Goal: Task Accomplishment & Management: Manage account settings

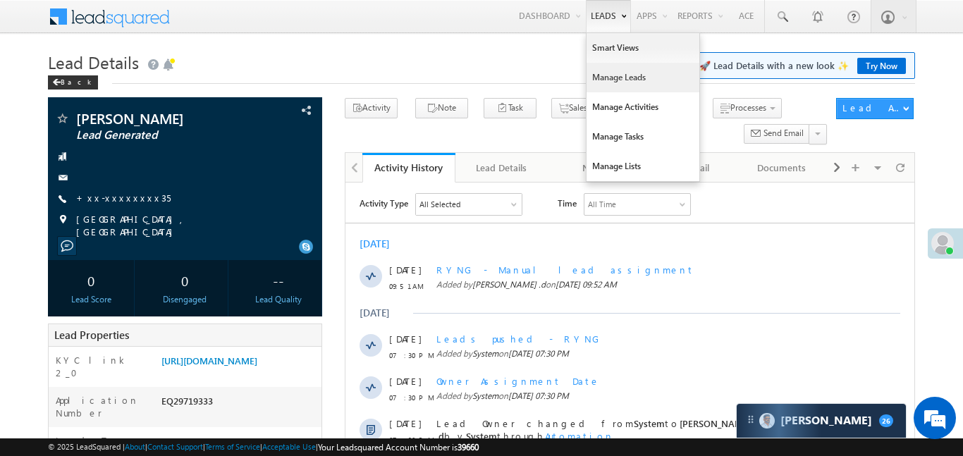
click at [626, 83] on link "Manage Leads" at bounding box center [643, 78] width 113 height 30
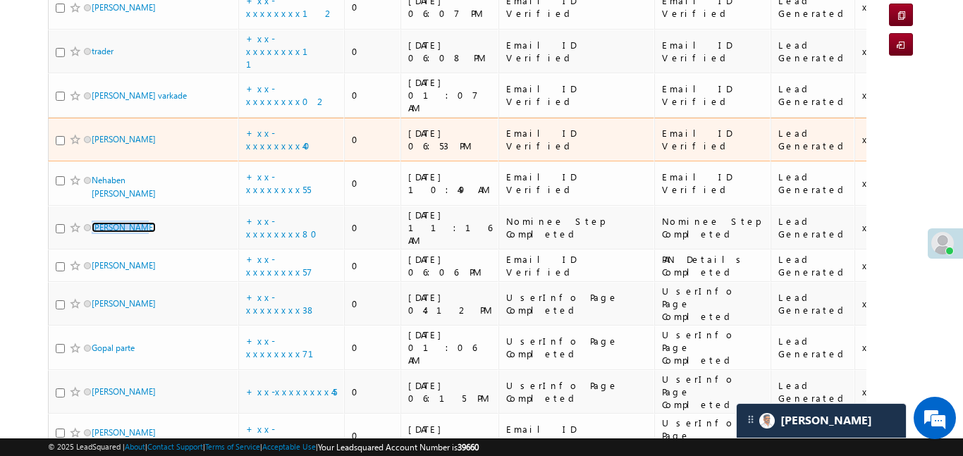
scroll to position [186, 0]
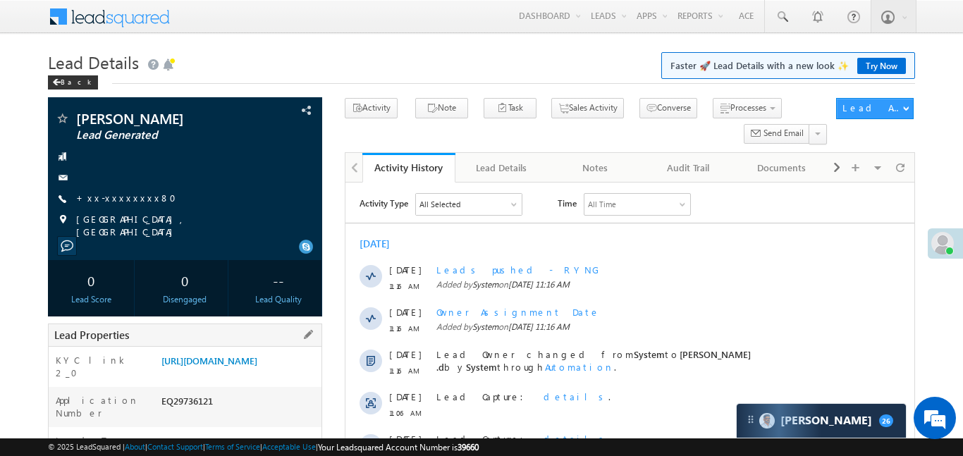
click at [269, 374] on div "[URL][DOMAIN_NAME]" at bounding box center [240, 364] width 164 height 20
click at [257, 367] on link "[URL][DOMAIN_NAME]" at bounding box center [210, 361] width 96 height 12
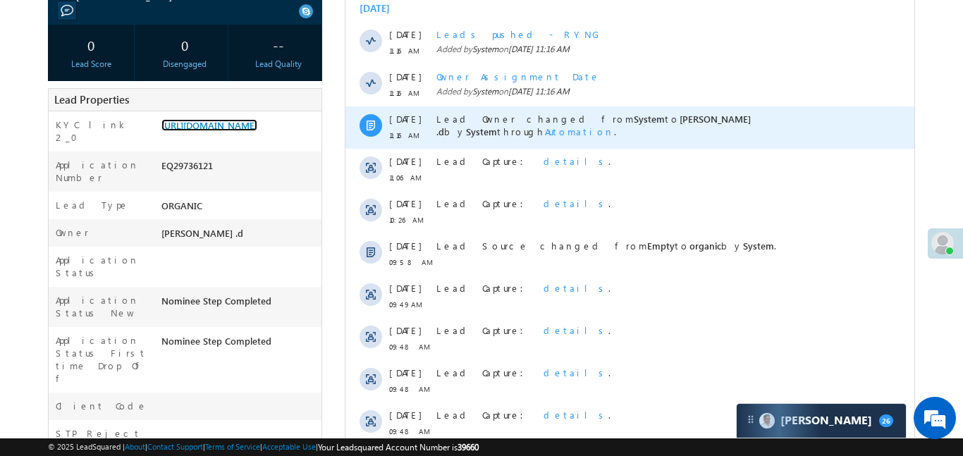
scroll to position [242, 0]
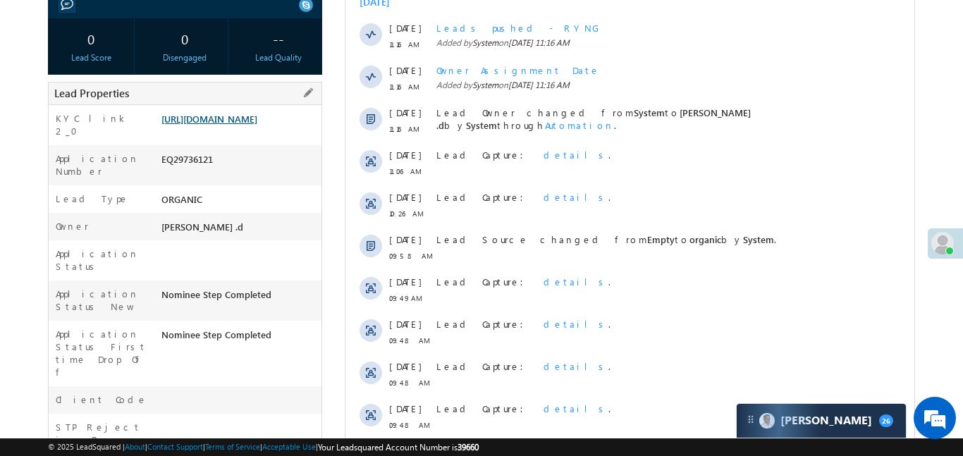
click at [226, 125] on link "https://angelbroking1-pk3em7sa.customui-test.leadsquared.com?leadId=d4511bac-b9…" at bounding box center [210, 119] width 96 height 12
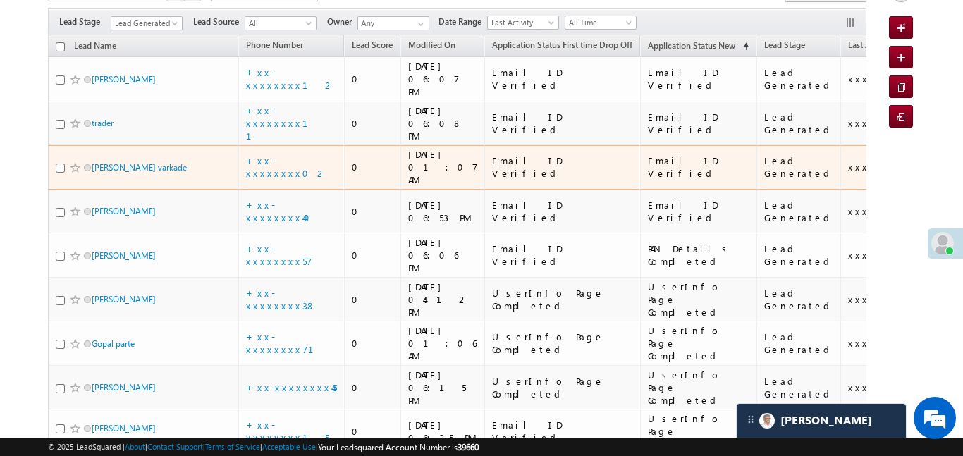
scroll to position [116, 0]
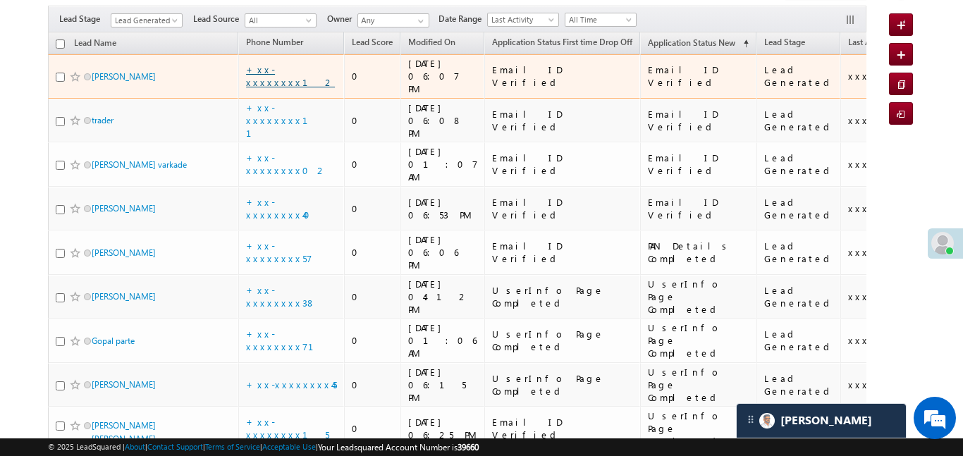
click at [291, 68] on link "+xx-xxxxxxxx12" at bounding box center [290, 75] width 89 height 25
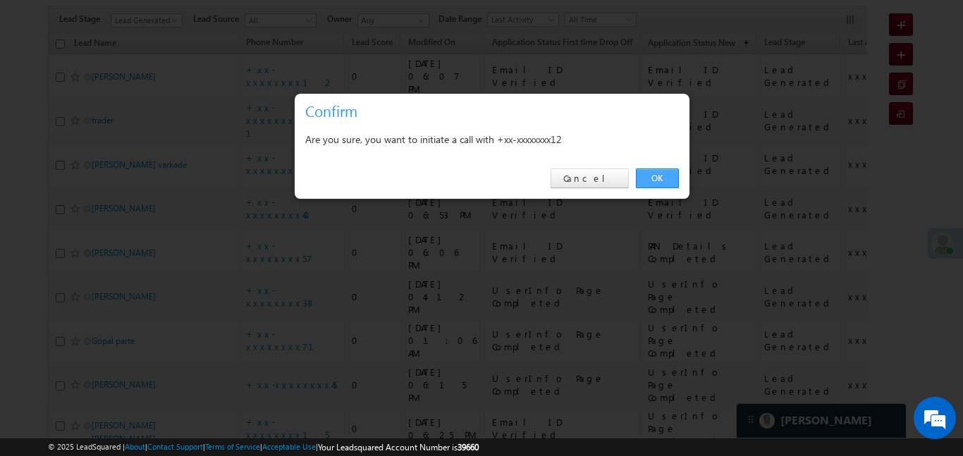
click at [648, 176] on link "OK" at bounding box center [657, 179] width 43 height 20
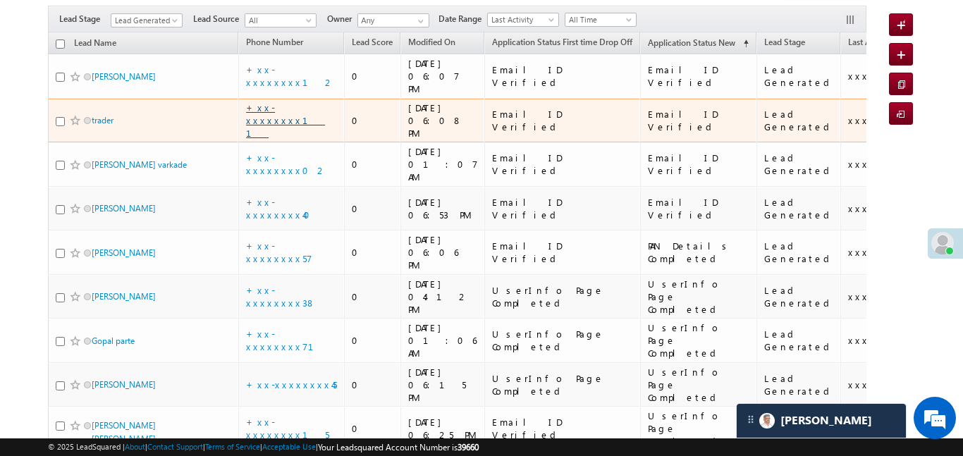
click at [288, 102] on link "+xx-xxxxxxxx11" at bounding box center [285, 120] width 79 height 37
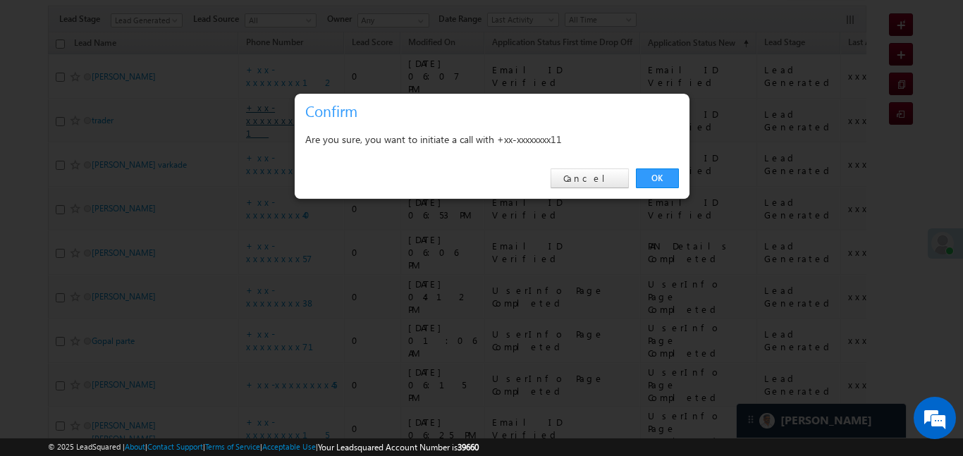
scroll to position [154, 0]
click at [645, 176] on link "OK" at bounding box center [657, 179] width 43 height 20
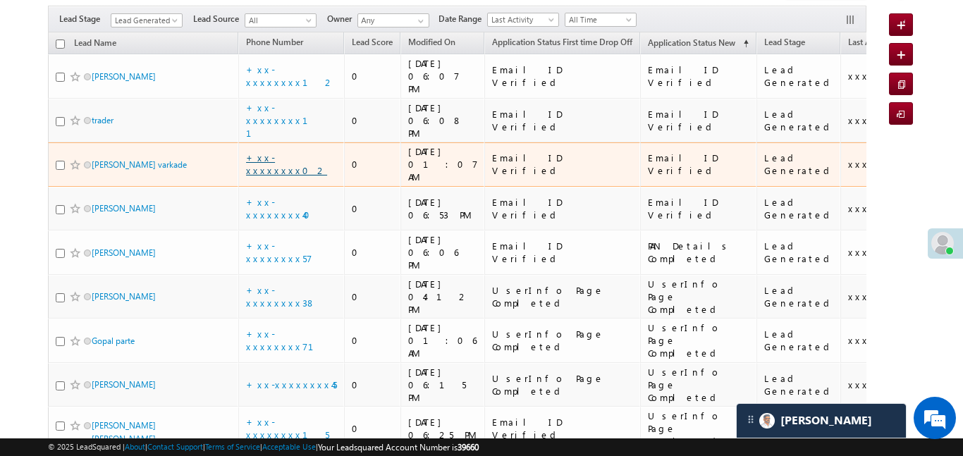
click at [285, 152] on link "+xx-xxxxxxxx02" at bounding box center [286, 164] width 81 height 25
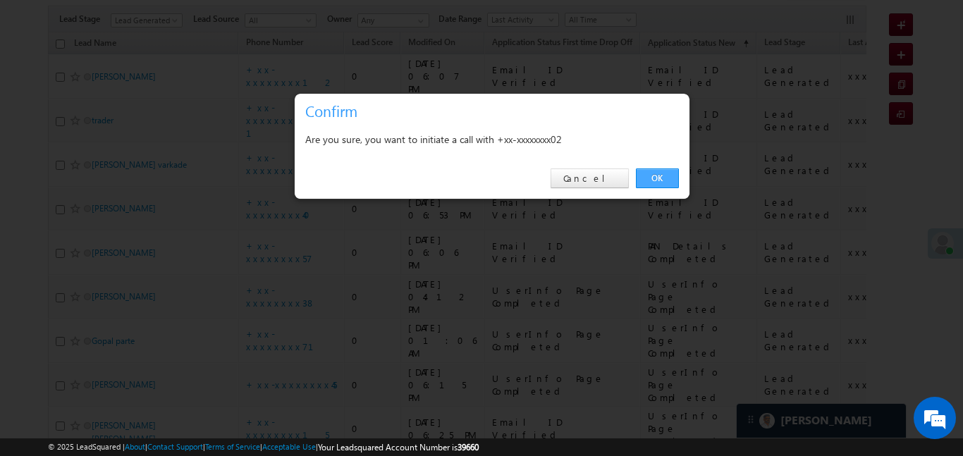
click at [643, 175] on link "OK" at bounding box center [657, 179] width 43 height 20
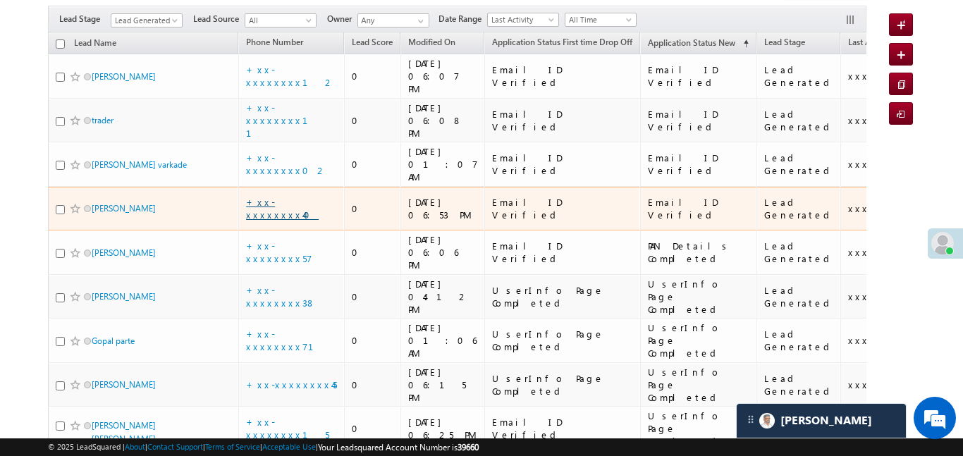
click at [296, 196] on link "+xx-xxxxxxxx40" at bounding box center [282, 208] width 73 height 25
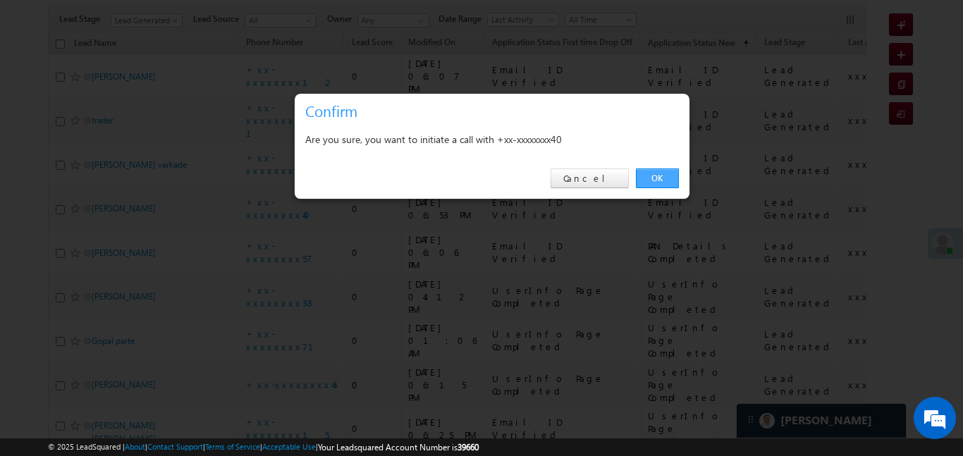
click at [662, 174] on link "OK" at bounding box center [657, 179] width 43 height 20
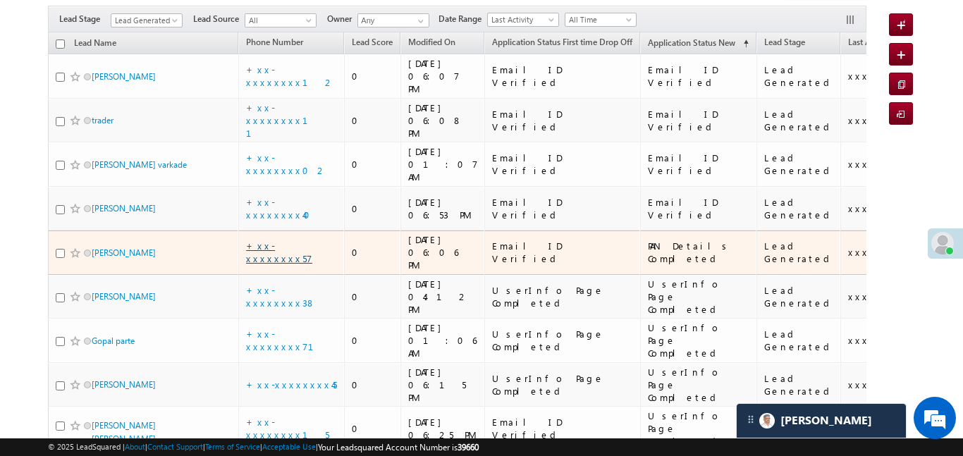
click at [294, 240] on link "+xx-xxxxxxxx57" at bounding box center [279, 252] width 66 height 25
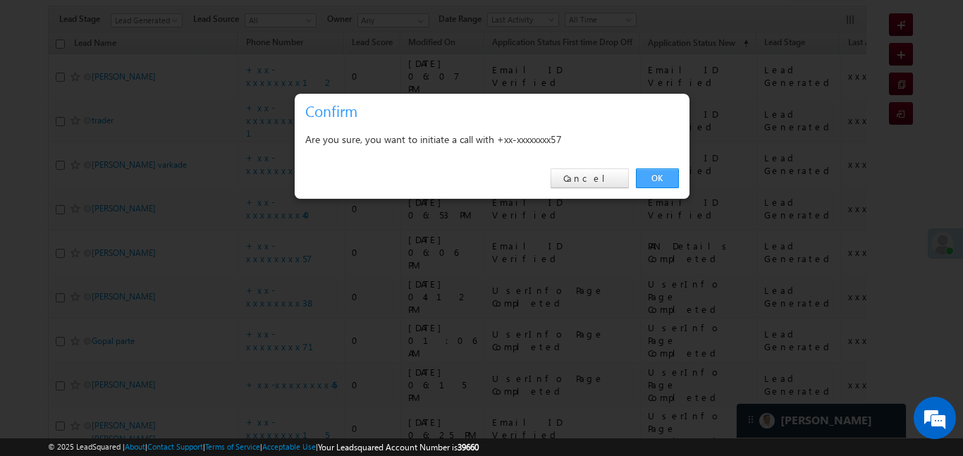
click at [661, 176] on link "OK" at bounding box center [657, 179] width 43 height 20
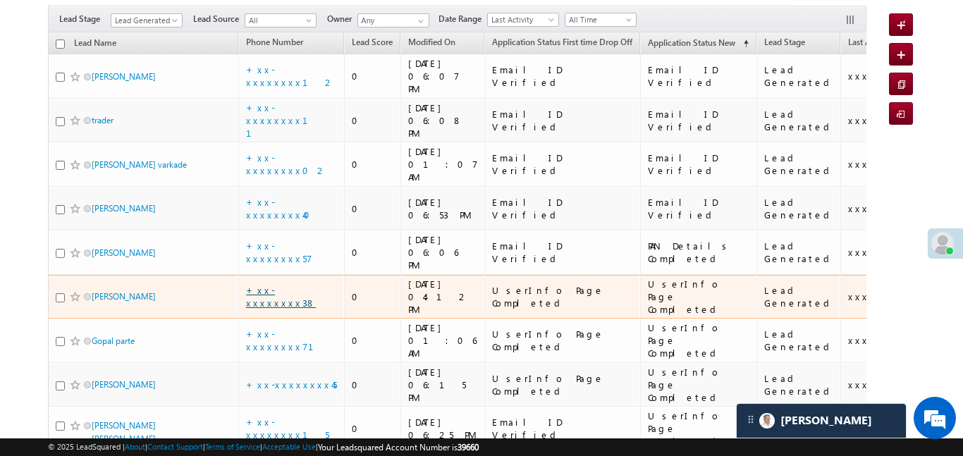
click at [293, 284] on link "+xx-xxxxxxxx38" at bounding box center [281, 296] width 70 height 25
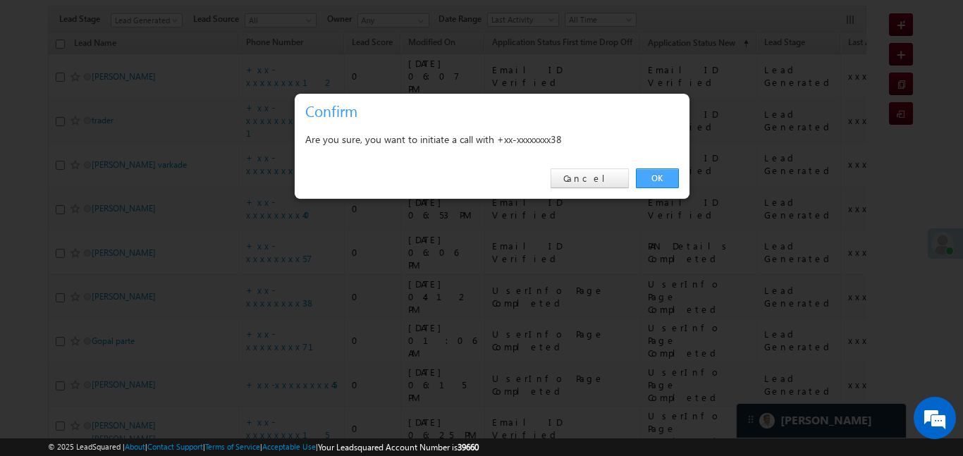
click at [664, 173] on link "OK" at bounding box center [657, 179] width 43 height 20
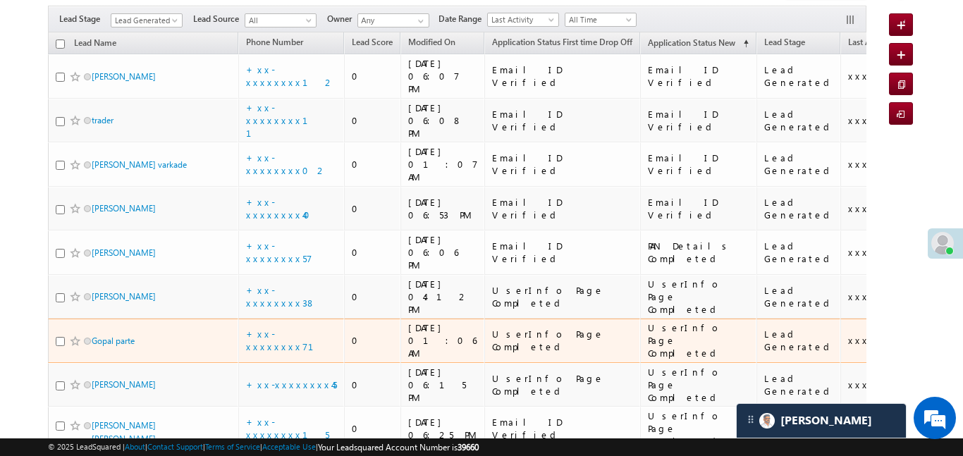
click at [290, 319] on td "+xx-xxxxxxxx71" at bounding box center [291, 341] width 106 height 44
click at [281, 328] on link "+xx-xxxxxxxx71" at bounding box center [288, 340] width 85 height 25
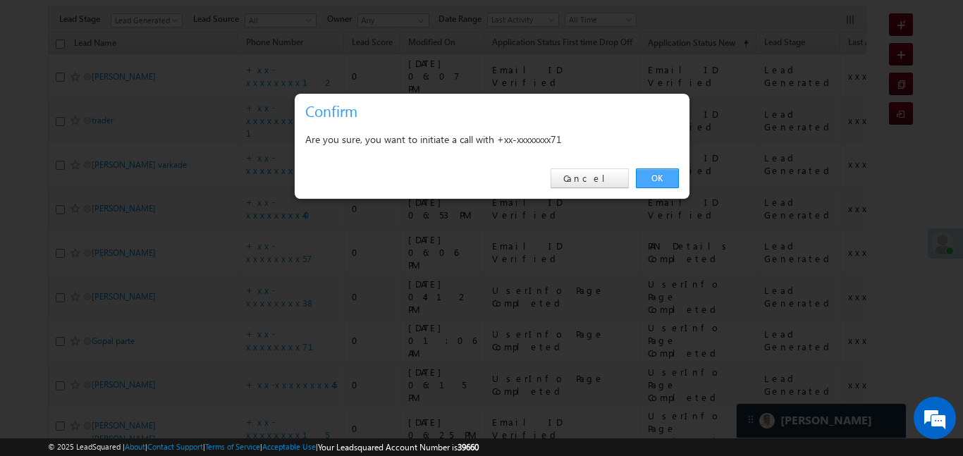
click at [661, 176] on link "OK" at bounding box center [657, 179] width 43 height 20
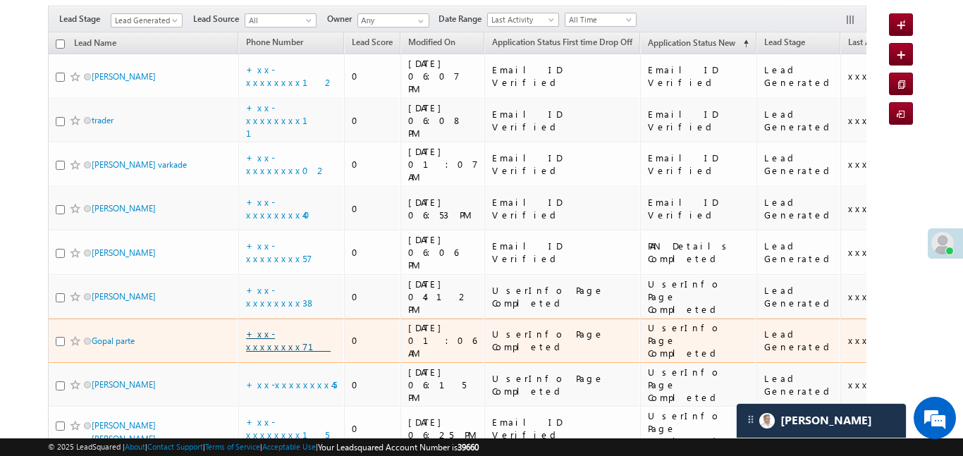
click at [277, 328] on link "+xx-xxxxxxxx71" at bounding box center [288, 340] width 85 height 25
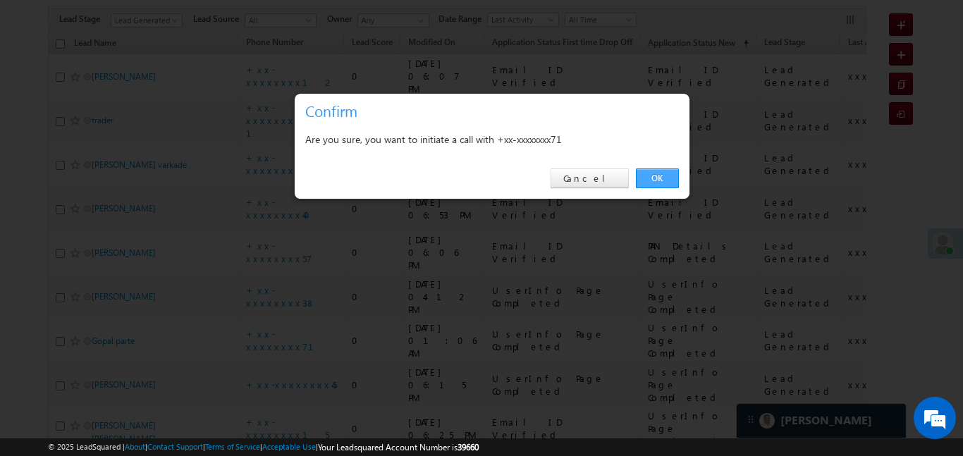
click at [659, 176] on link "OK" at bounding box center [657, 179] width 43 height 20
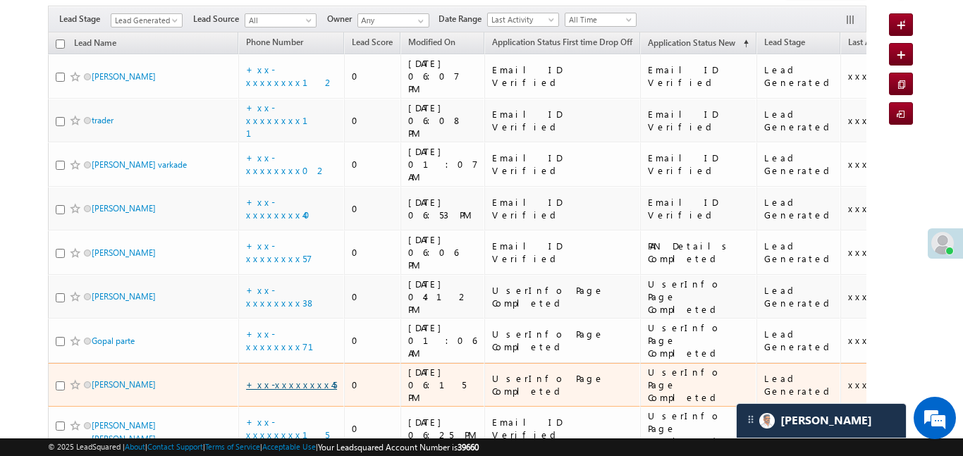
click at [296, 379] on link "+xx-xxxxxxxx45" at bounding box center [291, 385] width 91 height 12
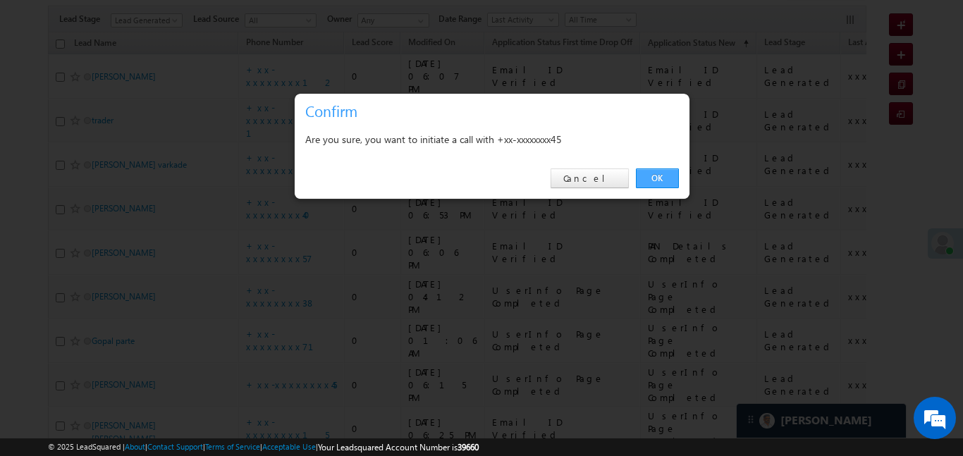
click at [669, 171] on link "OK" at bounding box center [657, 179] width 43 height 20
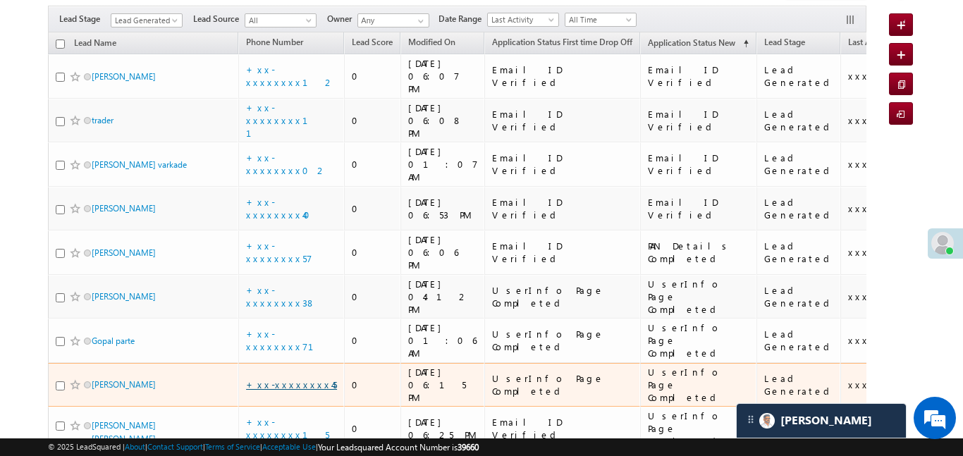
click at [293, 379] on link "+xx-xxxxxxxx45" at bounding box center [291, 385] width 91 height 12
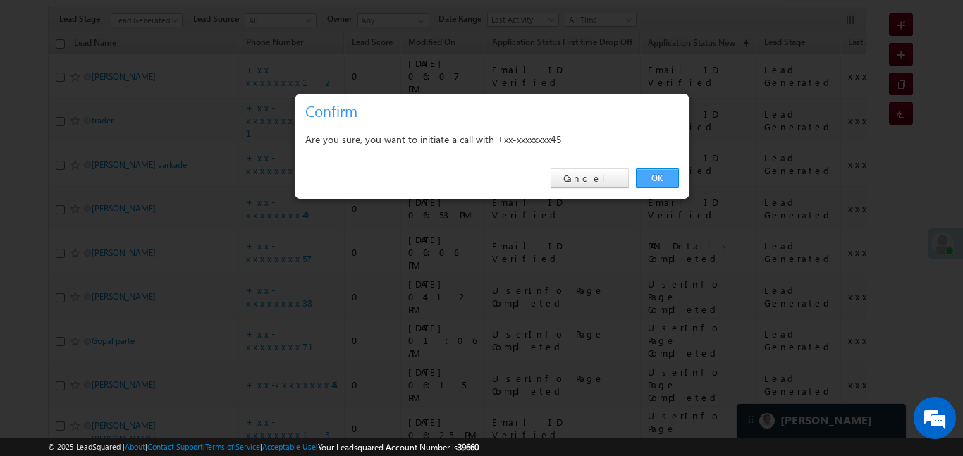
click at [653, 174] on link "OK" at bounding box center [657, 179] width 43 height 20
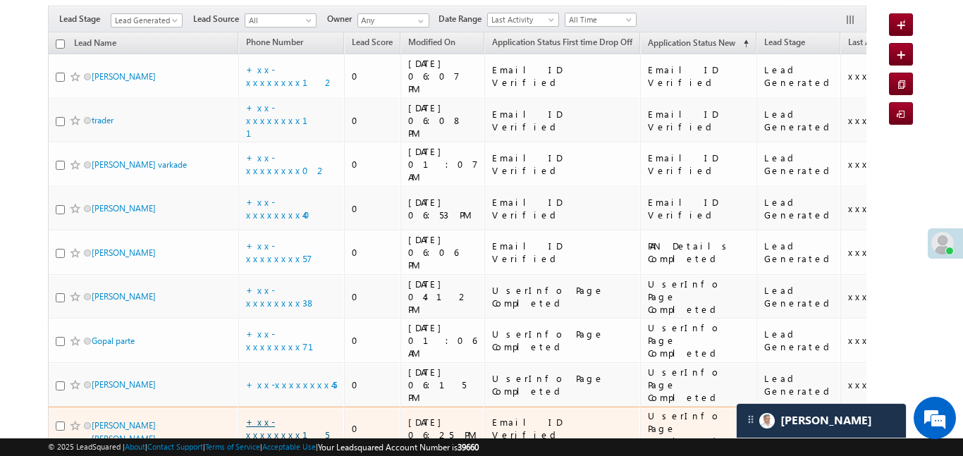
click at [294, 416] on link "+xx-xxxxxxxx15" at bounding box center [287, 428] width 83 height 25
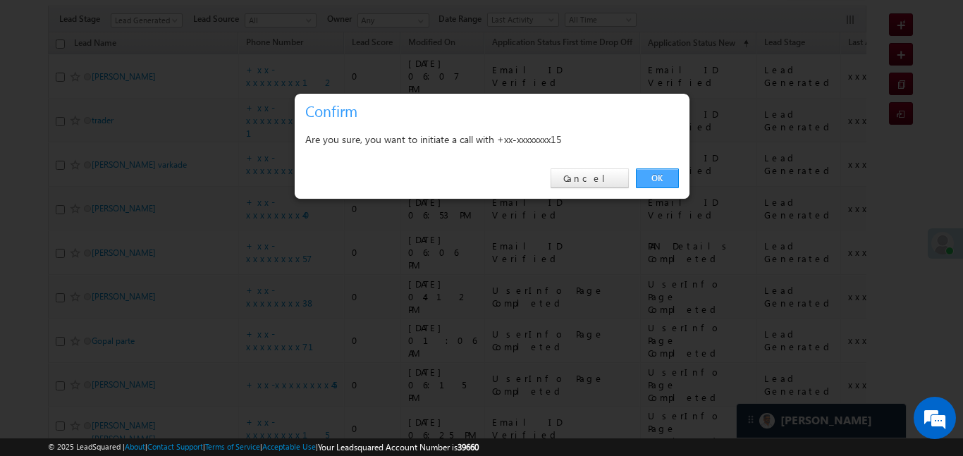
click at [662, 174] on link "OK" at bounding box center [657, 179] width 43 height 20
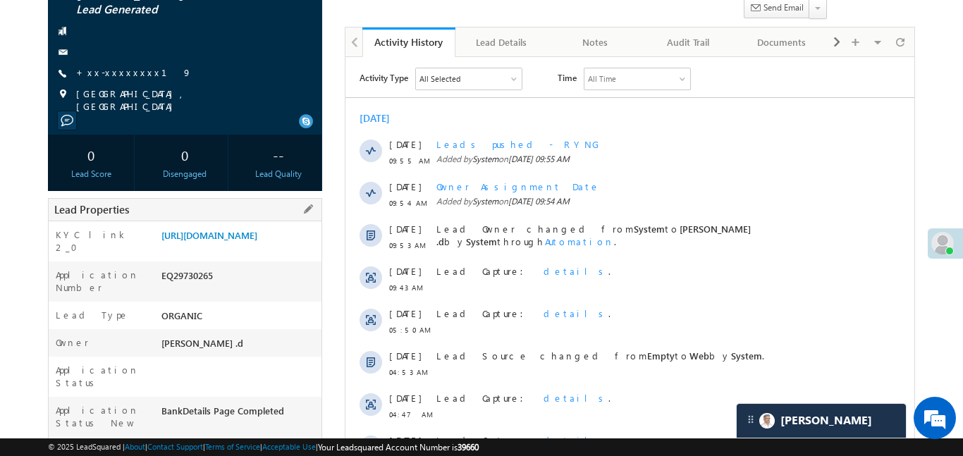
click at [250, 221] on div "KYC link 2_0 https://angelbroking1-pk3em7sa.customui-test.leadsquared.com?leadI…" at bounding box center [185, 241] width 273 height 40
click at [257, 241] on link "https://angelbroking1-pk3em7sa.customui-test.leadsquared.com?leadId=b8909233-a7…" at bounding box center [210, 235] width 96 height 12
click at [102, 79] on span "+xx-xxxxxxxx19" at bounding box center [134, 73] width 116 height 14
click at [98, 67] on link "+xx-xxxxxxxx19" at bounding box center [134, 72] width 116 height 12
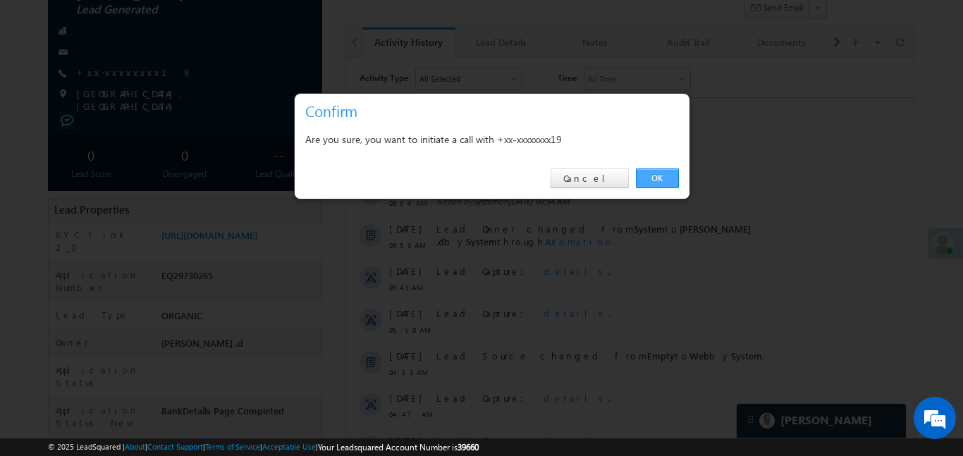
click at [665, 177] on link "OK" at bounding box center [657, 179] width 43 height 20
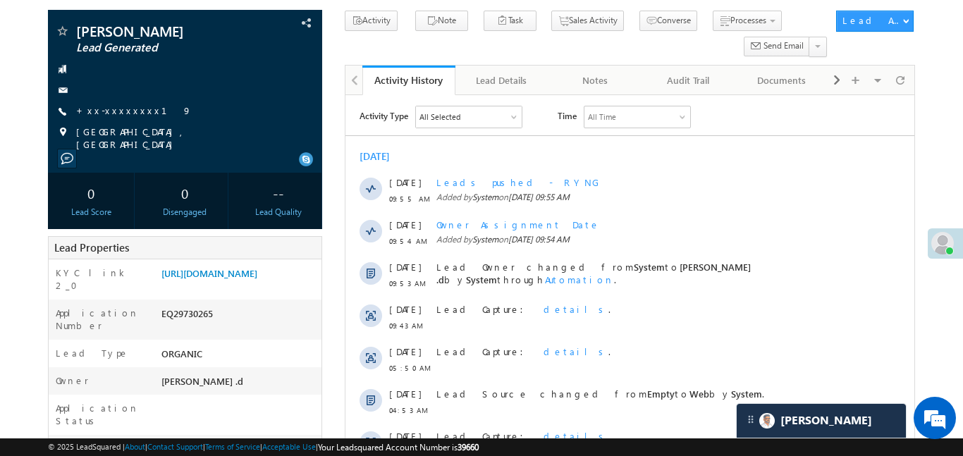
scroll to position [164, 0]
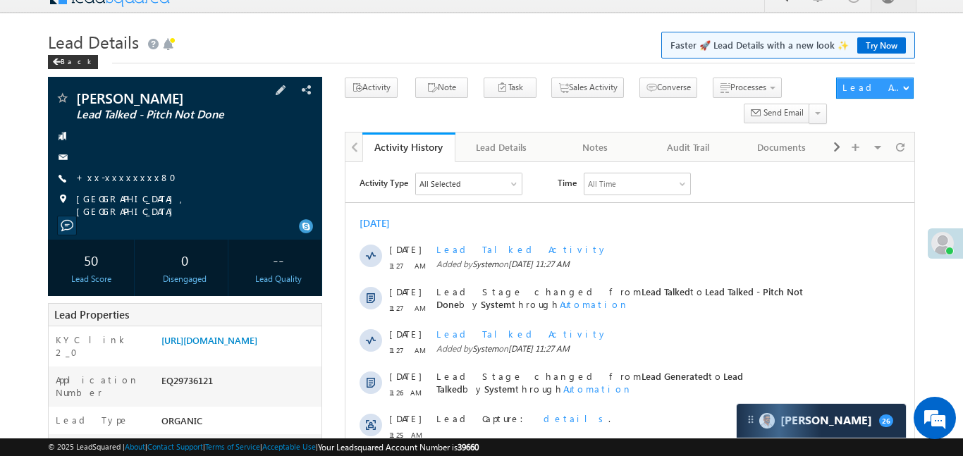
scroll to position [28, 0]
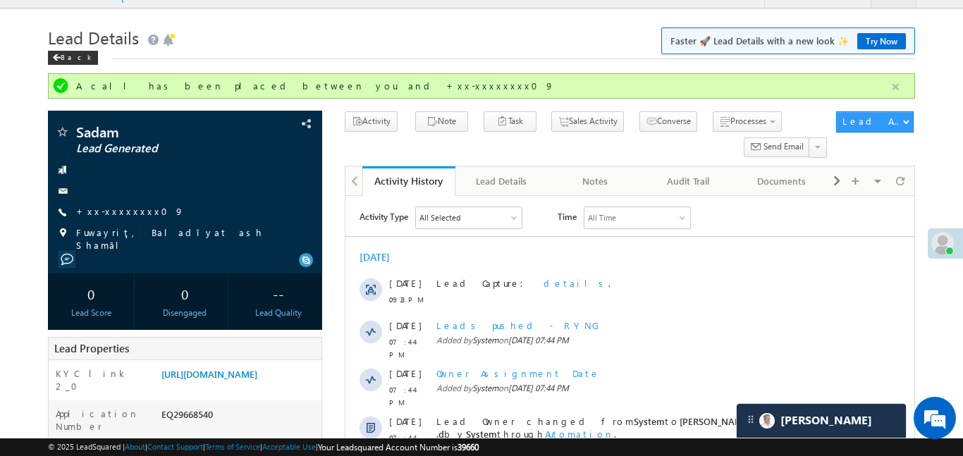
click at [894, 87] on button "button" at bounding box center [896, 87] width 18 height 18
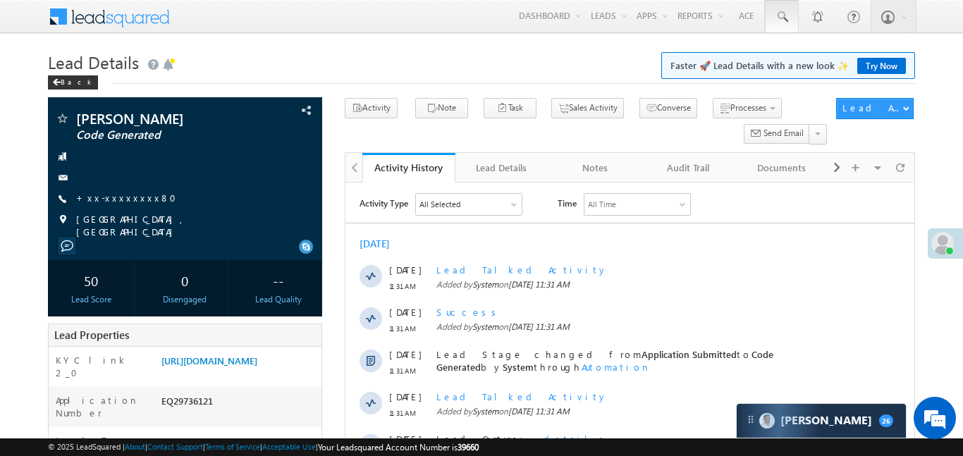
click at [797, 8] on link at bounding box center [782, 16] width 34 height 32
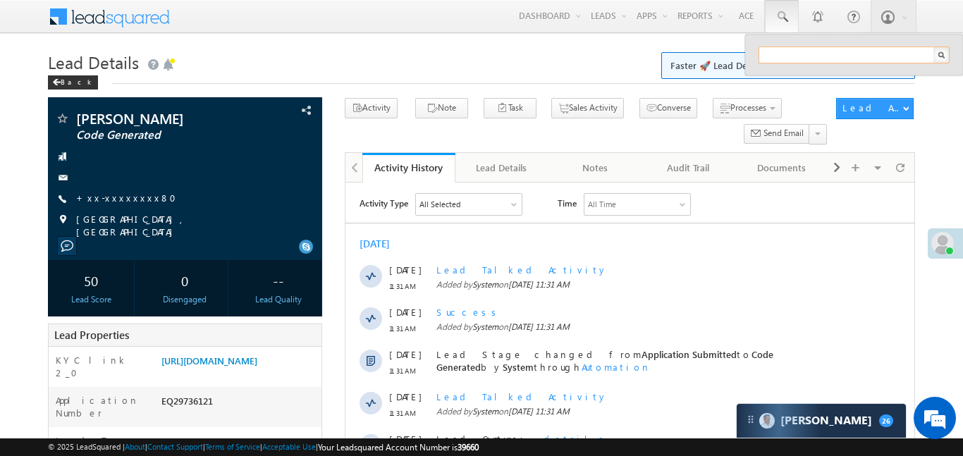
paste input "EQ29715256"
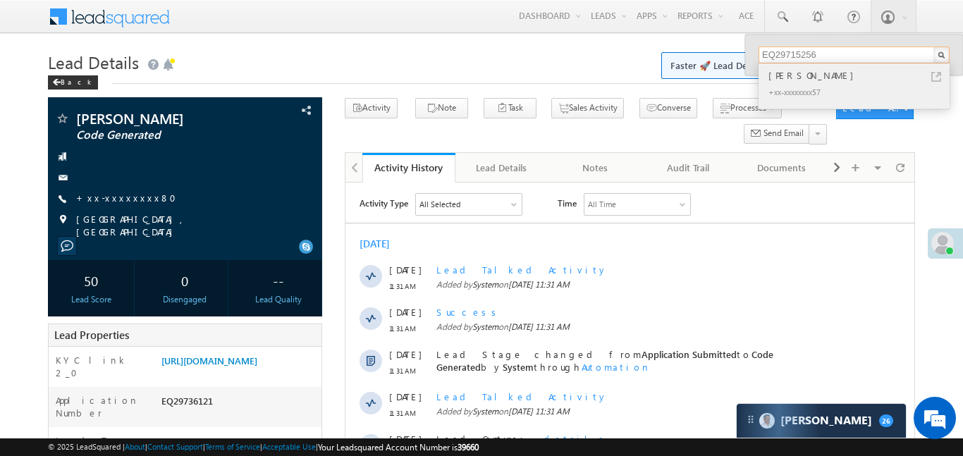
type input "EQ29715256"
click at [801, 75] on div "[PERSON_NAME]" at bounding box center [860, 76] width 189 height 16
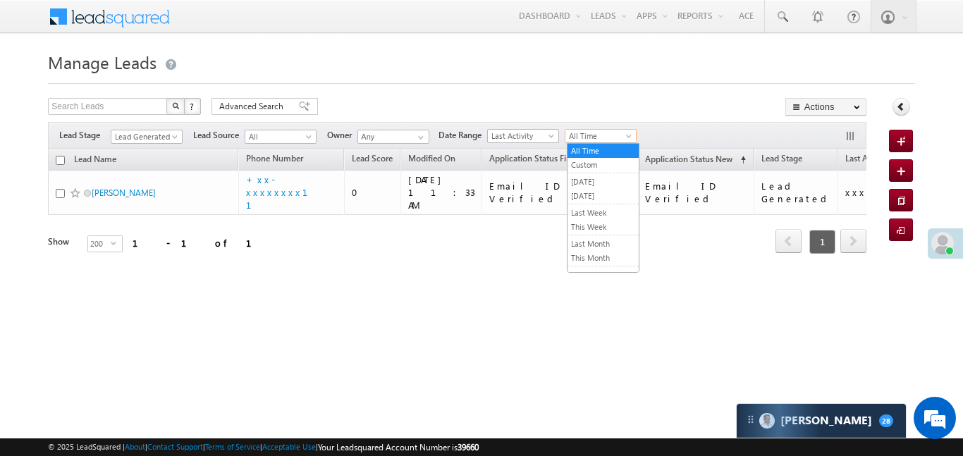
click at [620, 135] on span "All Time" at bounding box center [599, 136] width 67 height 13
click at [591, 193] on link "[DATE]" at bounding box center [603, 196] width 71 height 13
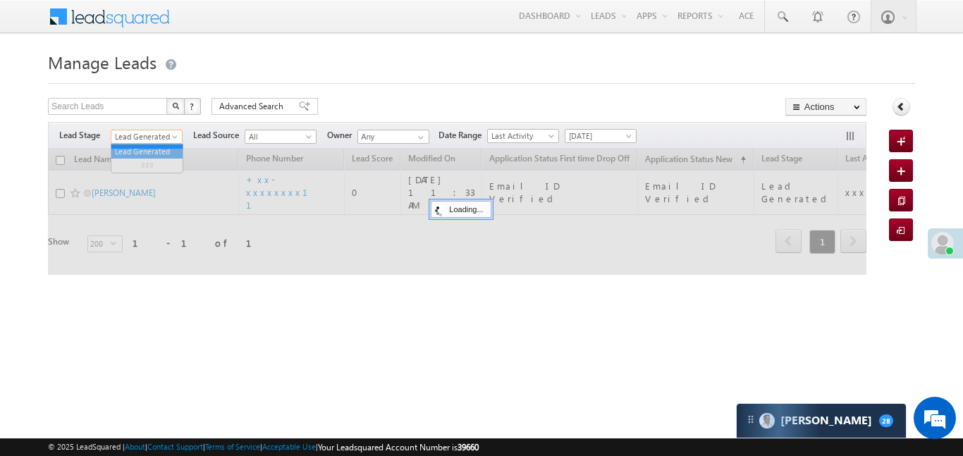
click at [176, 139] on span at bounding box center [176, 139] width 11 height 11
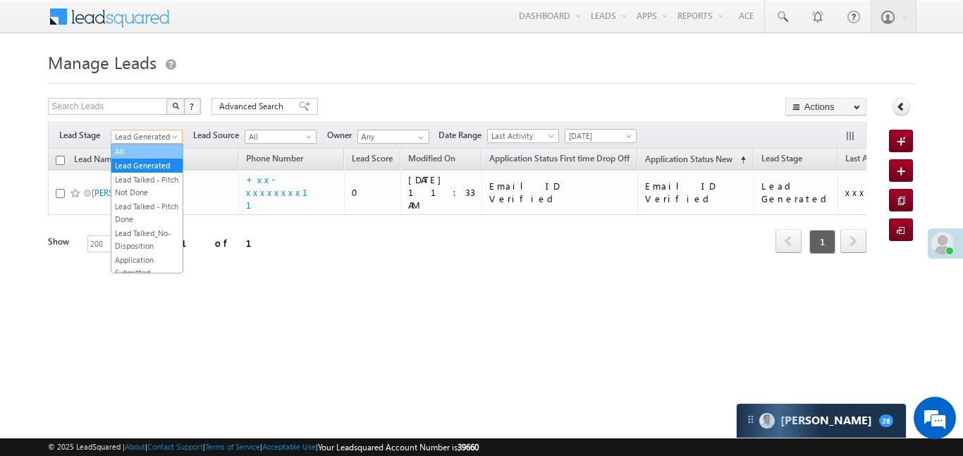
click at [167, 150] on link "All" at bounding box center [146, 151] width 71 height 13
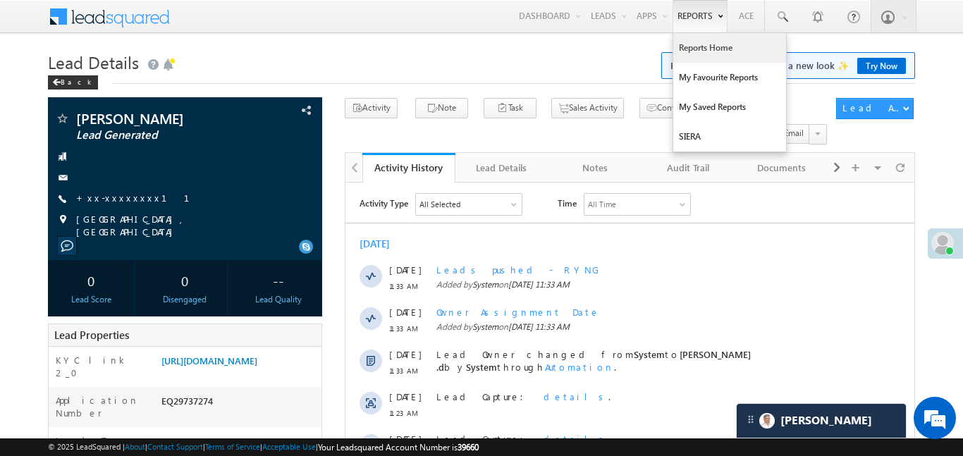
click at [709, 43] on link "Reports Home" at bounding box center [730, 48] width 113 height 30
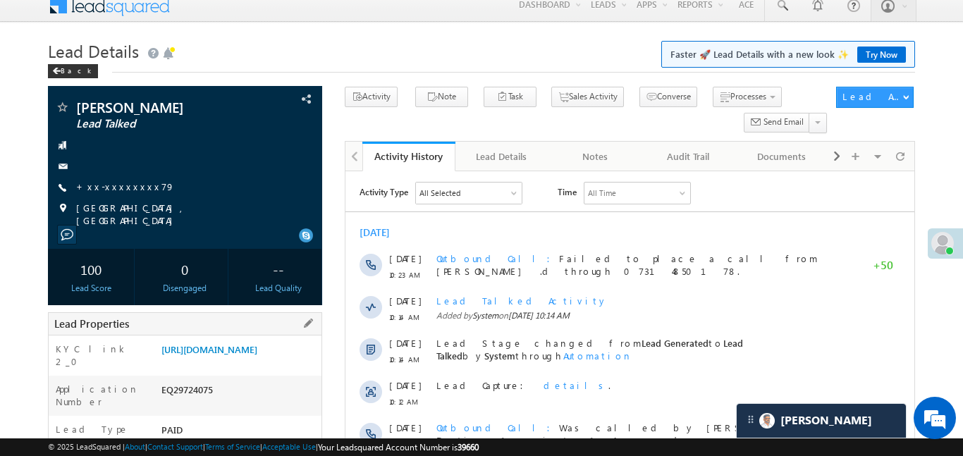
scroll to position [21, 0]
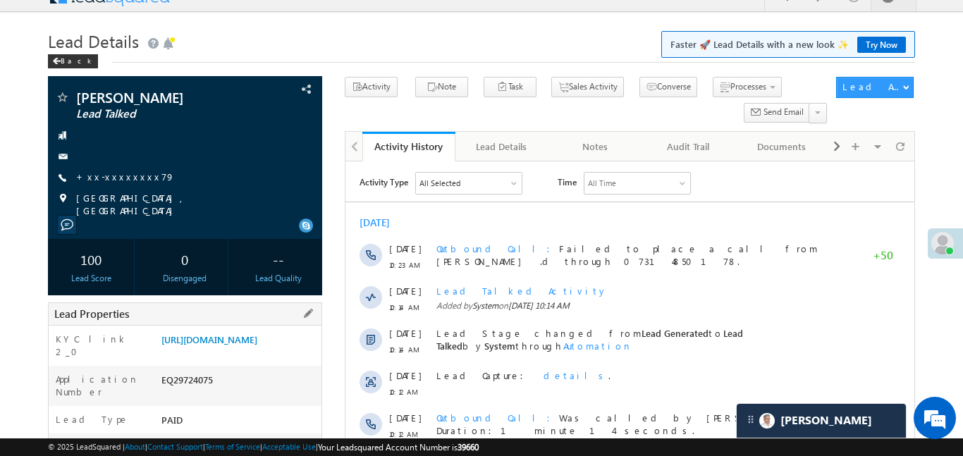
drag, startPoint x: 159, startPoint y: 333, endPoint x: 240, endPoint y: 366, distance: 87.6
click at [240, 353] on div "[URL][DOMAIN_NAME]" at bounding box center [240, 343] width 164 height 20
copy link "[URL][DOMAIN_NAME]"
click at [257, 338] on link "[URL][DOMAIN_NAME]" at bounding box center [210, 340] width 96 height 12
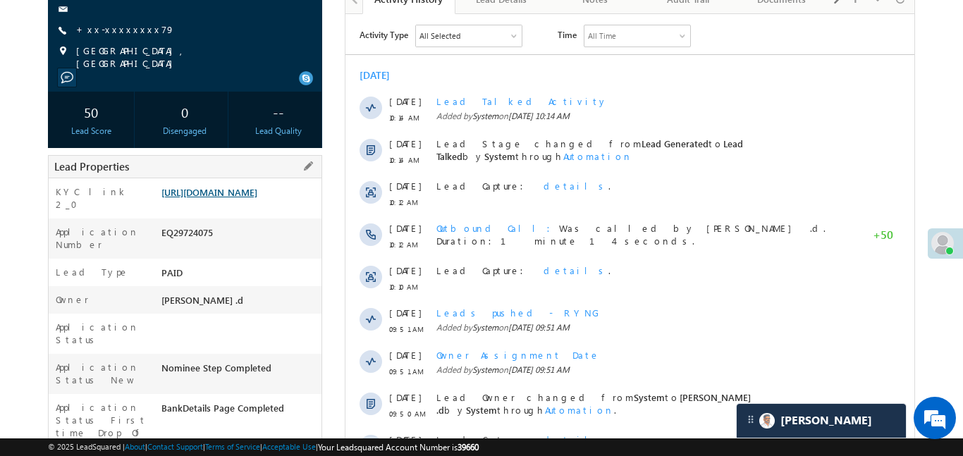
click at [257, 197] on link "[URL][DOMAIN_NAME]" at bounding box center [210, 192] width 96 height 12
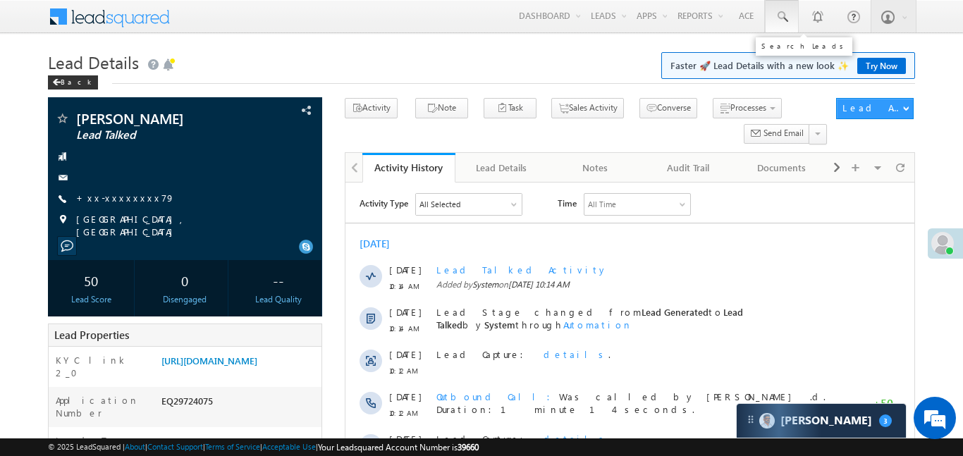
click at [791, 20] on link at bounding box center [782, 16] width 34 height 32
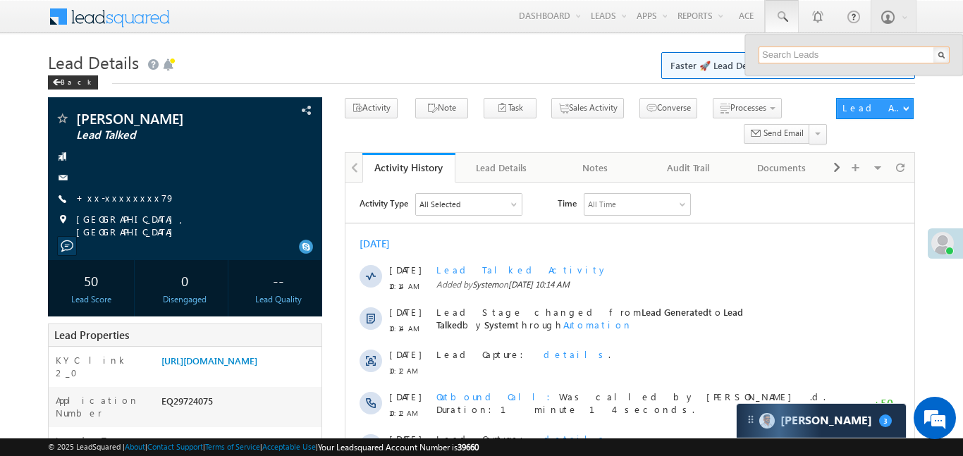
paste input "EQ29687281"
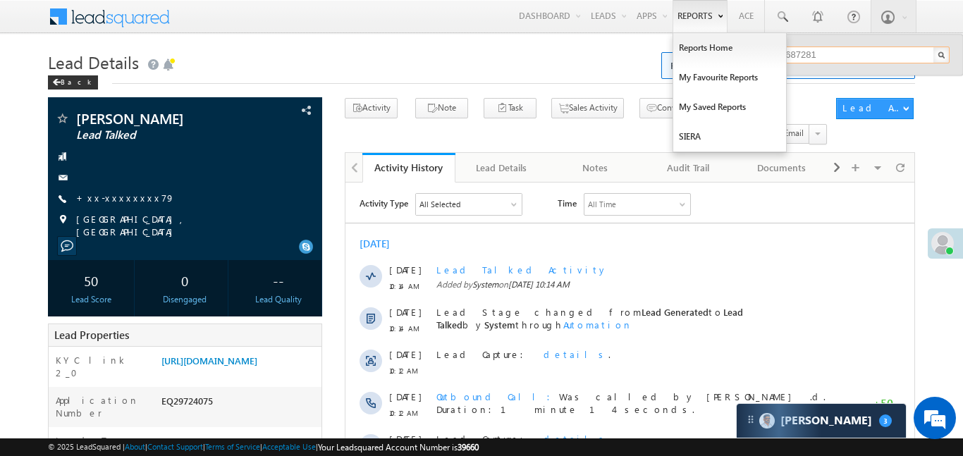
type input "EQ29687281"
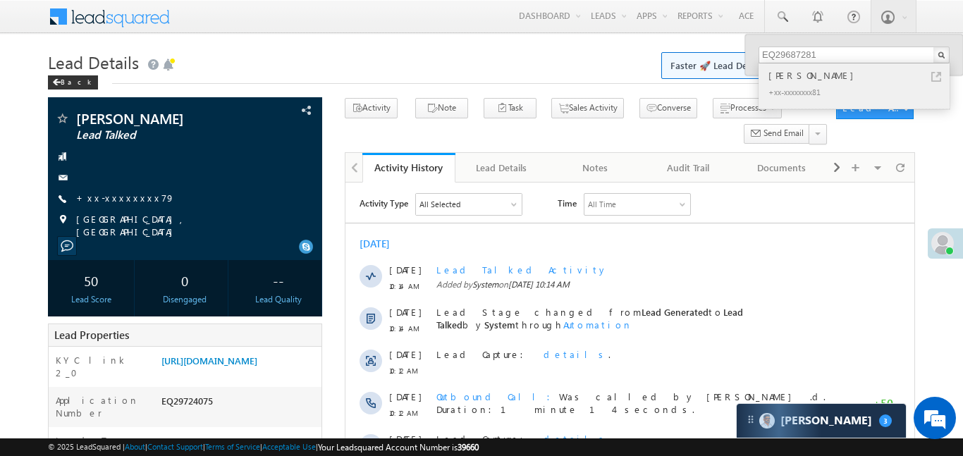
click at [820, 80] on div "Solanki PrakashBhai" at bounding box center [860, 76] width 189 height 16
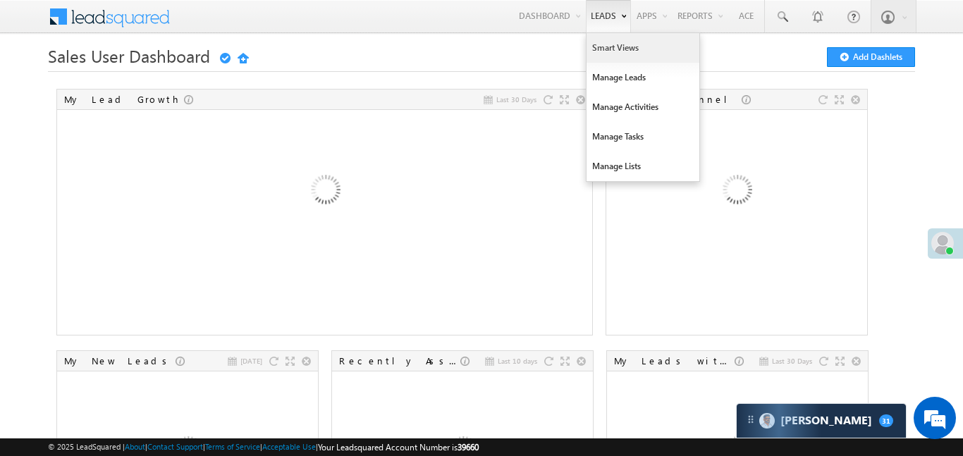
click at [602, 52] on link "Smart Views" at bounding box center [643, 48] width 113 height 30
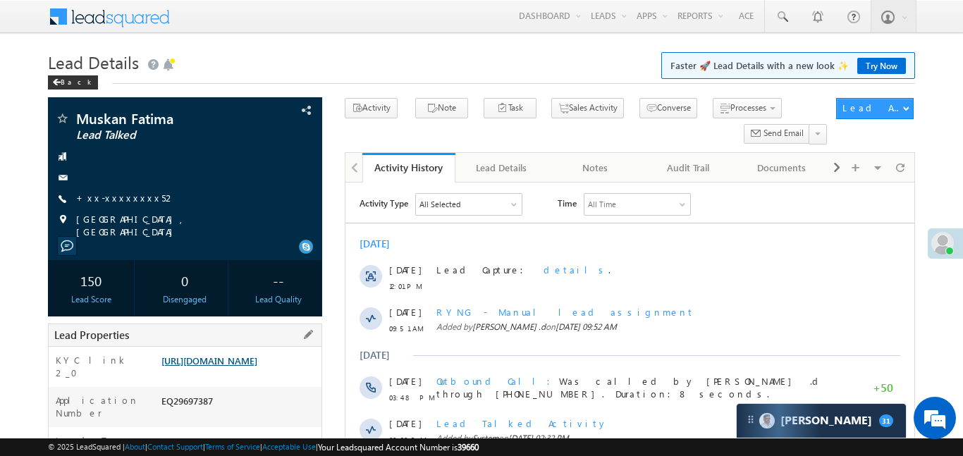
click at [257, 367] on link "https://angelbroking1-pk3em7sa.customui-test.leadsquared.com?leadId=47d24262-46…" at bounding box center [210, 361] width 96 height 12
click at [120, 207] on div "Muskan Fatima Lead Talked +xx-xxxxxxxx52" at bounding box center [185, 174] width 260 height 127
click at [130, 171] on div at bounding box center [185, 178] width 260 height 14
click at [135, 201] on link "+xx-xxxxxxxx52" at bounding box center [125, 198] width 99 height 12
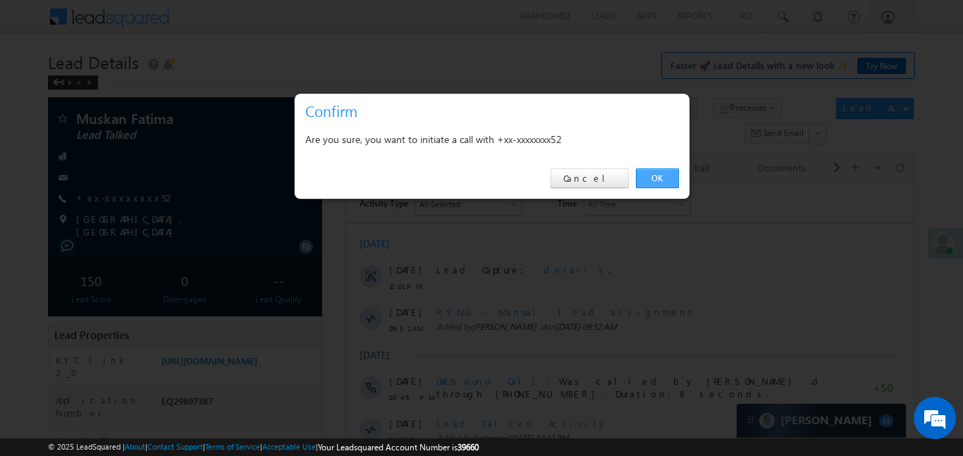
click at [655, 174] on link "OK" at bounding box center [657, 179] width 43 height 20
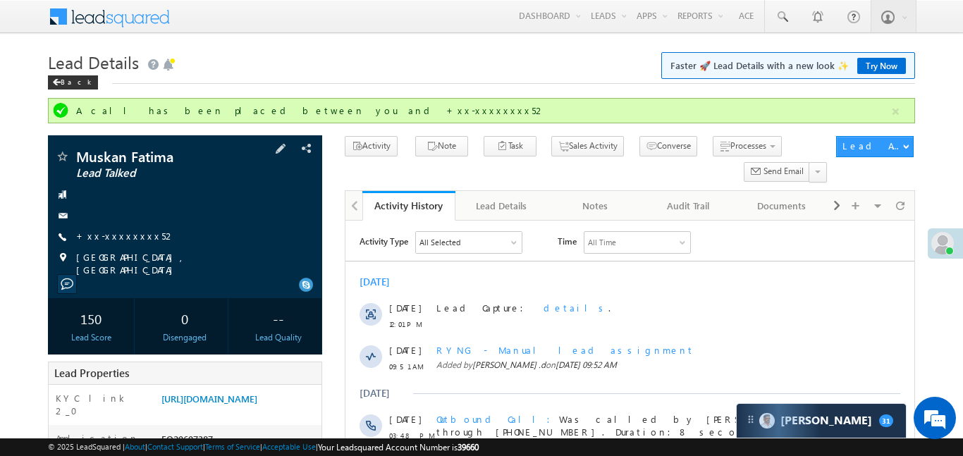
scroll to position [154, 0]
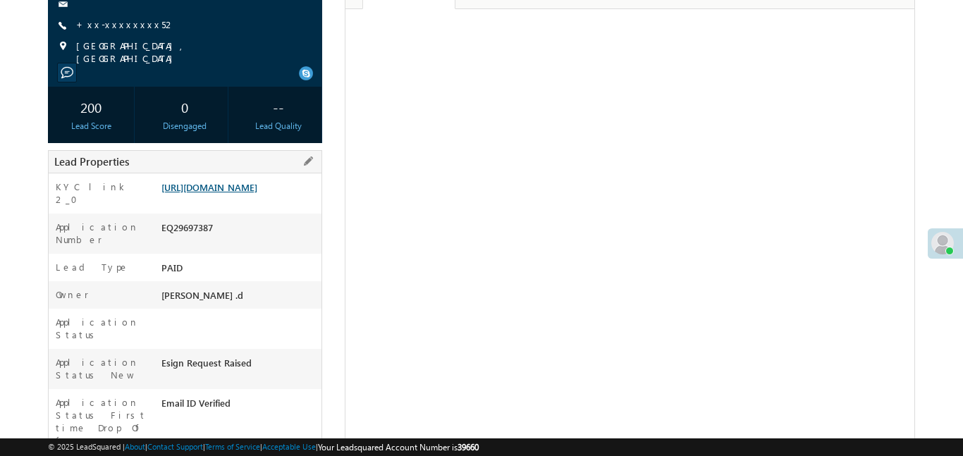
scroll to position [174, 0]
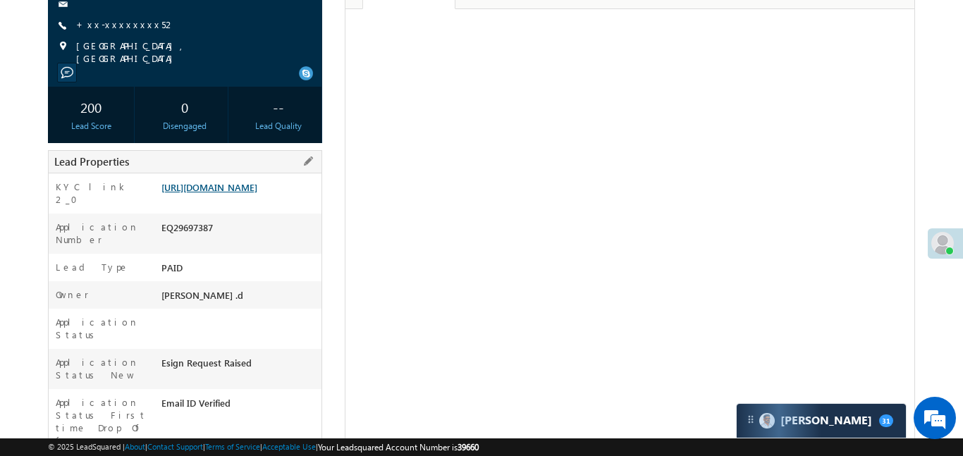
click at [244, 193] on link "https://angelbroking1-pk3em7sa.customui-test.leadsquared.com?leadId=47d24262-46…" at bounding box center [210, 187] width 96 height 12
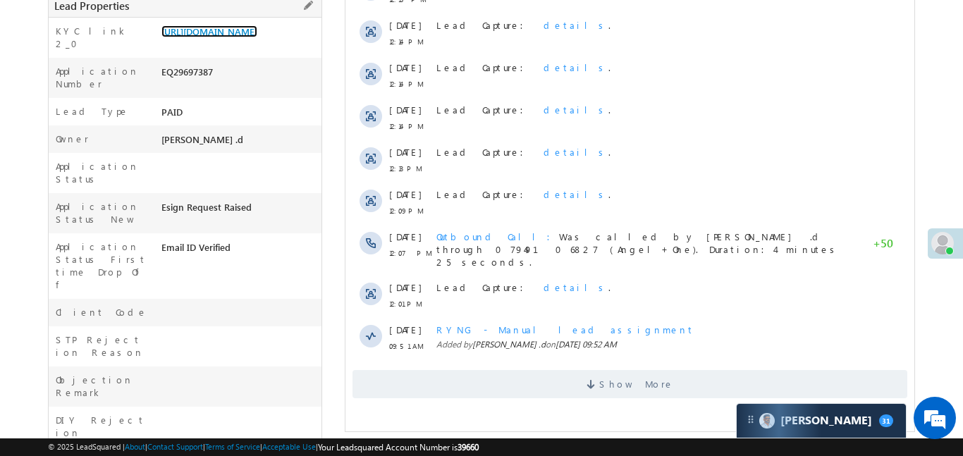
scroll to position [312, 0]
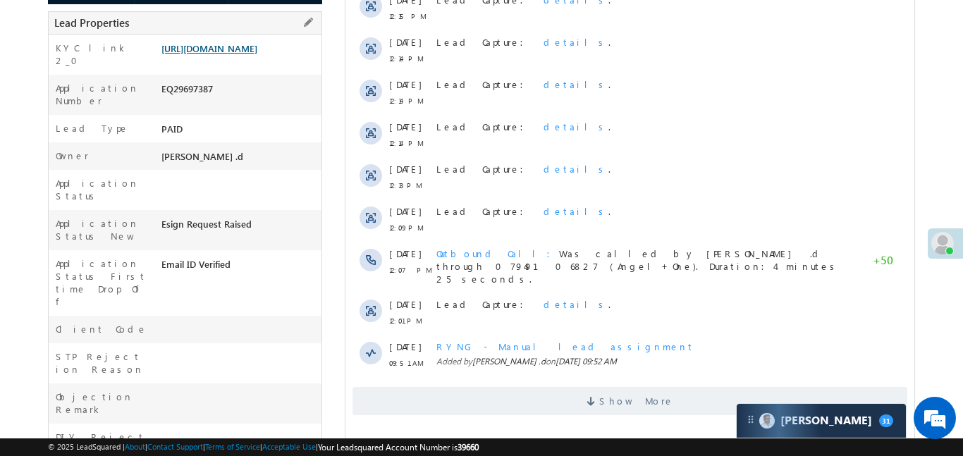
click at [244, 42] on link "[URL][DOMAIN_NAME]" at bounding box center [210, 48] width 96 height 12
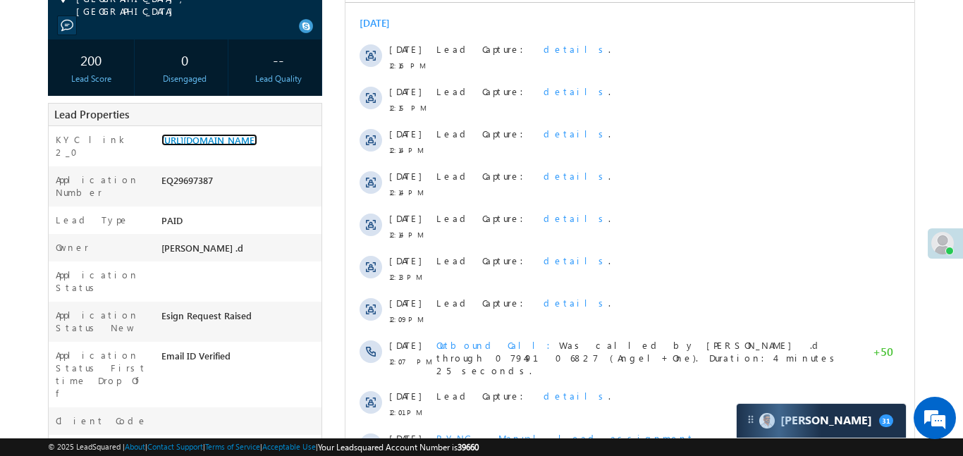
scroll to position [59, 0]
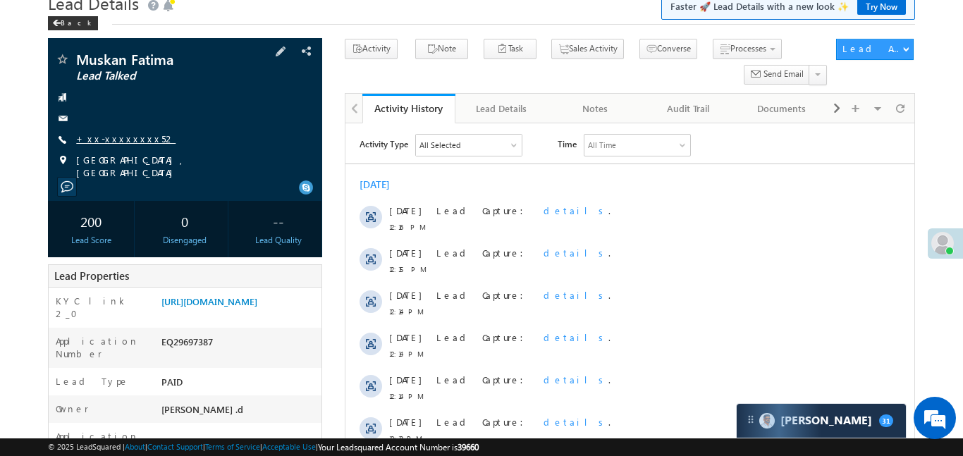
click at [125, 141] on link "+xx-xxxxxxxx52" at bounding box center [125, 139] width 99 height 12
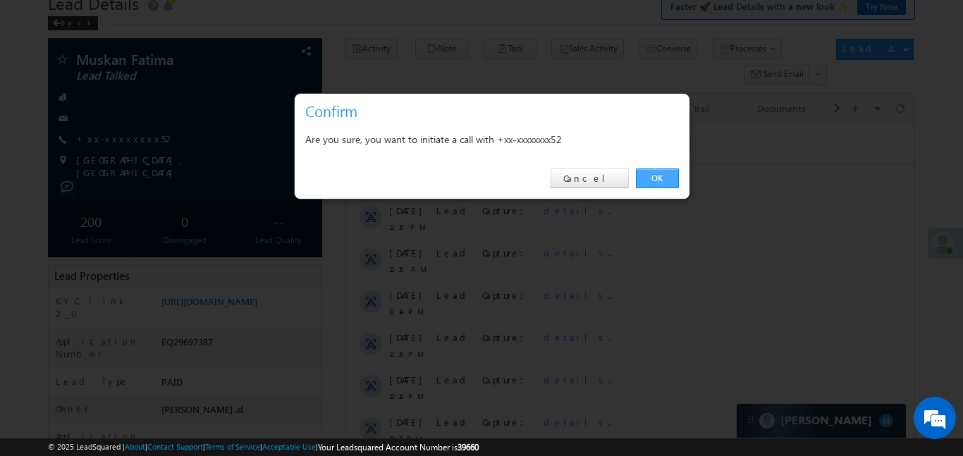
click at [672, 180] on link "OK" at bounding box center [657, 179] width 43 height 20
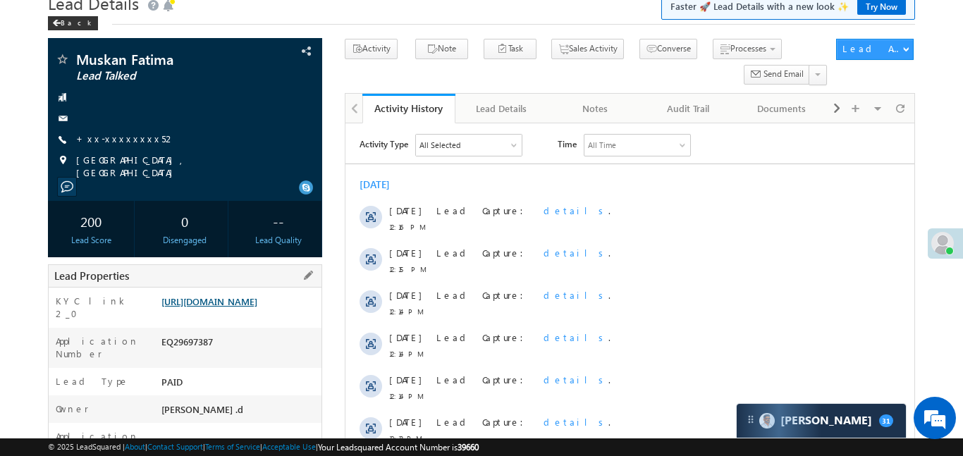
click at [257, 308] on link "[URL][DOMAIN_NAME]" at bounding box center [210, 302] width 96 height 12
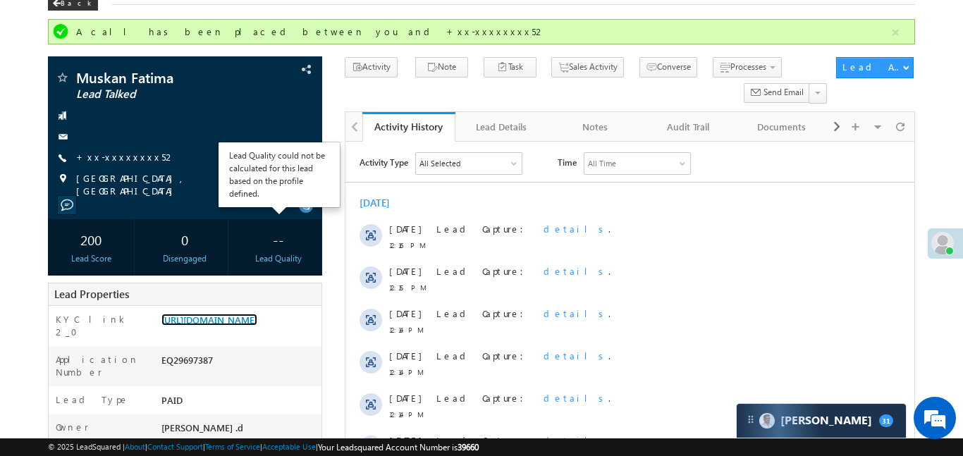
scroll to position [80, 0]
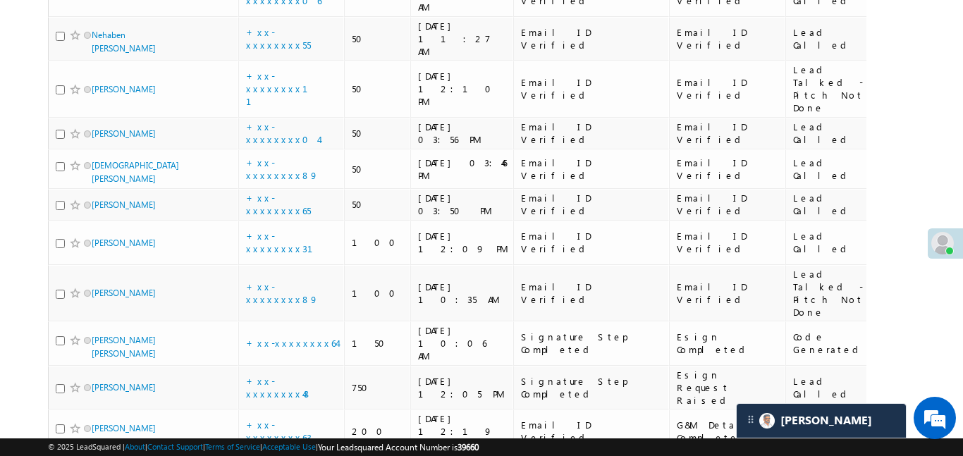
scroll to position [1897, 0]
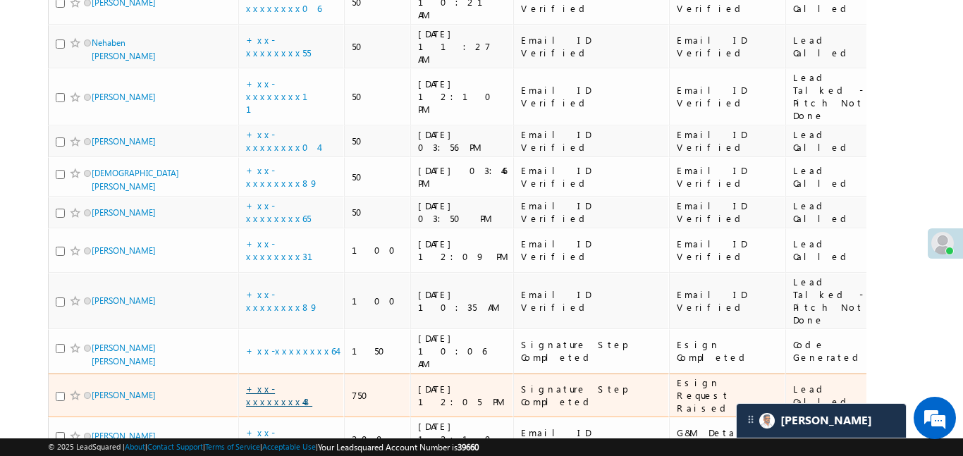
click at [300, 383] on link "+xx-xxxxxxxx48" at bounding box center [279, 395] width 66 height 25
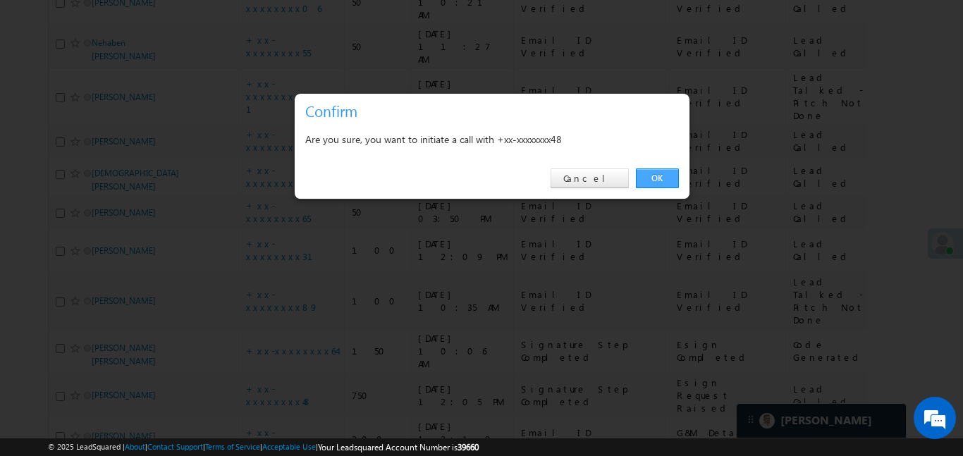
click at [657, 183] on link "OK" at bounding box center [657, 179] width 43 height 20
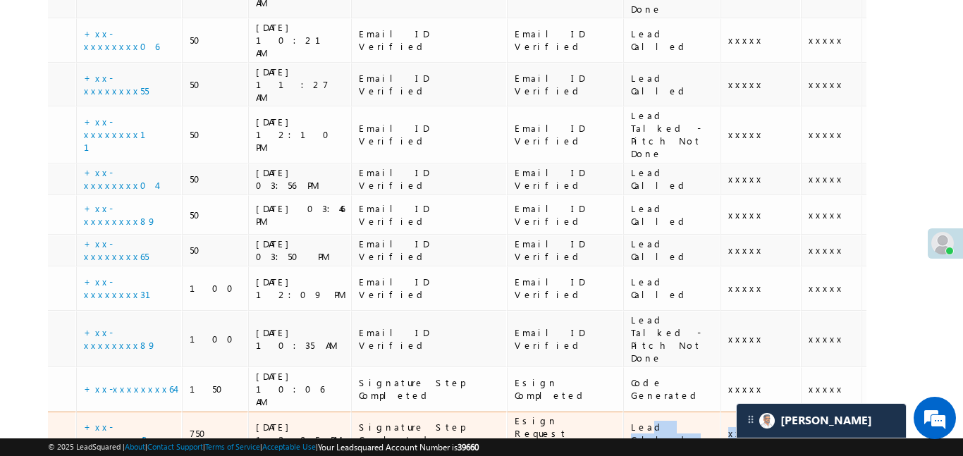
scroll to position [1935, 0]
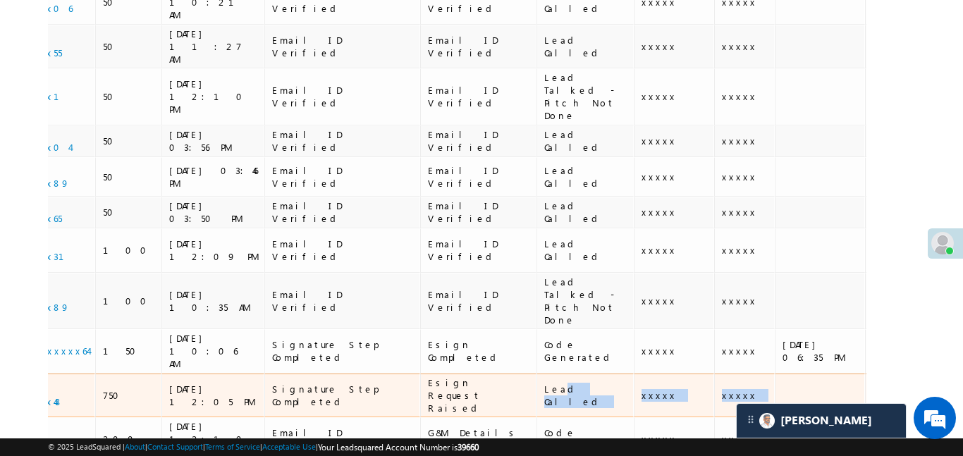
drag, startPoint x: 767, startPoint y: 127, endPoint x: 865, endPoint y: 130, distance: 98.8
click at [865, 374] on tr "Himadri Mani +xx-xxxxxxxx48 750 29/09/25 12:05 PM Signature Step Completed Esig…" at bounding box center [967, 396] width 2337 height 44
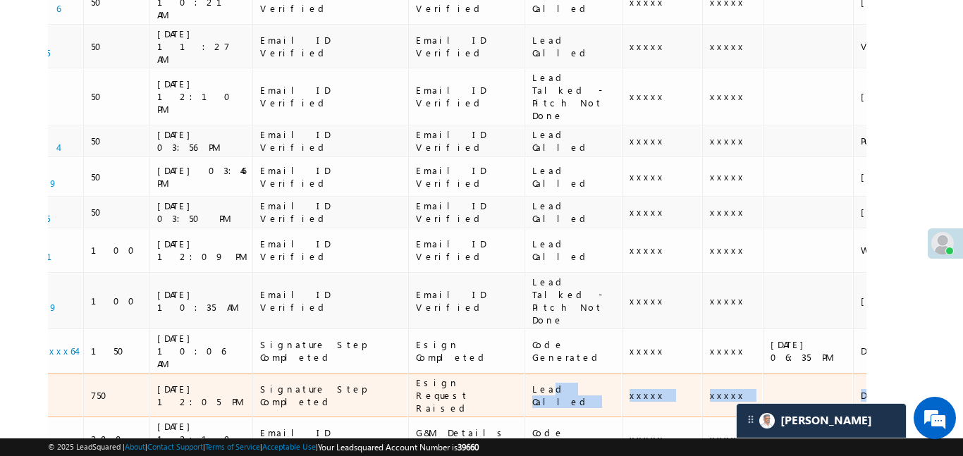
click at [763, 374] on td at bounding box center [808, 396] width 90 height 44
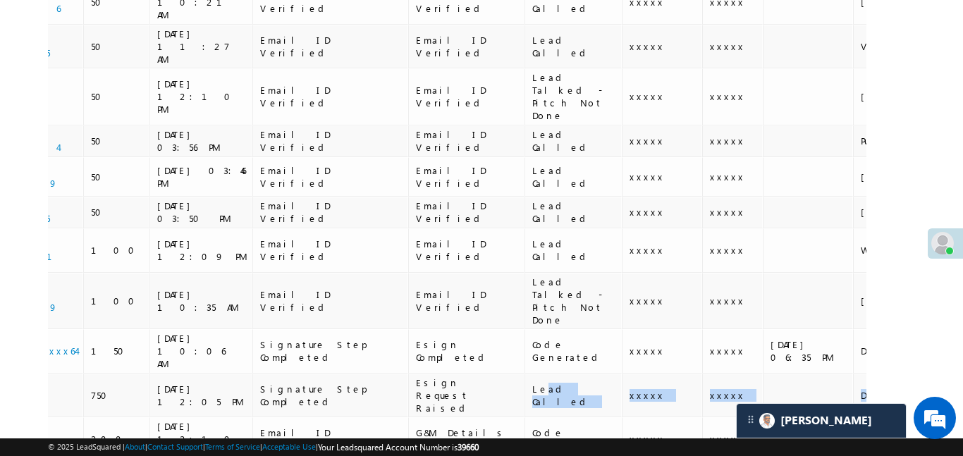
scroll to position [0, 0]
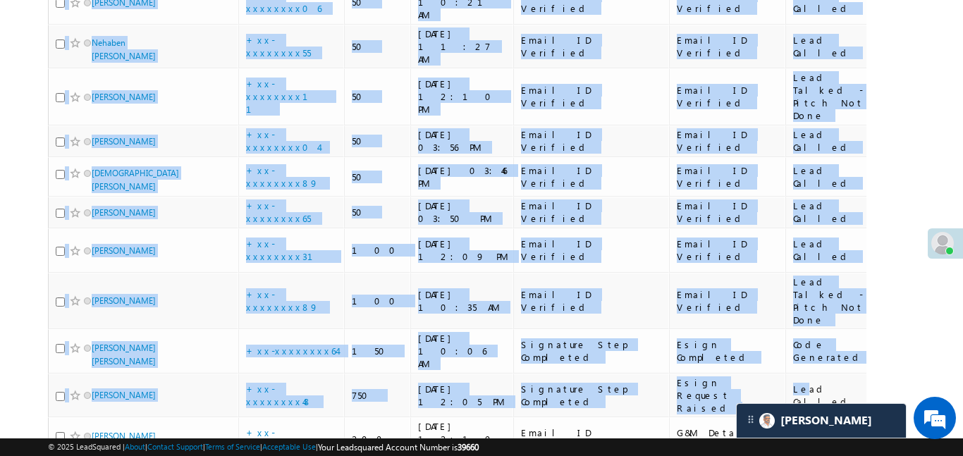
drag, startPoint x: 500, startPoint y: 130, endPoint x: 0, endPoint y: 153, distance: 500.6
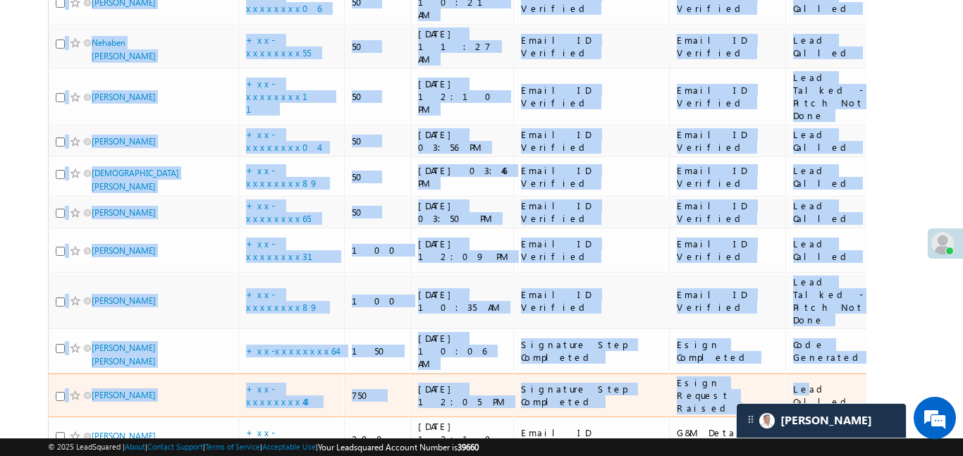
click at [216, 389] on div "[PERSON_NAME]" at bounding box center [144, 399] width 176 height 20
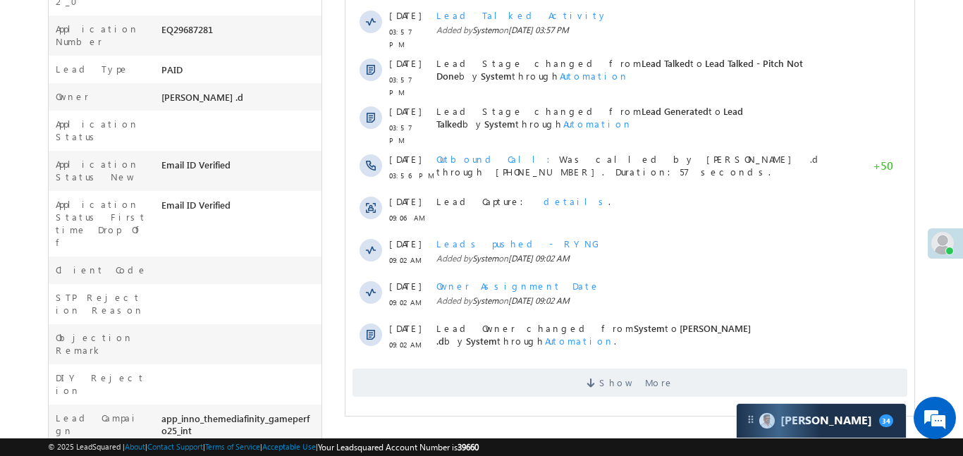
scroll to position [466, 0]
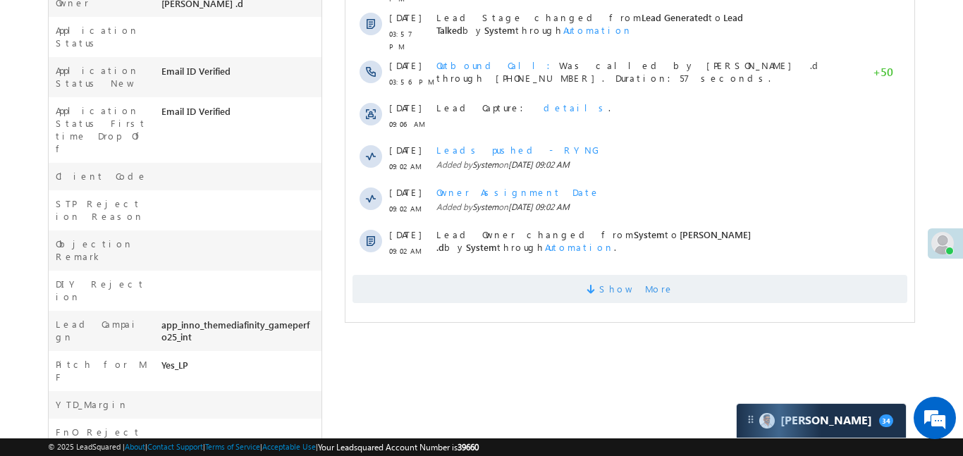
click at [792, 277] on span "Show More" at bounding box center [629, 289] width 555 height 28
click at [792, 275] on span "Show More" at bounding box center [629, 289] width 555 height 28
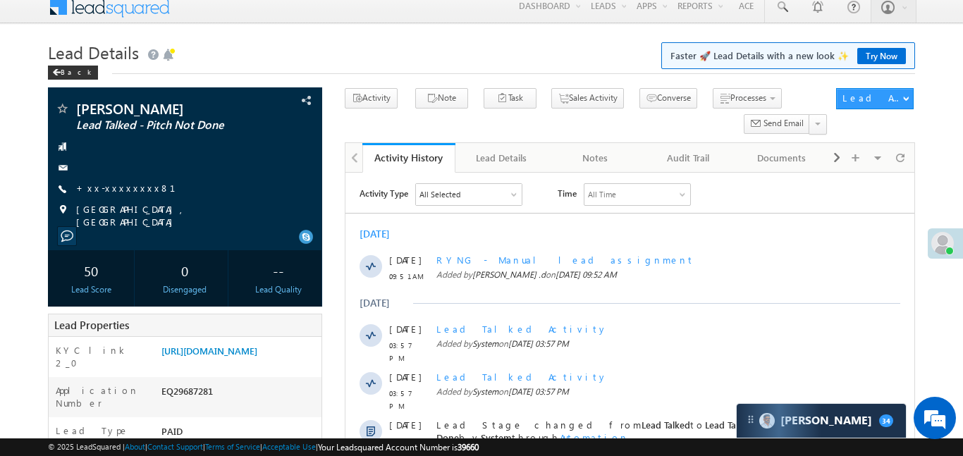
scroll to position [2, 0]
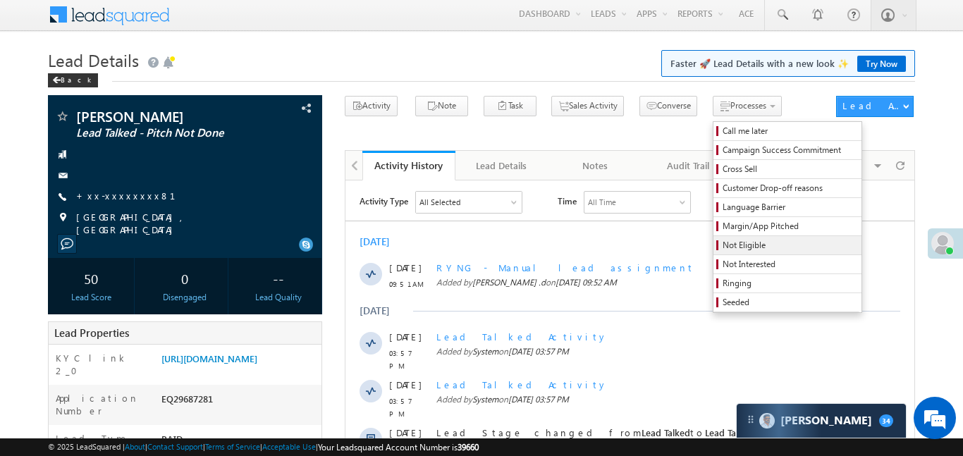
click at [740, 245] on span "Not Eligible" at bounding box center [790, 245] width 134 height 13
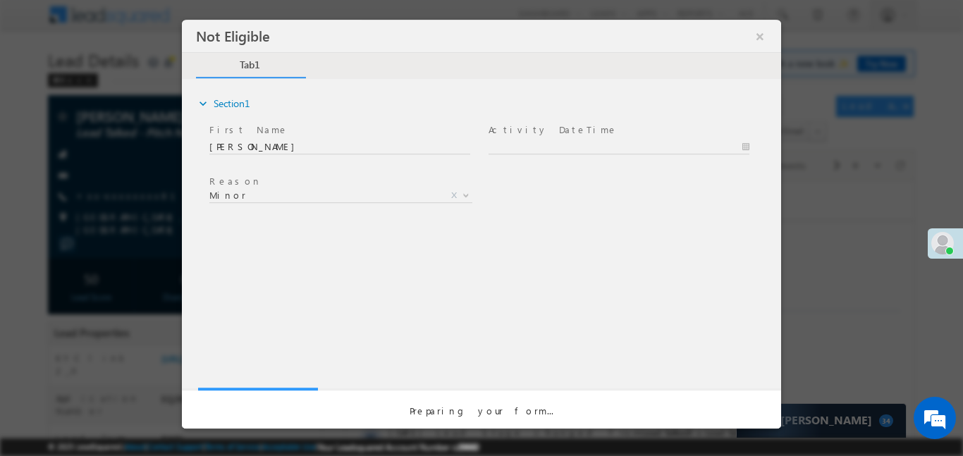
scroll to position [0, 0]
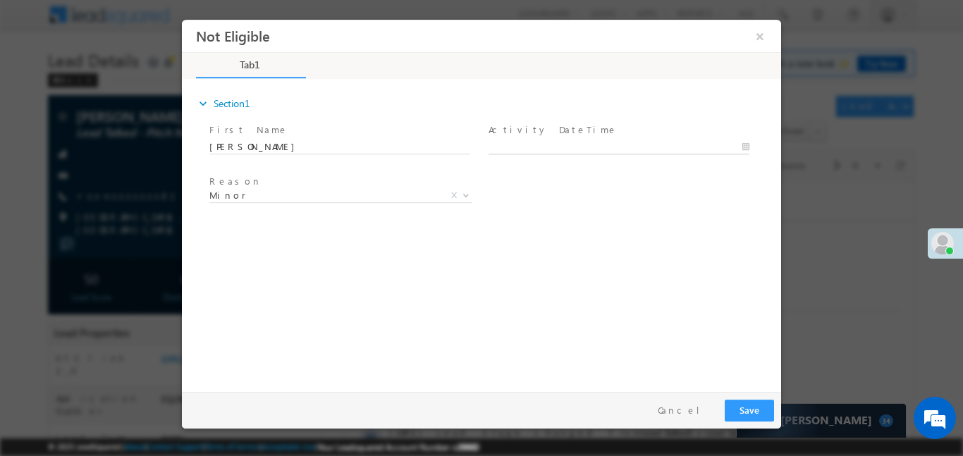
type input "29/09/25 12:28 PM"
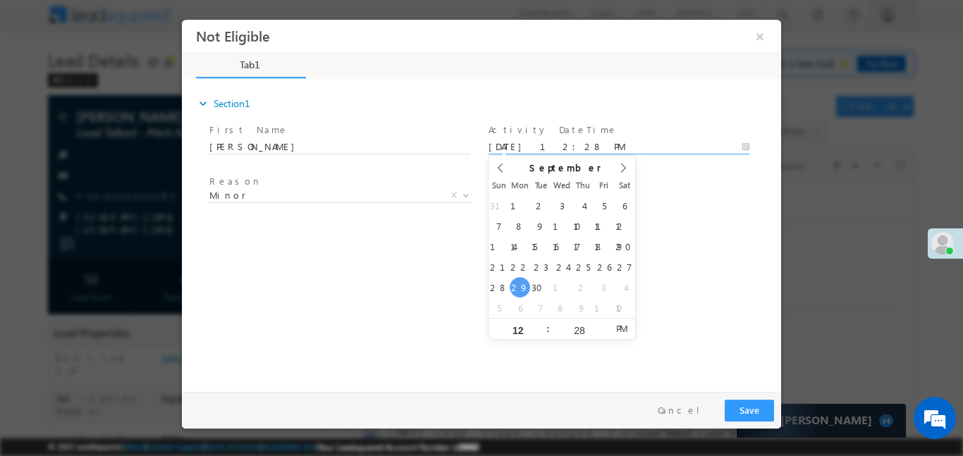
click at [529, 147] on input "29/09/25 12:28 PM" at bounding box center [619, 147] width 261 height 14
click at [755, 411] on button "Save" at bounding box center [749, 410] width 49 height 22
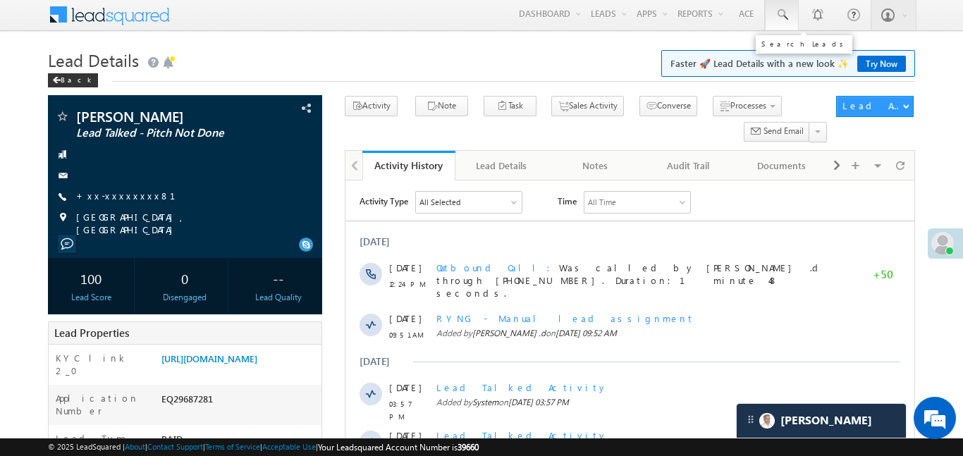
click at [775, 24] on link at bounding box center [782, 14] width 34 height 32
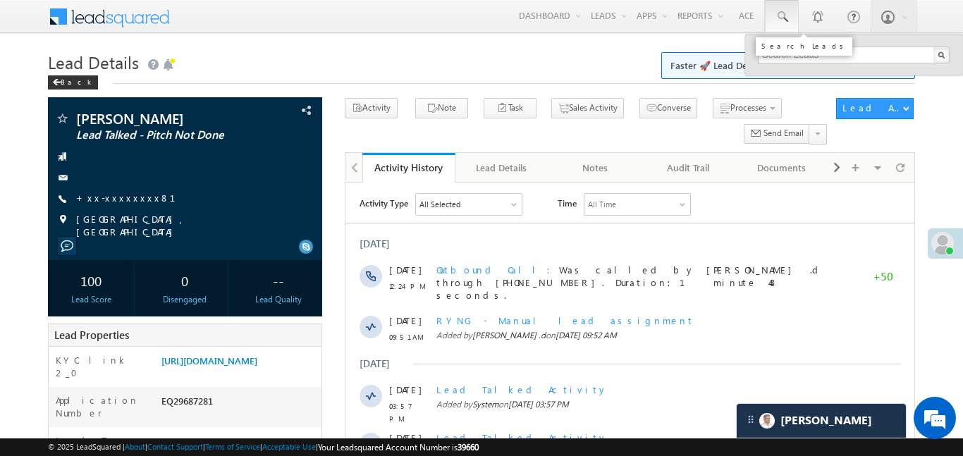
click at [775, 24] on link at bounding box center [782, 16] width 34 height 32
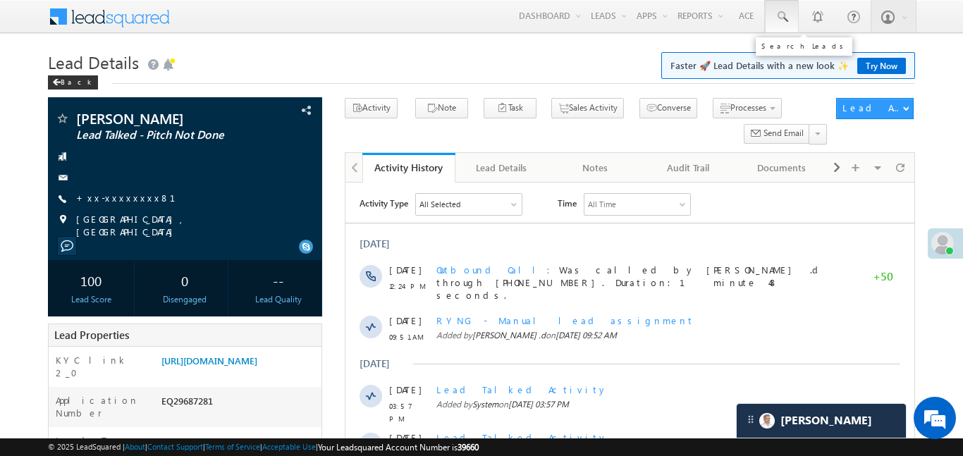
click at [781, 25] on link at bounding box center [782, 16] width 34 height 32
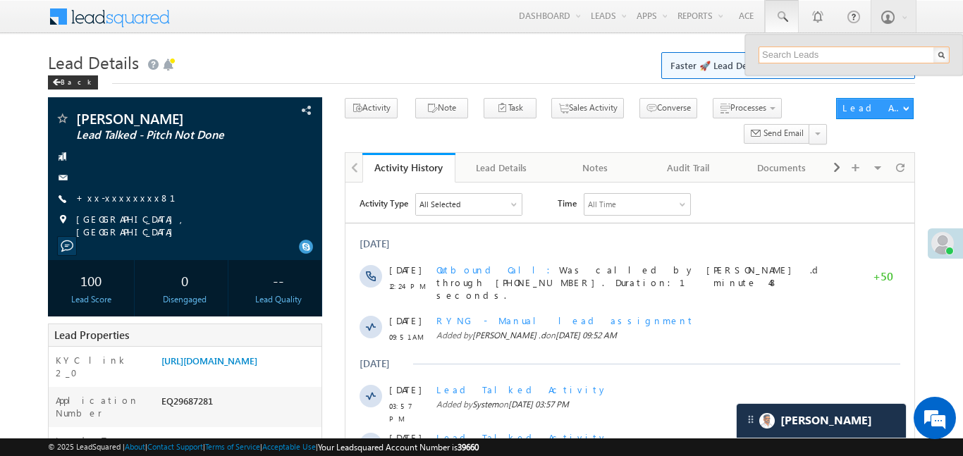
paste input "EQ29675654"
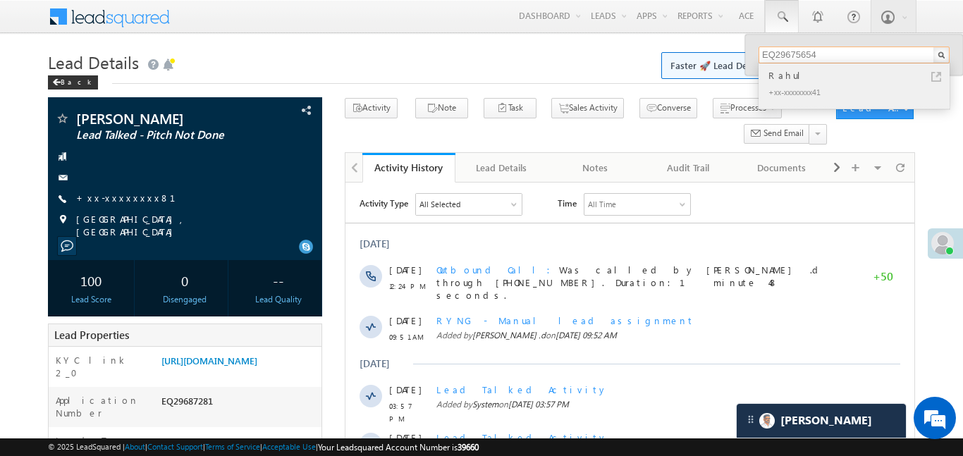
type input "EQ29675654"
click at [790, 72] on div "Rahul" at bounding box center [860, 76] width 189 height 16
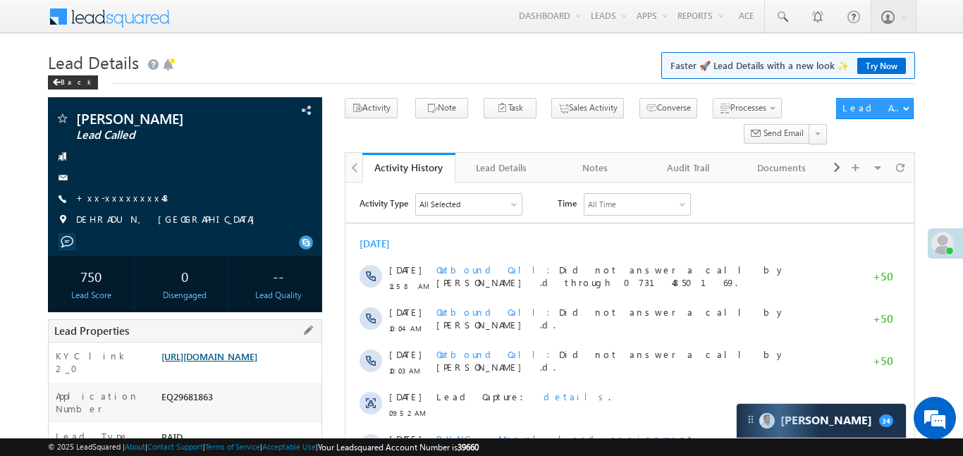
click at [257, 363] on link "https://angelbroking1-pk3em7sa.customui-test.leadsquared.com?leadId=8792edb5-be…" at bounding box center [210, 357] width 96 height 12
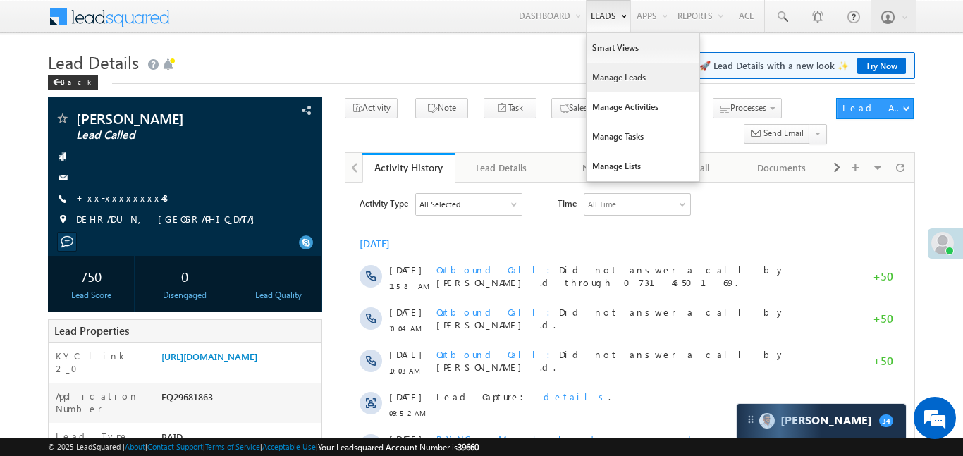
click at [628, 88] on link "Manage Leads" at bounding box center [643, 78] width 113 height 30
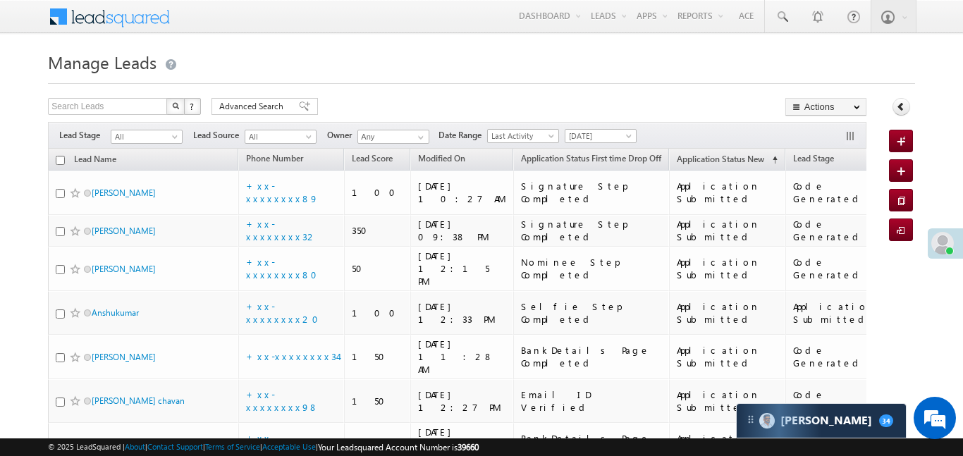
click at [266, 111] on span "Advanced Search" at bounding box center [253, 106] width 68 height 13
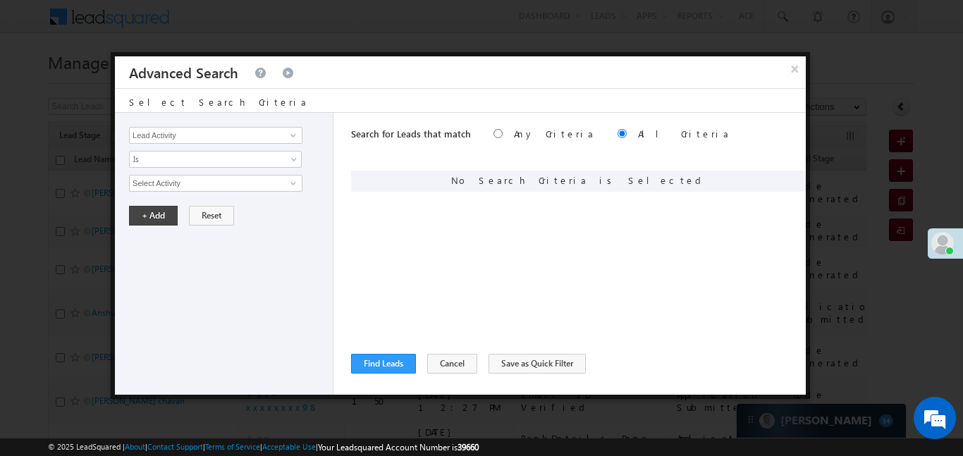
click at [0, 317] on div at bounding box center [481, 228] width 963 height 456
click at [242, 142] on input "Lead Activity" at bounding box center [216, 135] width 174 height 17
click at [276, 130] on input "Lead Activity" at bounding box center [216, 135] width 174 height 17
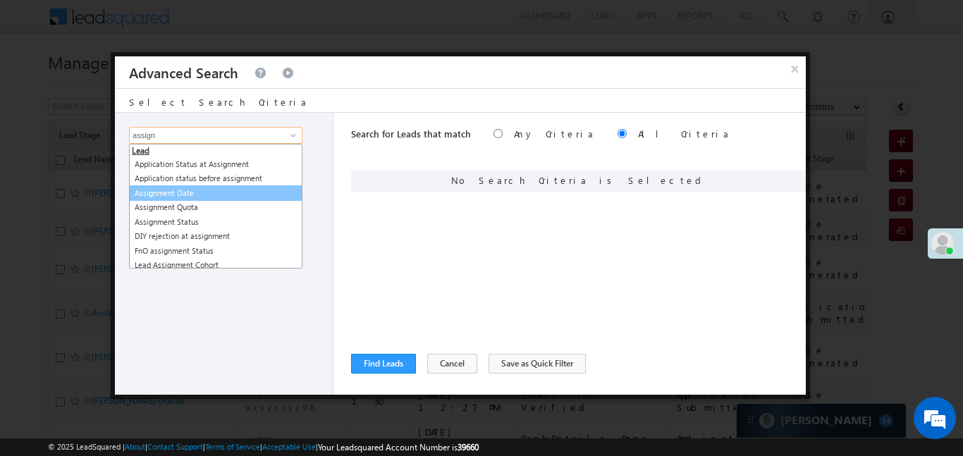
click at [252, 194] on link "Assignment Date" at bounding box center [216, 194] width 174 height 16
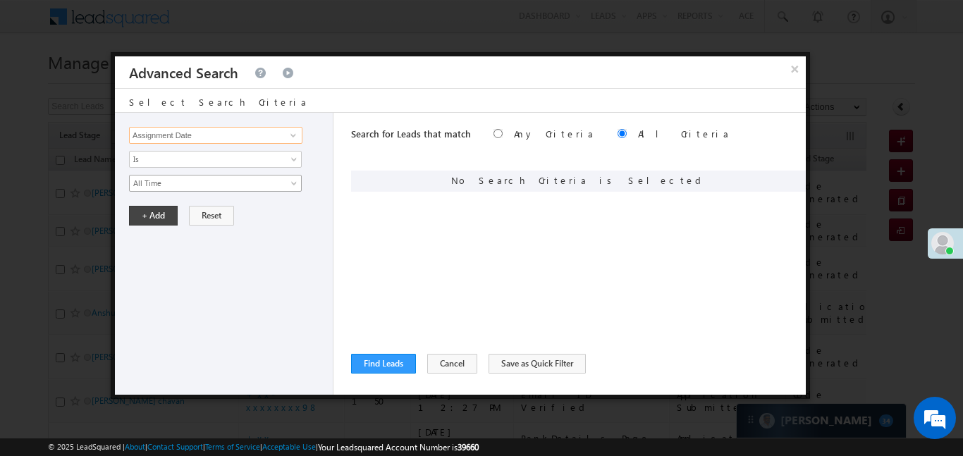
type input "Assignment Date"
click at [219, 188] on span "All Time" at bounding box center [206, 183] width 153 height 13
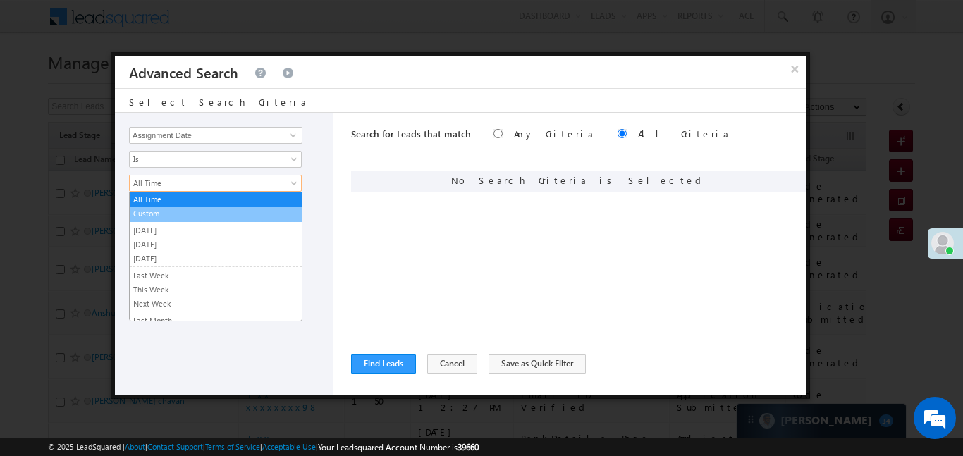
click at [171, 221] on ul "All Time Custom Yesterday Today Tomorrow Last Week This Week Next Week Last Mon…" at bounding box center [216, 257] width 174 height 130
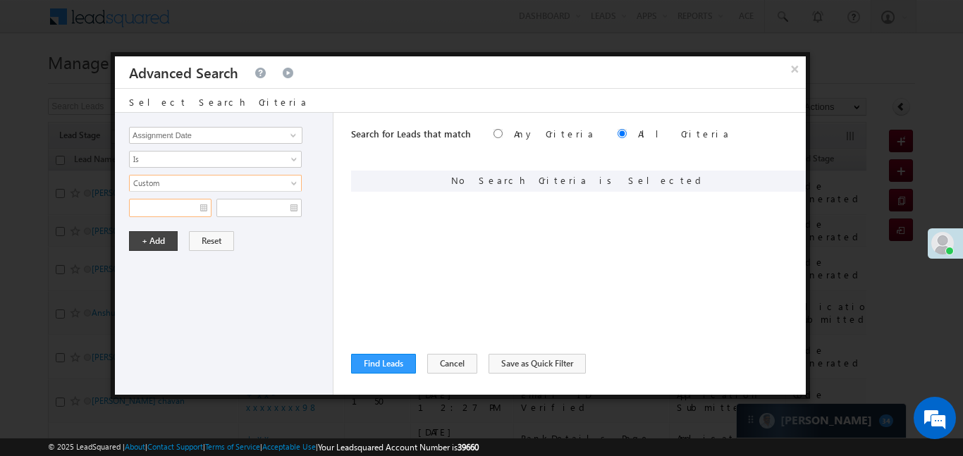
click at [170, 209] on input "text" at bounding box center [170, 208] width 83 height 18
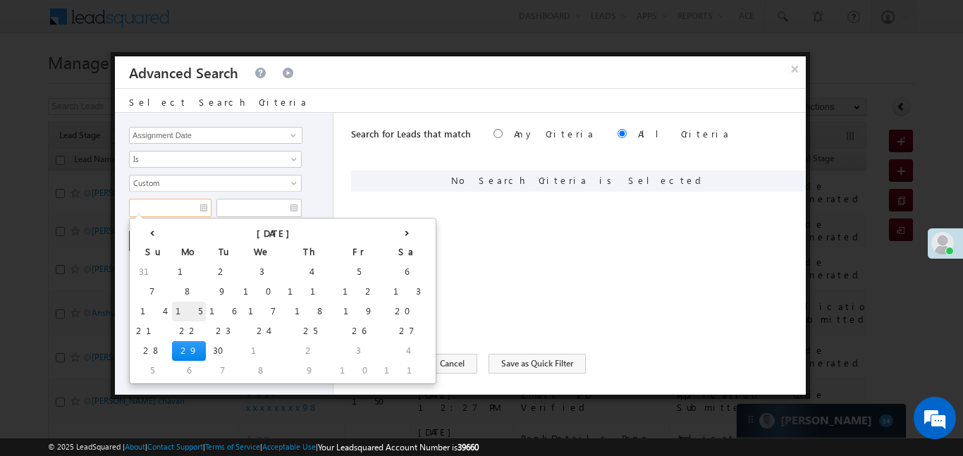
click at [172, 305] on td "15" at bounding box center [189, 312] width 34 height 20
type input "15/09/25"
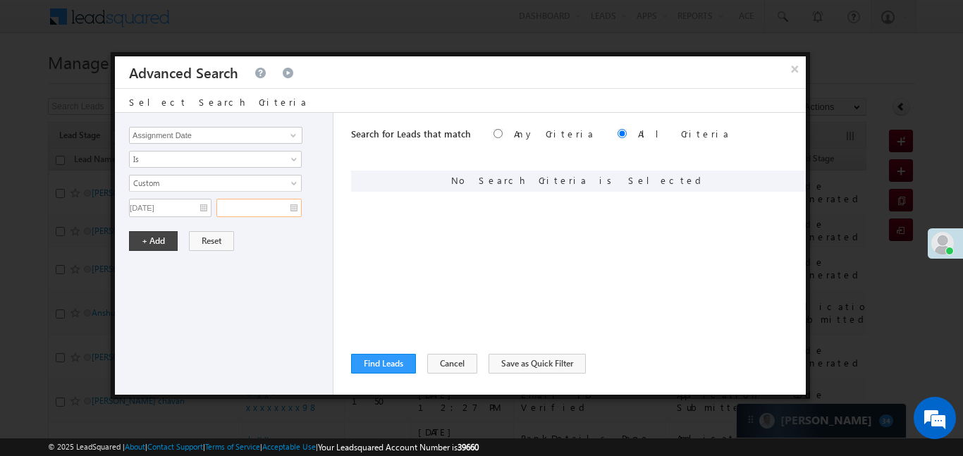
click at [279, 214] on input "text" at bounding box center [259, 208] width 85 height 18
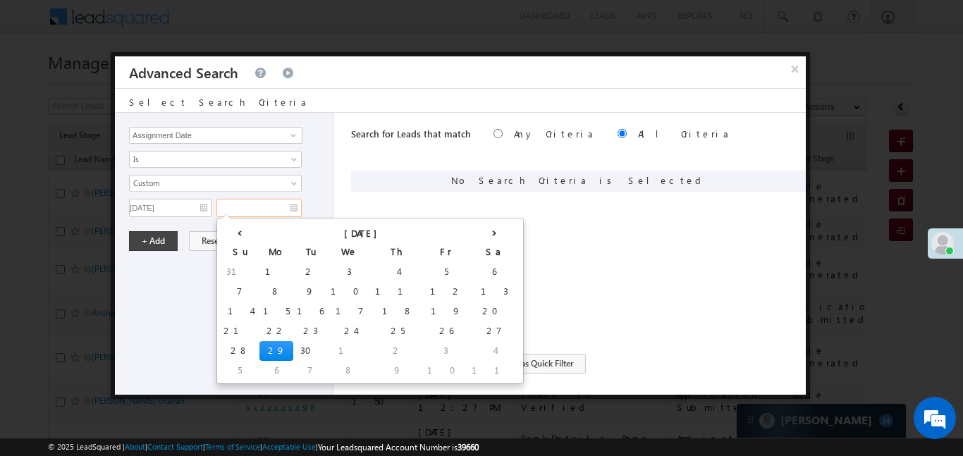
click at [260, 348] on td "29" at bounding box center [277, 351] width 34 height 20
type input "29/09/25"
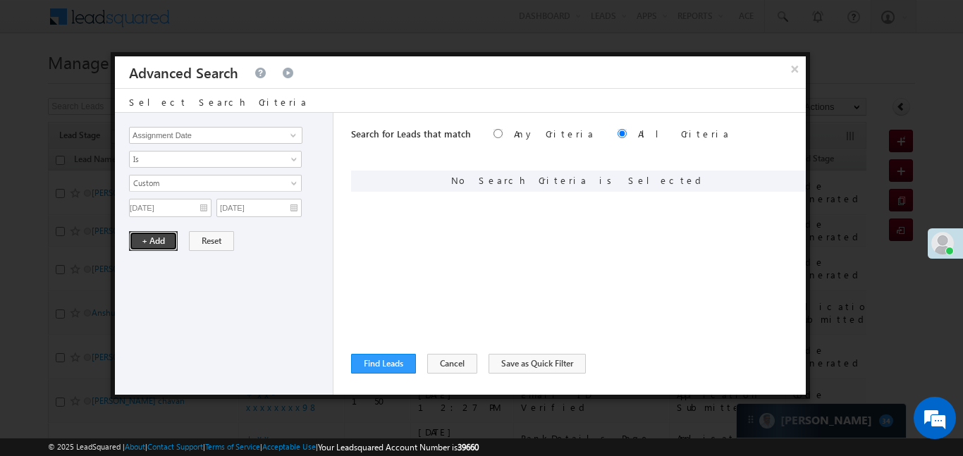
drag, startPoint x: 153, startPoint y: 238, endPoint x: 578, endPoint y: 128, distance: 438.5
click at [152, 237] on button "+ Add" at bounding box center [153, 241] width 49 height 20
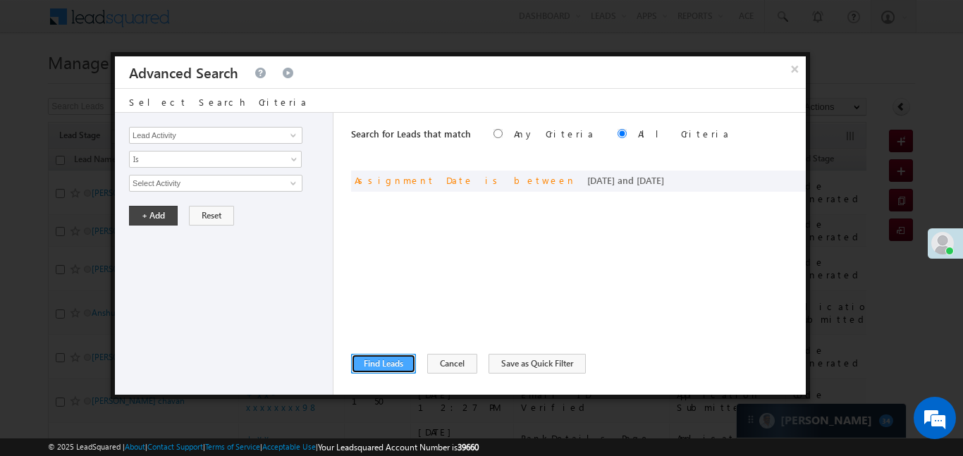
click at [383, 358] on button "Find Leads" at bounding box center [383, 364] width 65 height 20
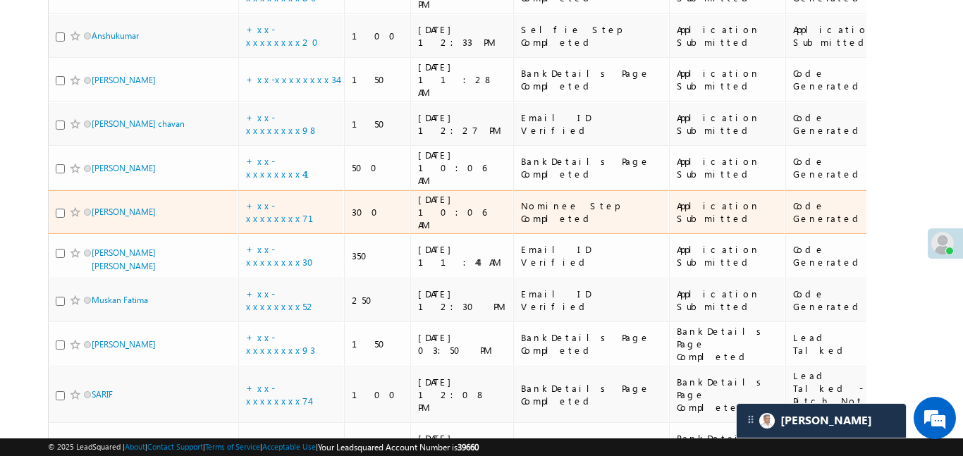
scroll to position [56, 0]
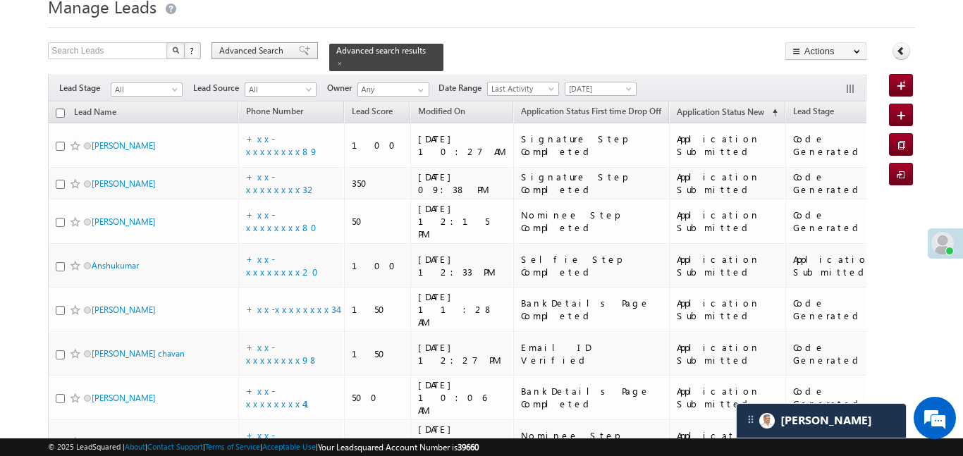
click at [274, 52] on span "Advanced Search" at bounding box center [253, 50] width 68 height 13
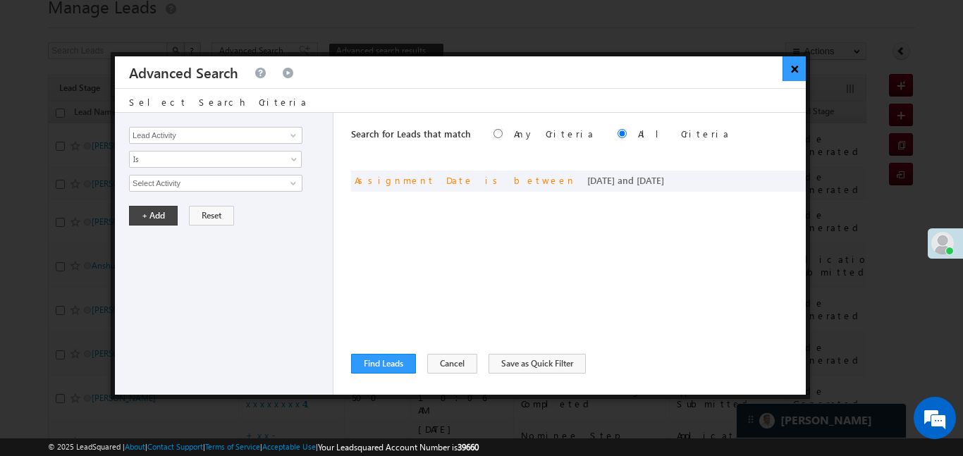
click at [791, 66] on button "×" at bounding box center [794, 68] width 23 height 25
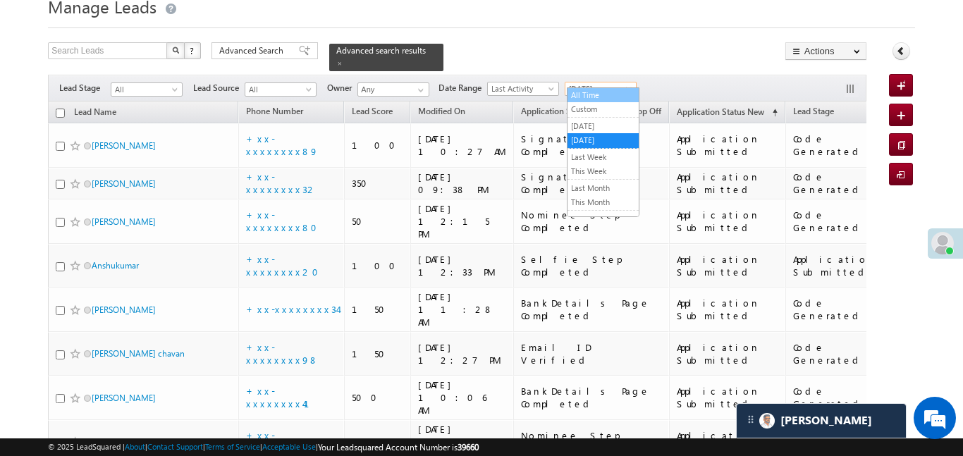
drag, startPoint x: 611, startPoint y: 92, endPoint x: 748, endPoint y: 1, distance: 164.3
click at [611, 93] on link "All Time" at bounding box center [603, 95] width 71 height 13
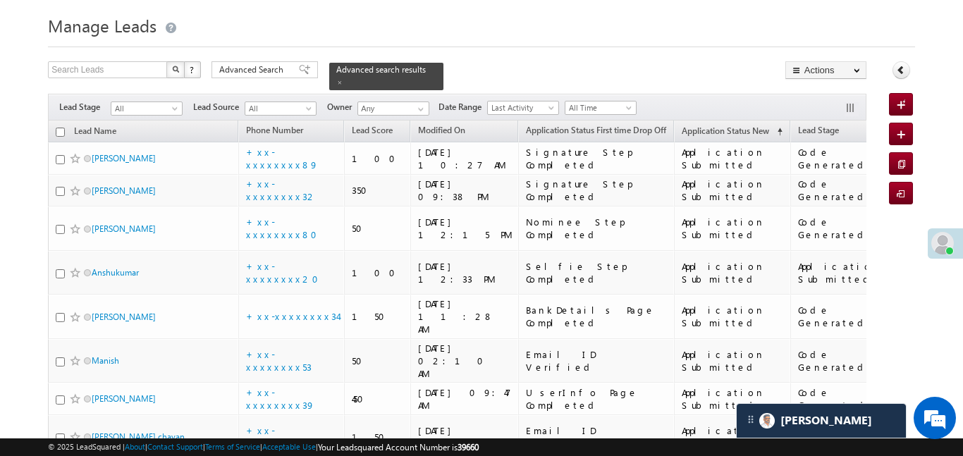
scroll to position [0, 0]
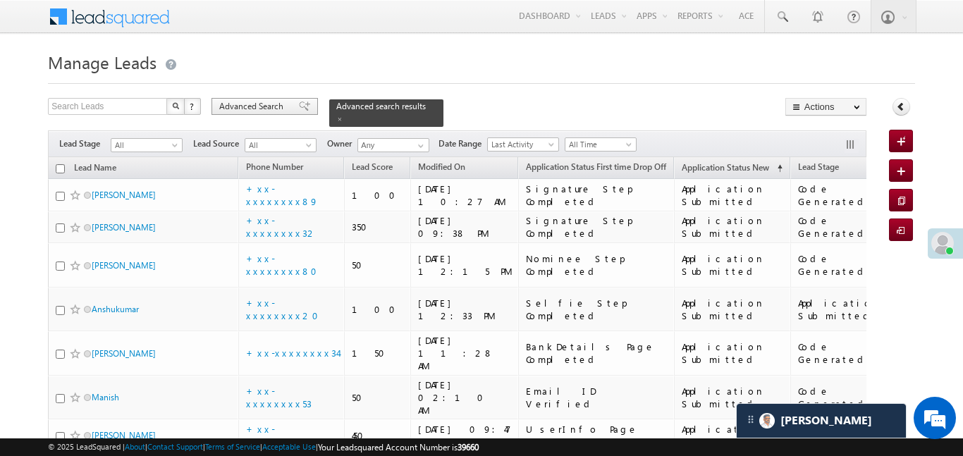
click at [287, 104] on div "Advanced Search" at bounding box center [265, 106] width 107 height 17
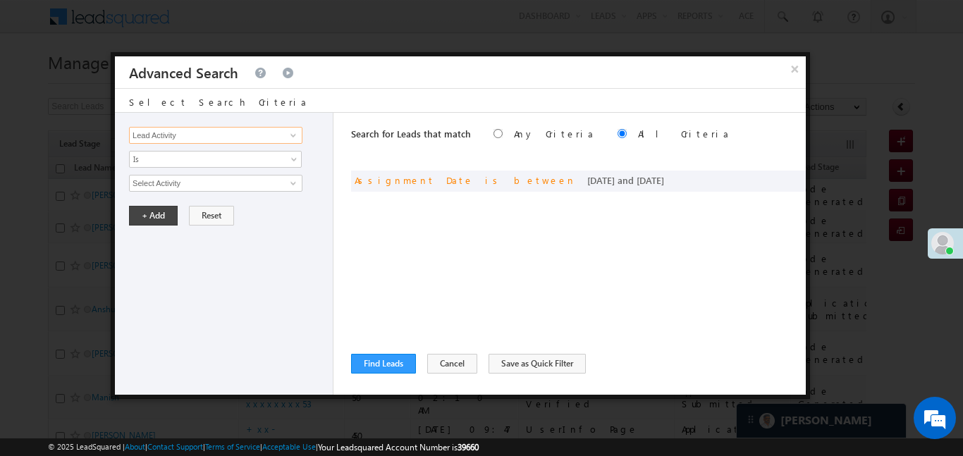
click at [261, 142] on input "Lead Activity" at bounding box center [216, 135] width 174 height 17
click at [250, 171] on link "Lead Stage" at bounding box center [216, 165] width 174 height 16
type input "Lead Stage"
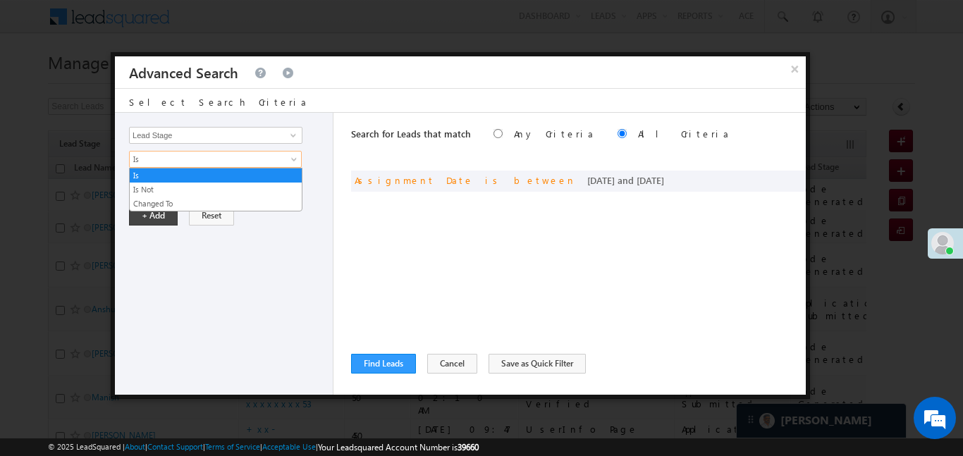
click at [234, 160] on span "Is" at bounding box center [206, 159] width 153 height 13
click at [199, 188] on link "Is Not" at bounding box center [216, 189] width 172 height 13
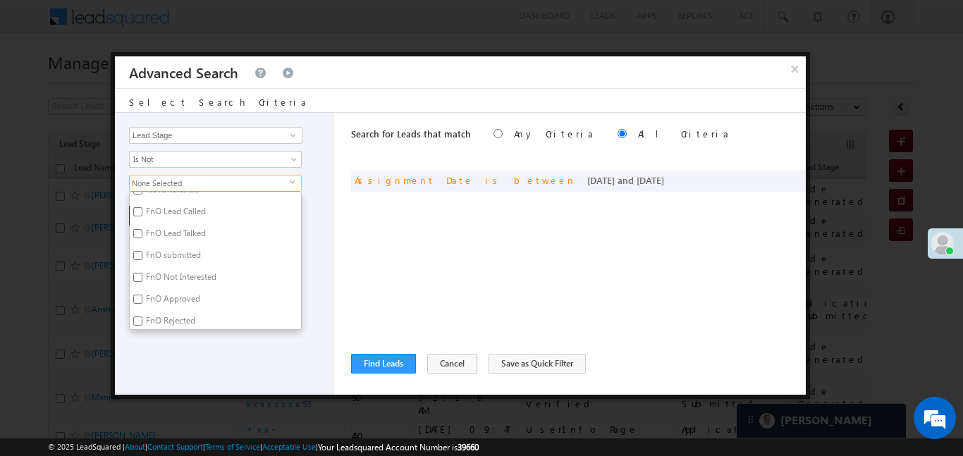
scroll to position [346, 0]
click at [138, 272] on input "Code Generated" at bounding box center [137, 272] width 9 height 9
checkbox input "true"
click at [135, 249] on input "Not Interested" at bounding box center [137, 248] width 9 height 9
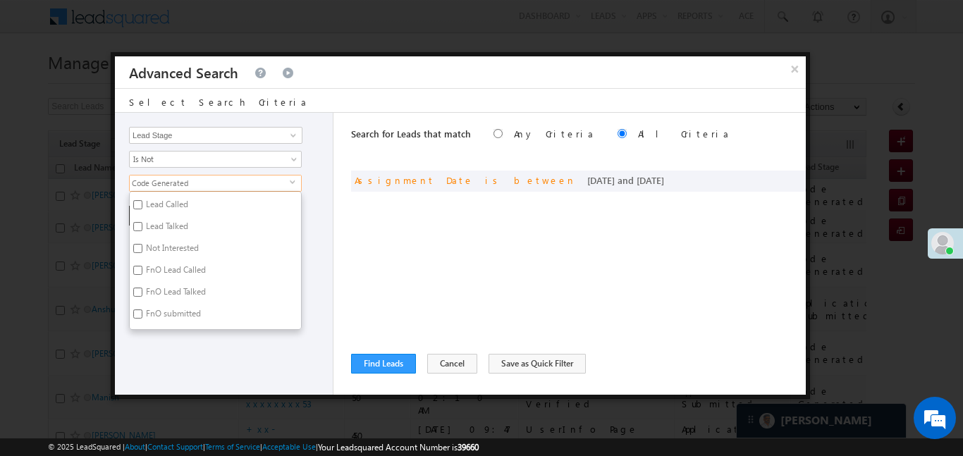
checkbox input "true"
click at [195, 366] on div "Lead Activity Task Sales Group Prospect Id WA Last Message Timestamp 4th Day Di…" at bounding box center [224, 254] width 219 height 282
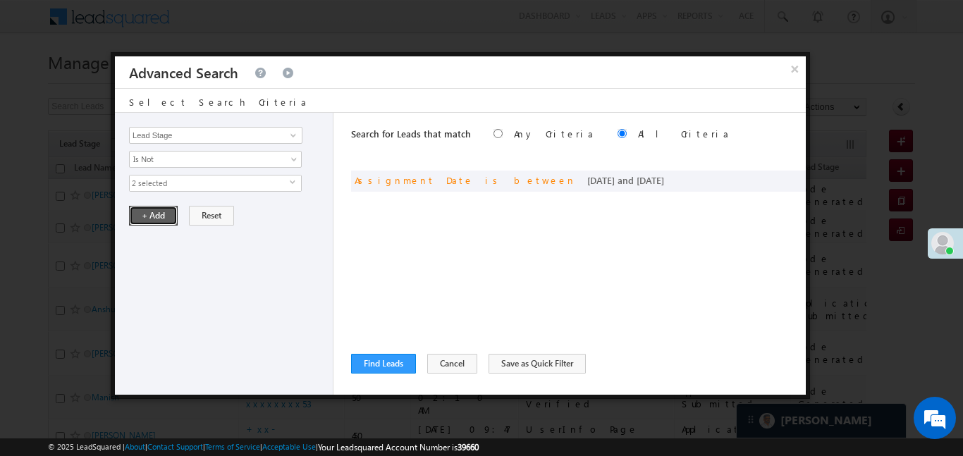
click at [154, 212] on button "+ Add" at bounding box center [153, 216] width 49 height 20
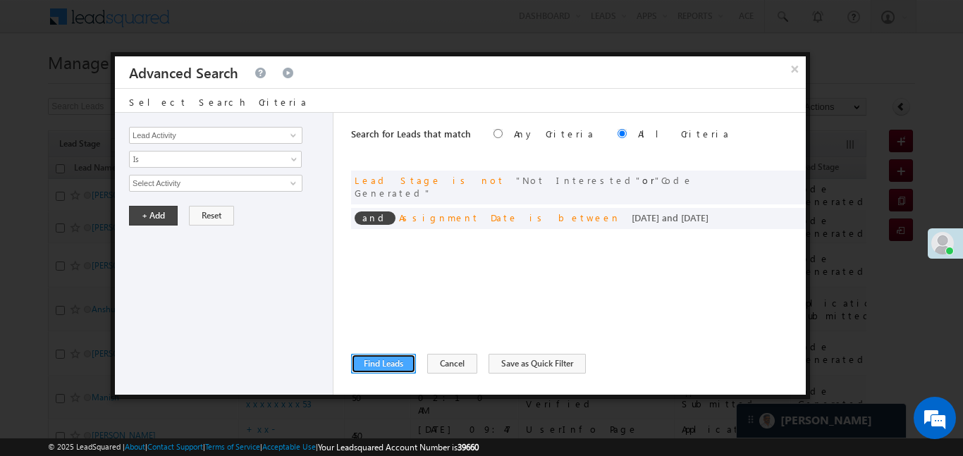
click at [392, 363] on button "Find Leads" at bounding box center [383, 364] width 65 height 20
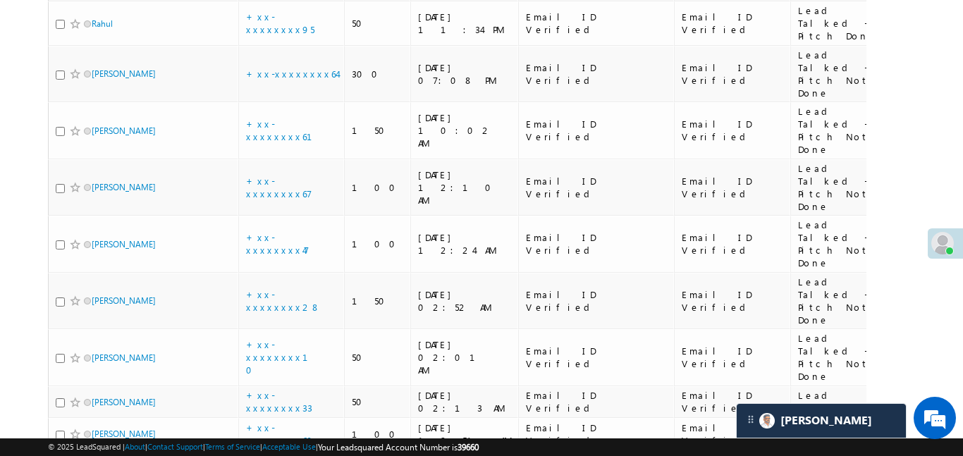
scroll to position [8047, 0]
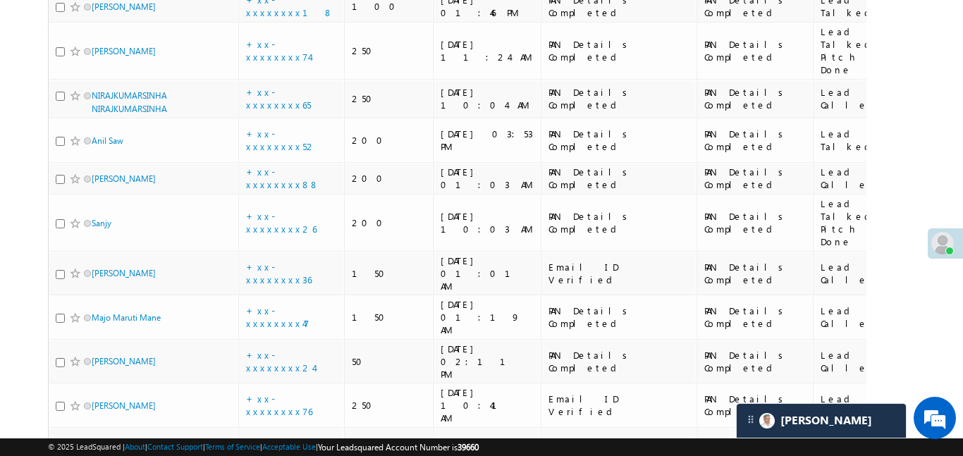
scroll to position [8131, 0]
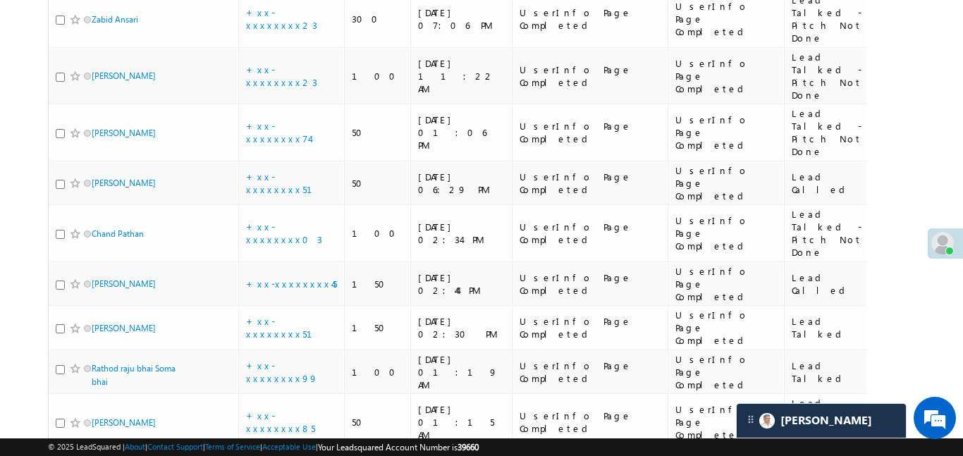
scroll to position [5201, 0]
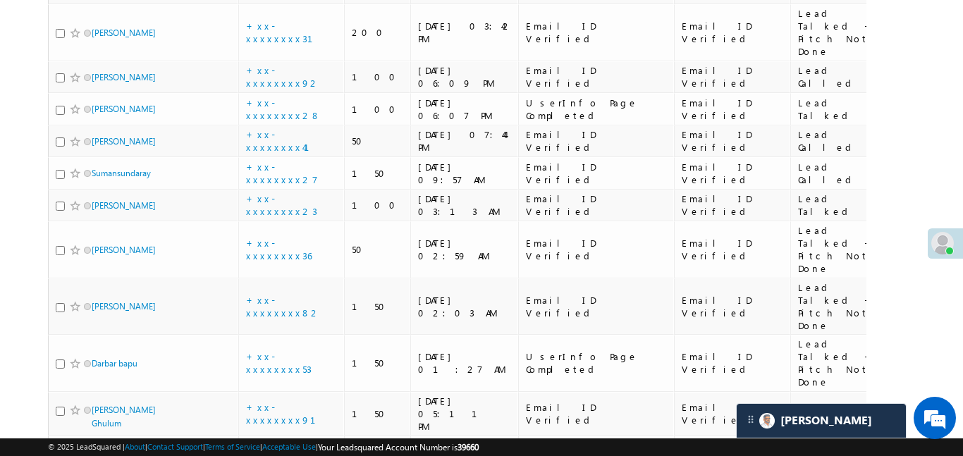
scroll to position [8047, 0]
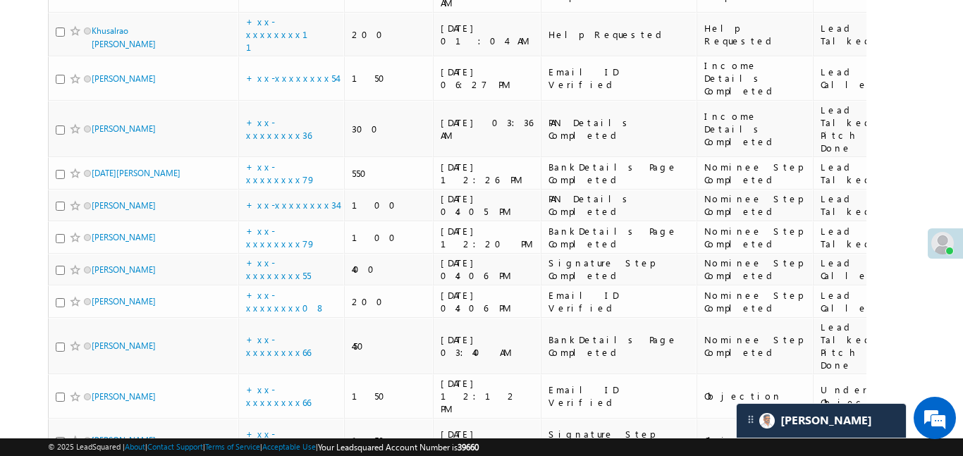
scroll to position [6146, 0]
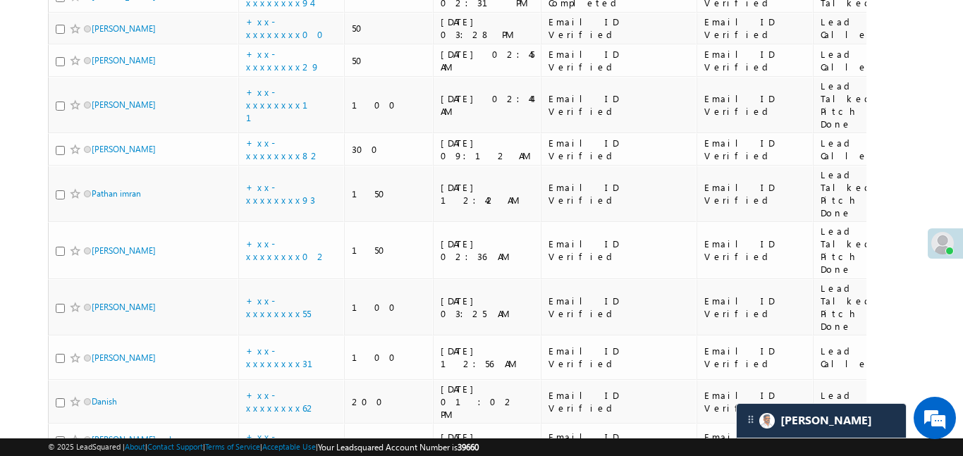
scroll to position [0, 0]
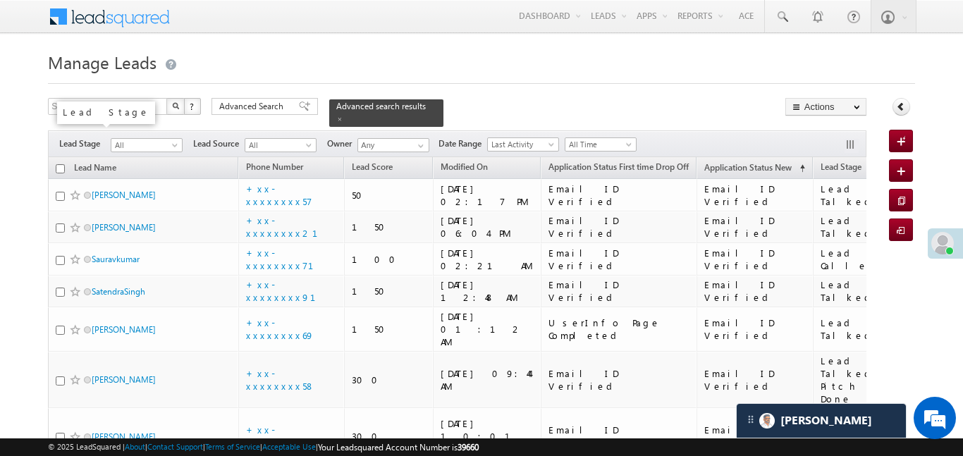
click at [56, 164] on input "checkbox" at bounding box center [60, 168] width 9 height 9
checkbox input "true"
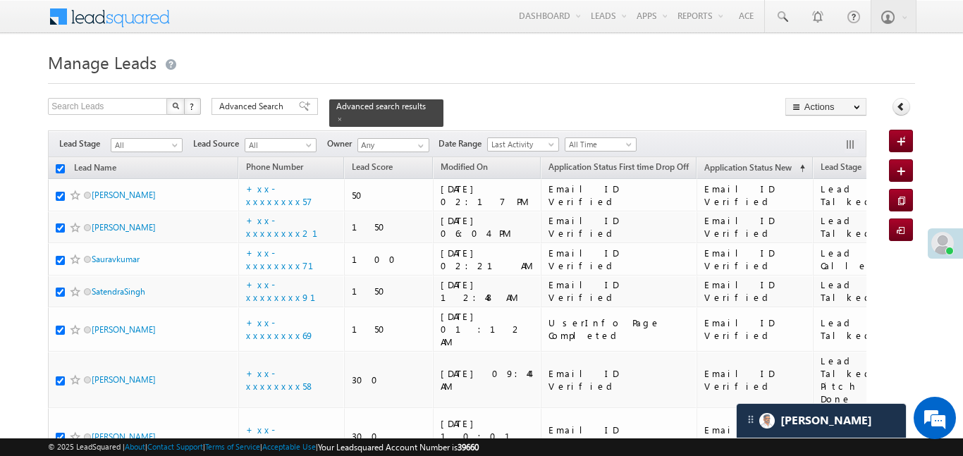
checkbox input "true"
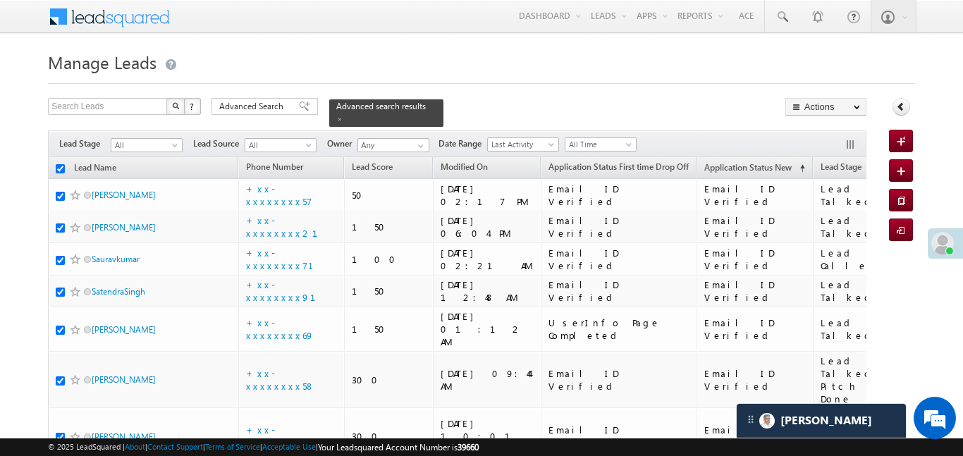
checkbox input "true"
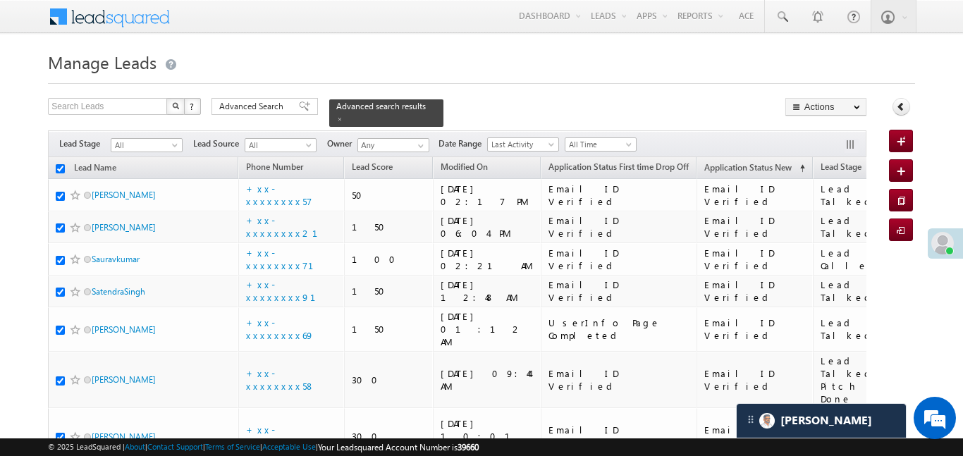
checkbox input "true"
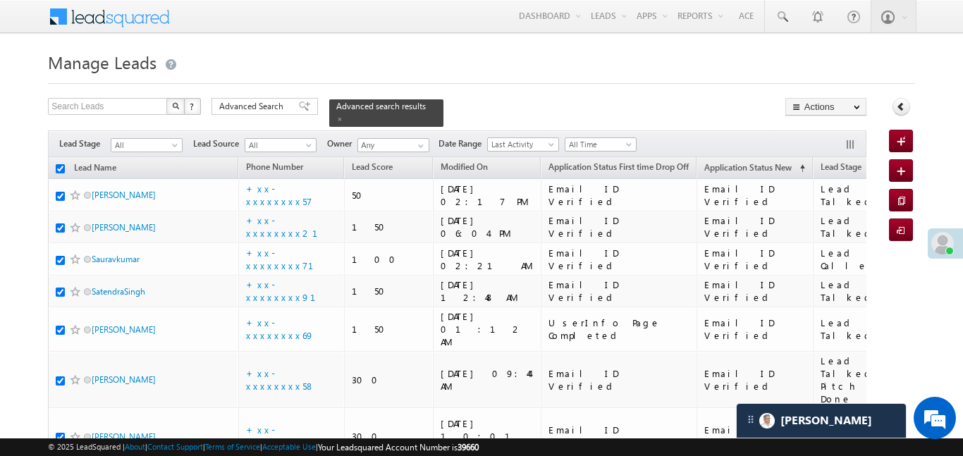
checkbox input "true"
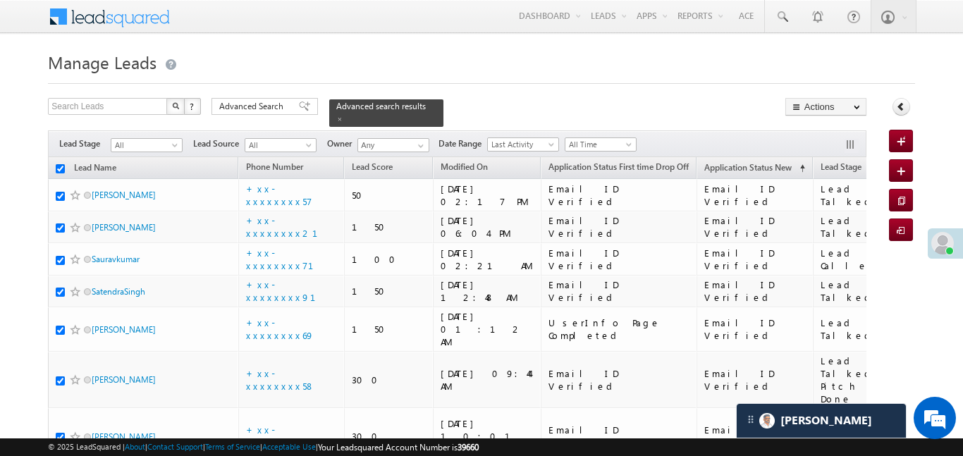
checkbox input "true"
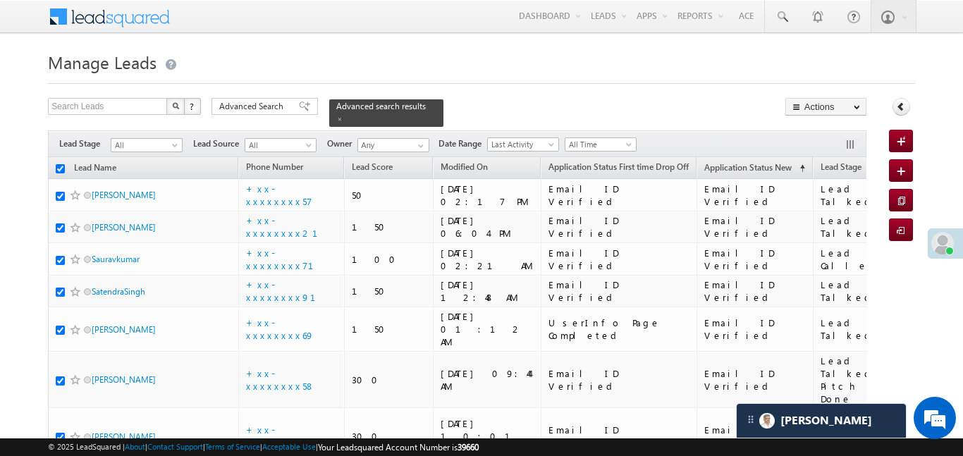
checkbox input "true"
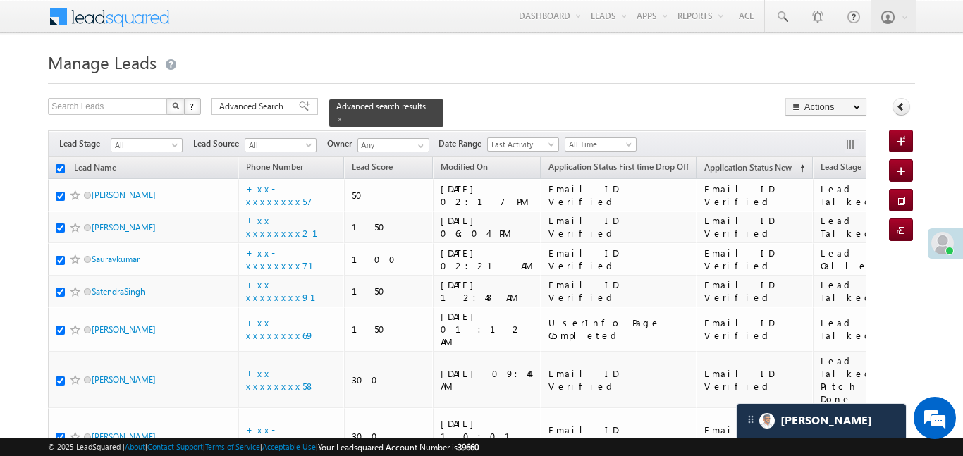
checkbox input "true"
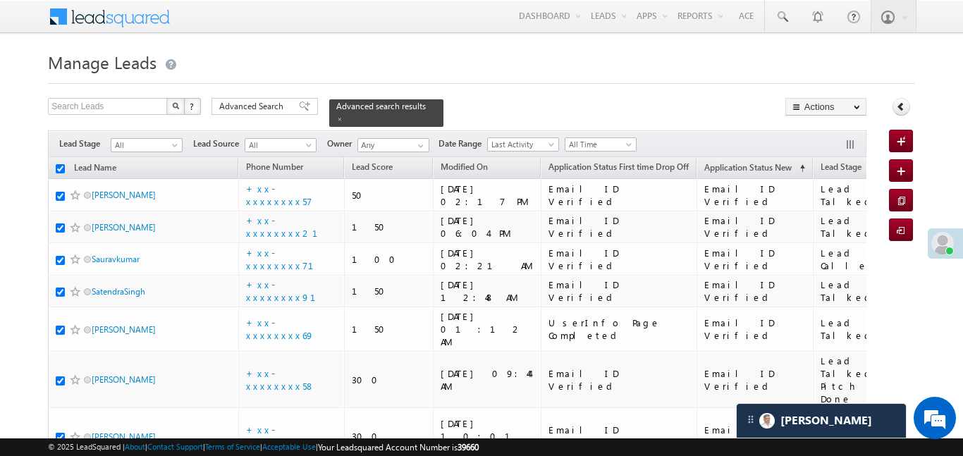
checkbox input "true"
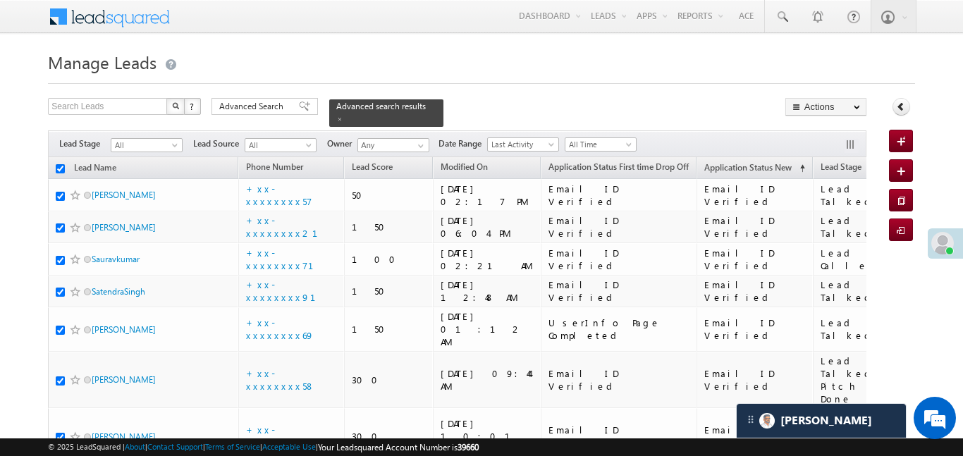
checkbox input "true"
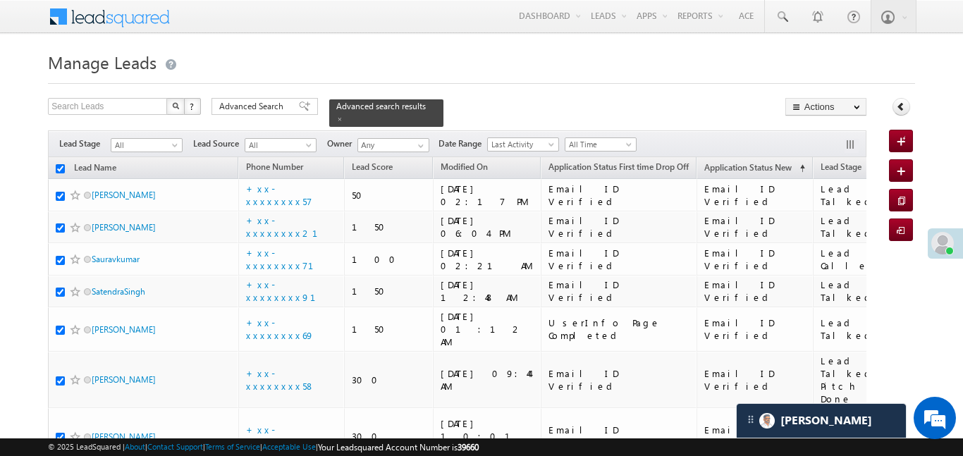
checkbox input "true"
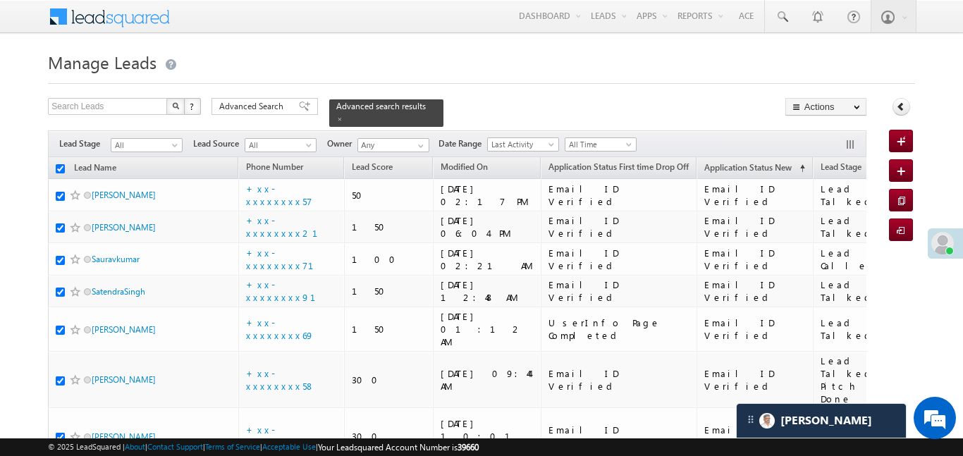
checkbox input "true"
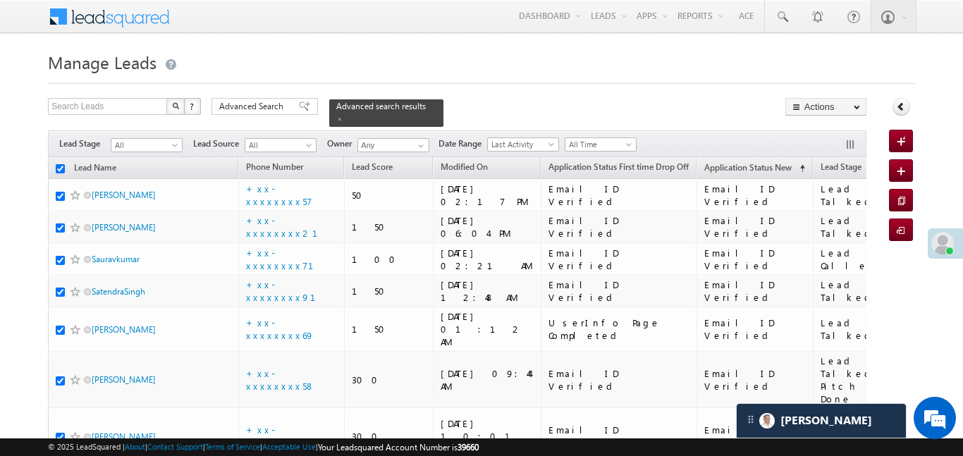
checkbox input "true"
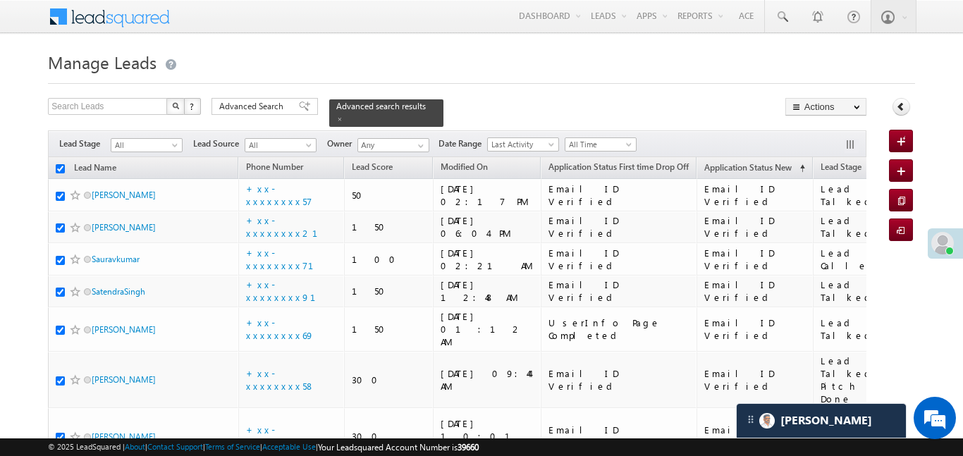
checkbox input "true"
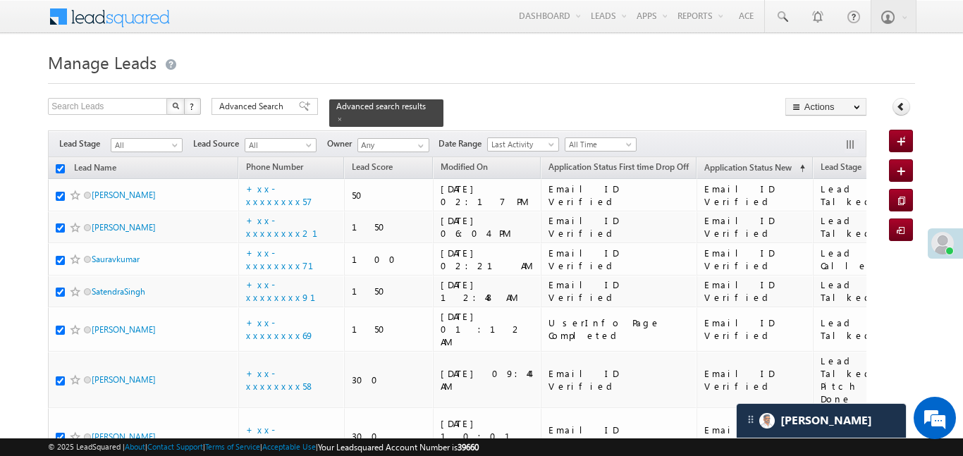
checkbox input "true"
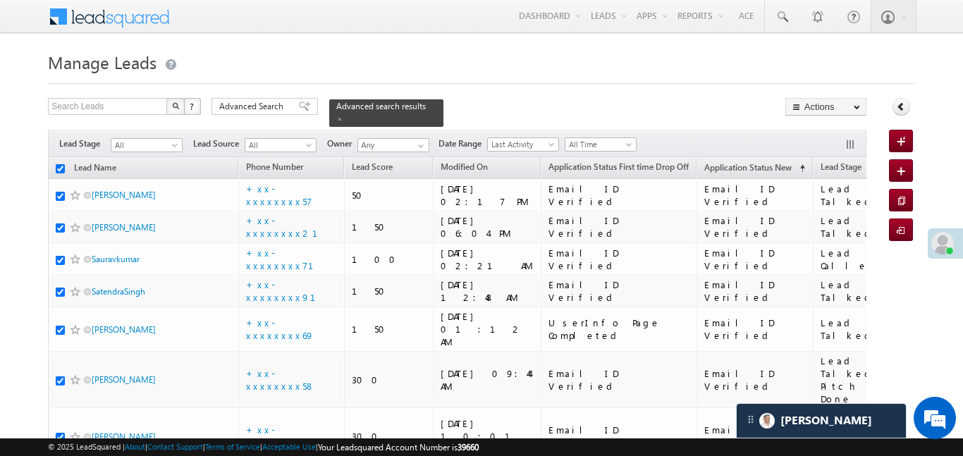
checkbox input "true"
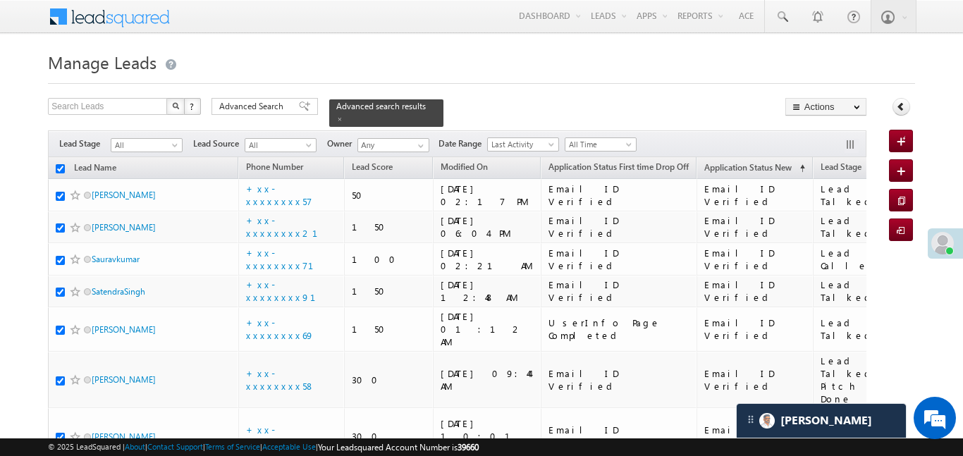
checkbox input "true"
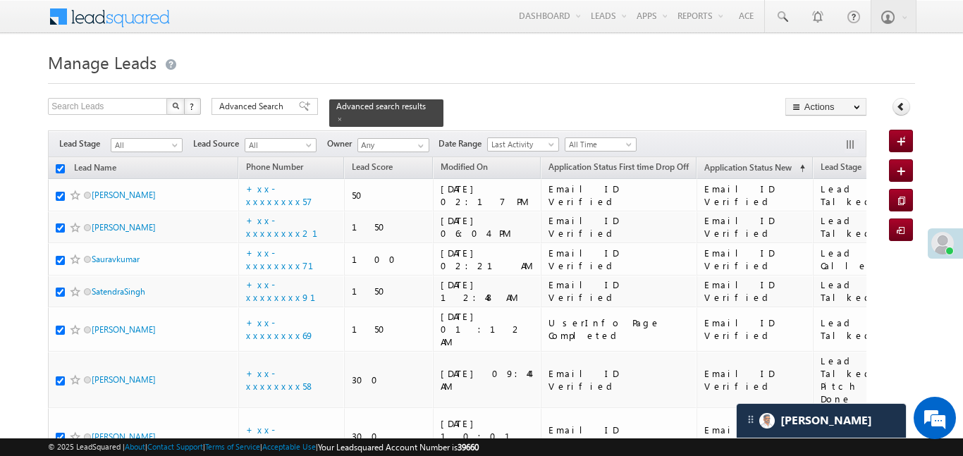
checkbox input "true"
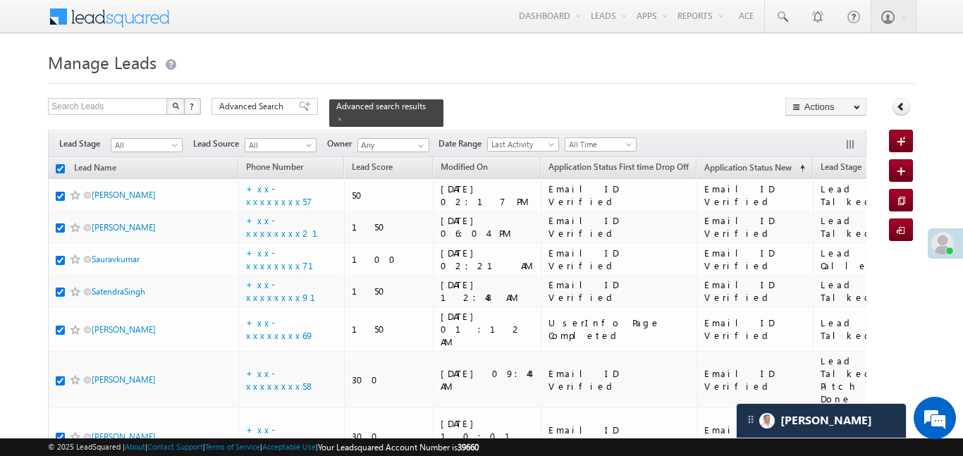
checkbox input "true"
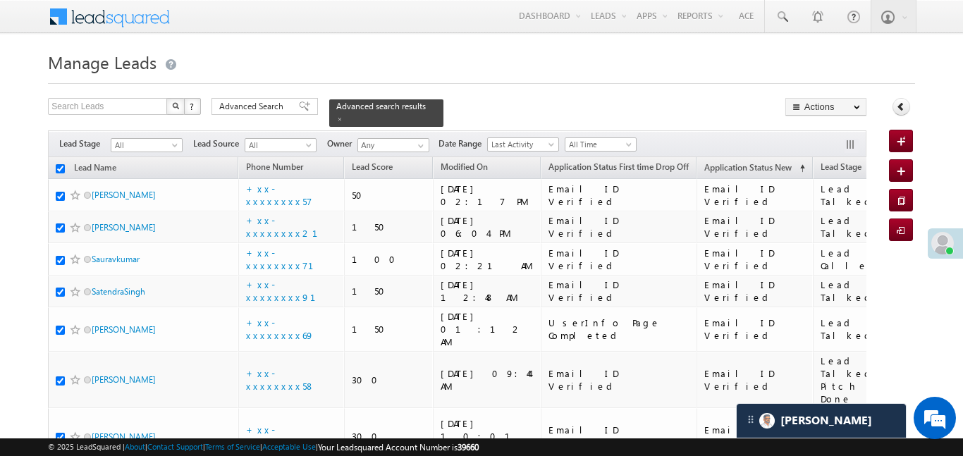
checkbox input "true"
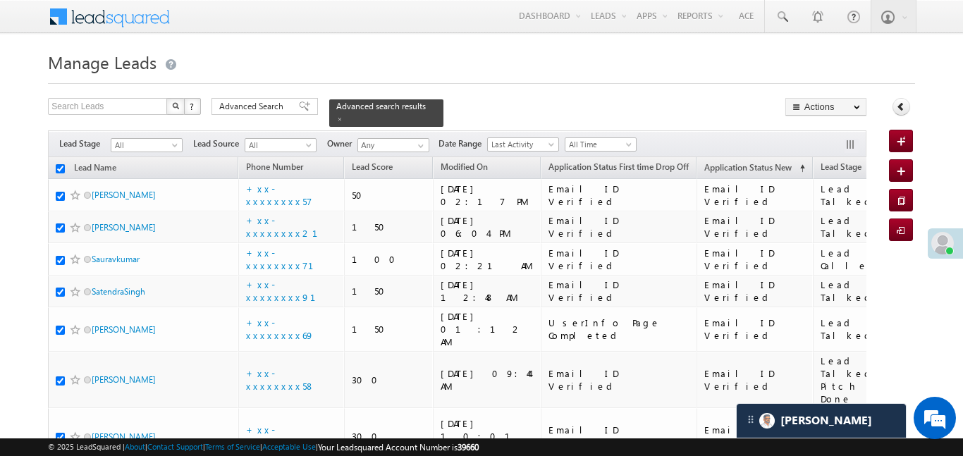
checkbox input "true"
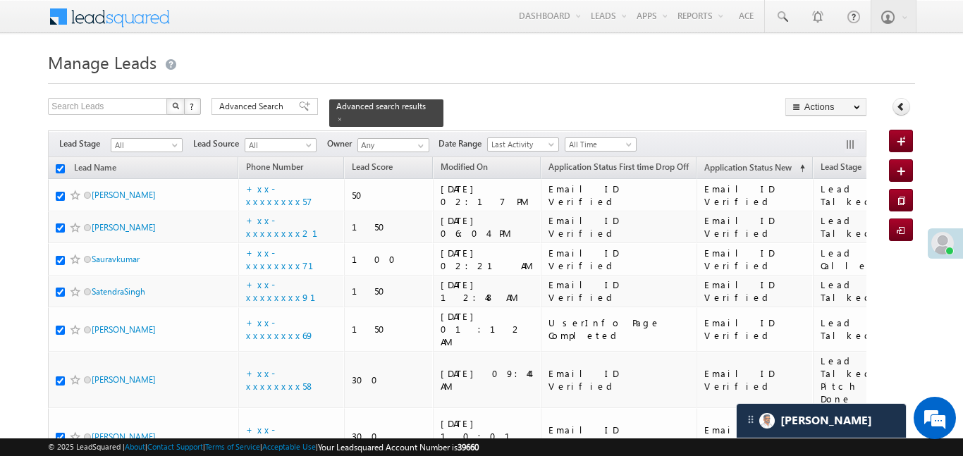
checkbox input "true"
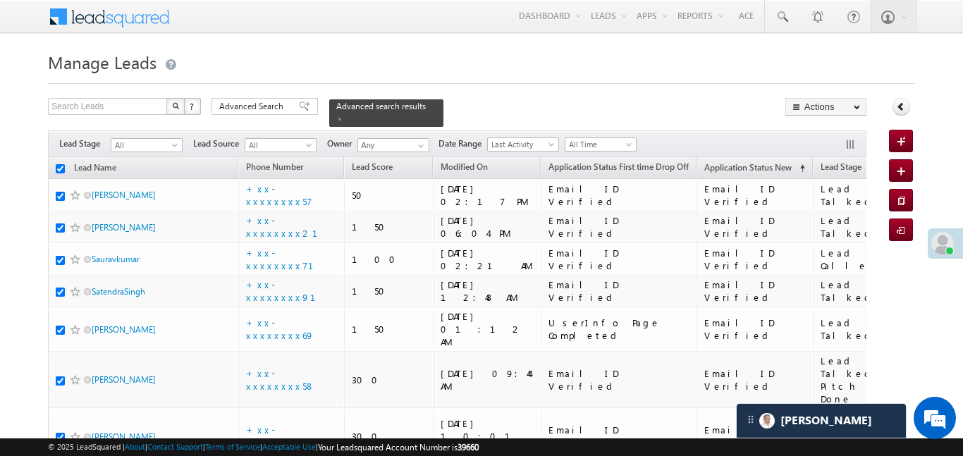
checkbox input "true"
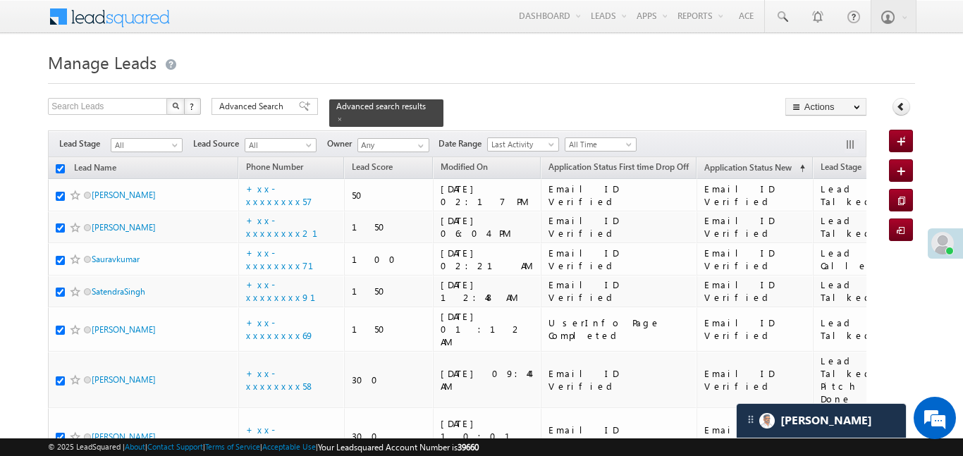
checkbox input "true"
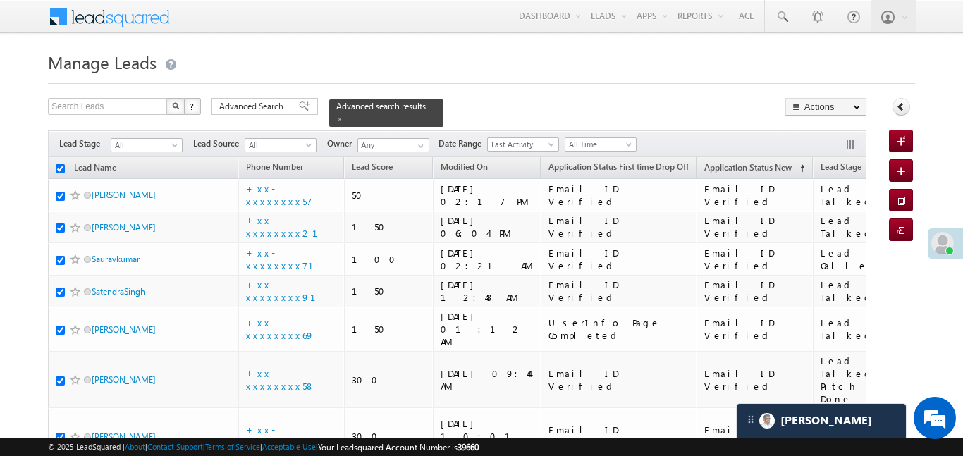
checkbox input "true"
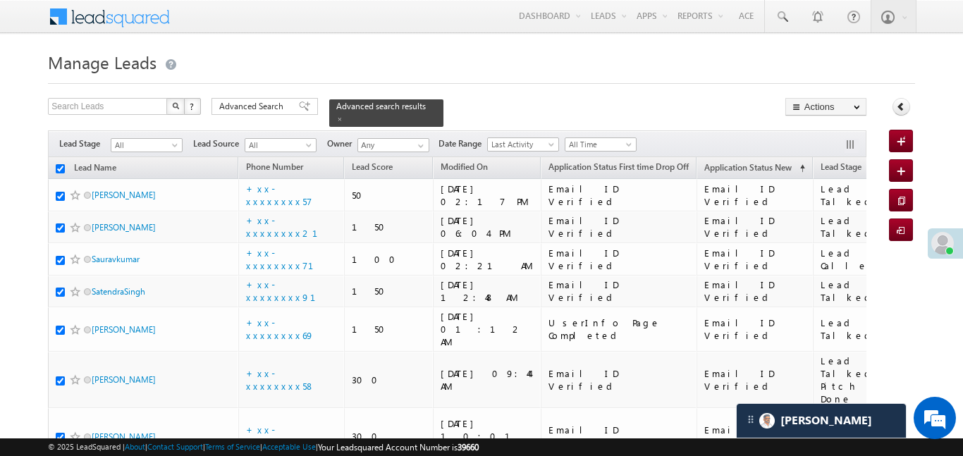
checkbox input "true"
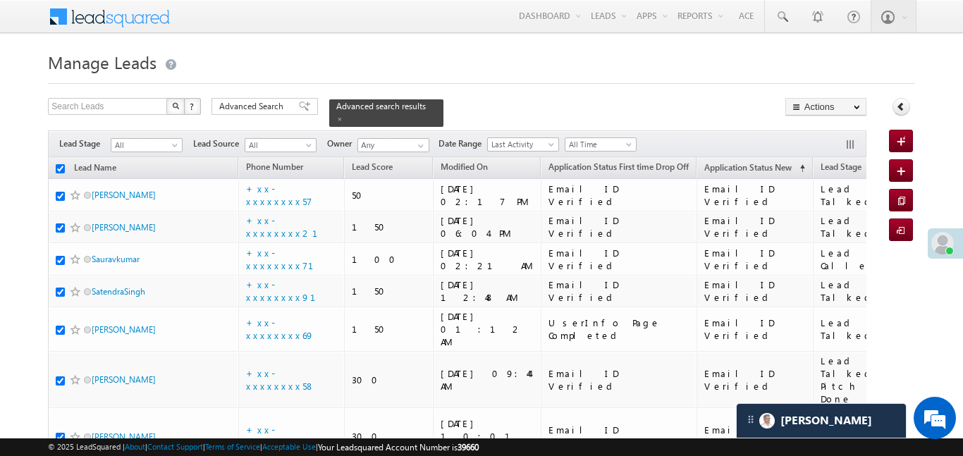
checkbox input "true"
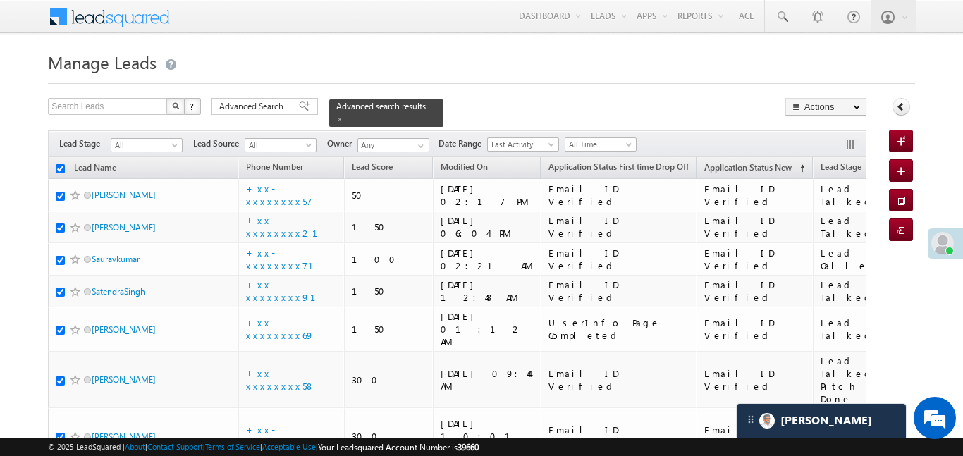
checkbox input "true"
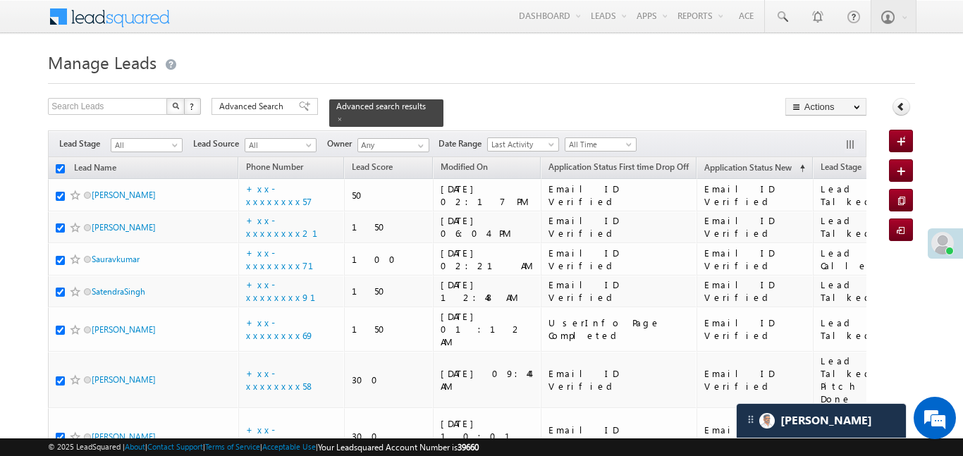
checkbox input "true"
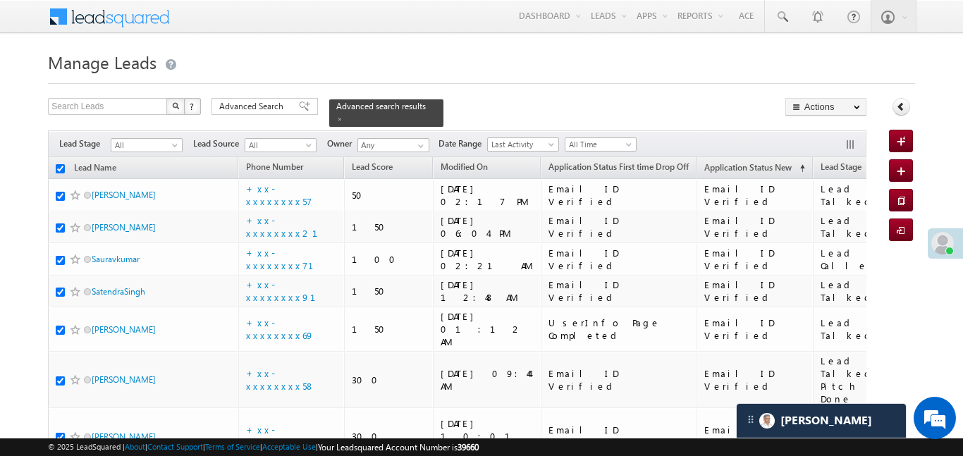
checkbox input "true"
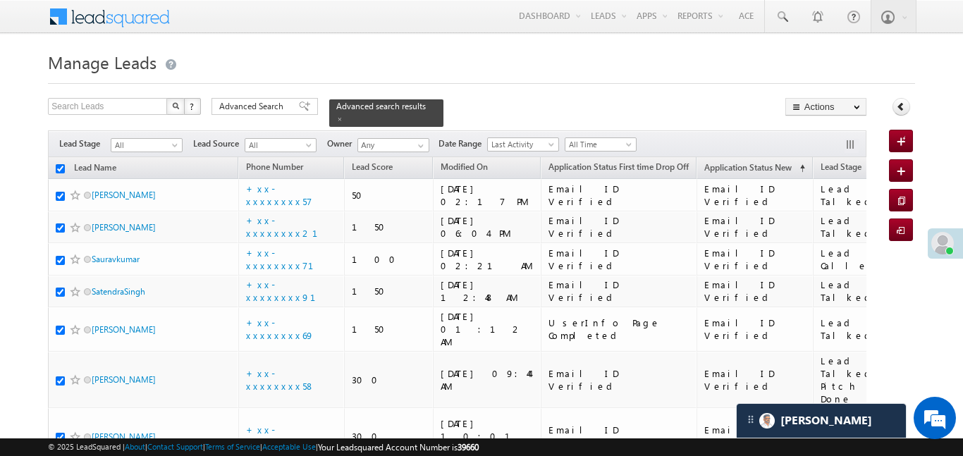
checkbox input "true"
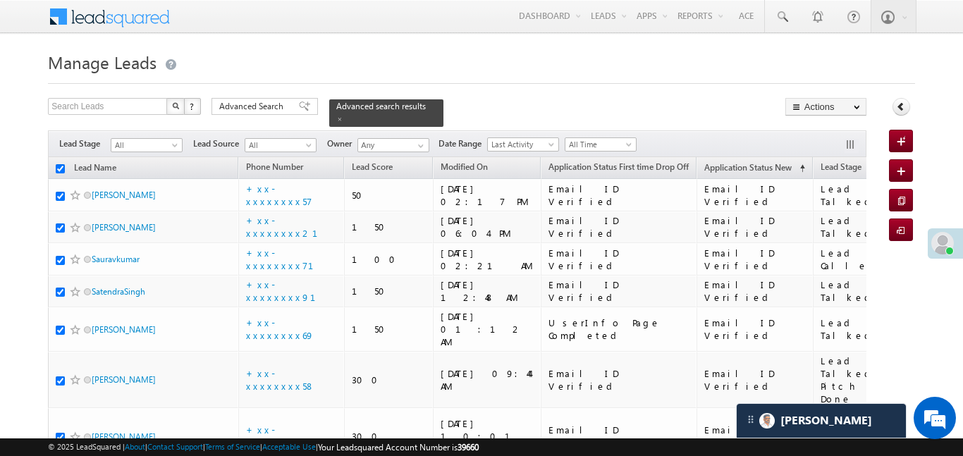
checkbox input "true"
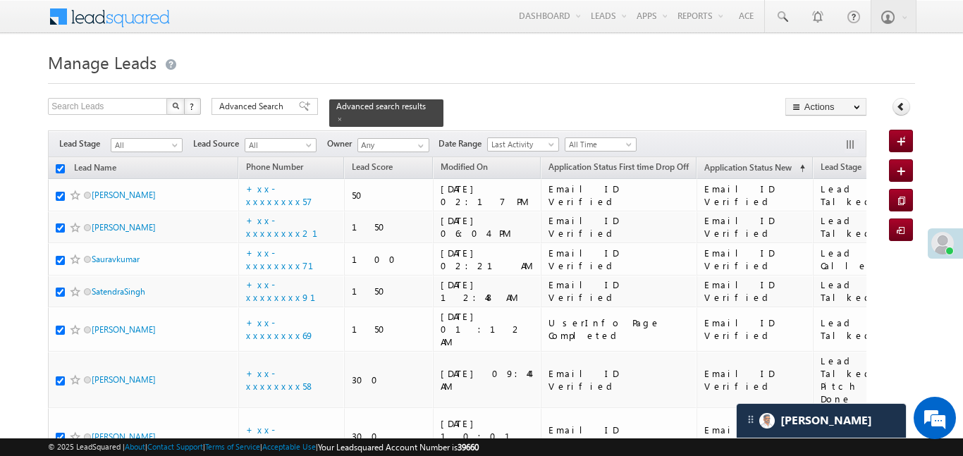
checkbox input "true"
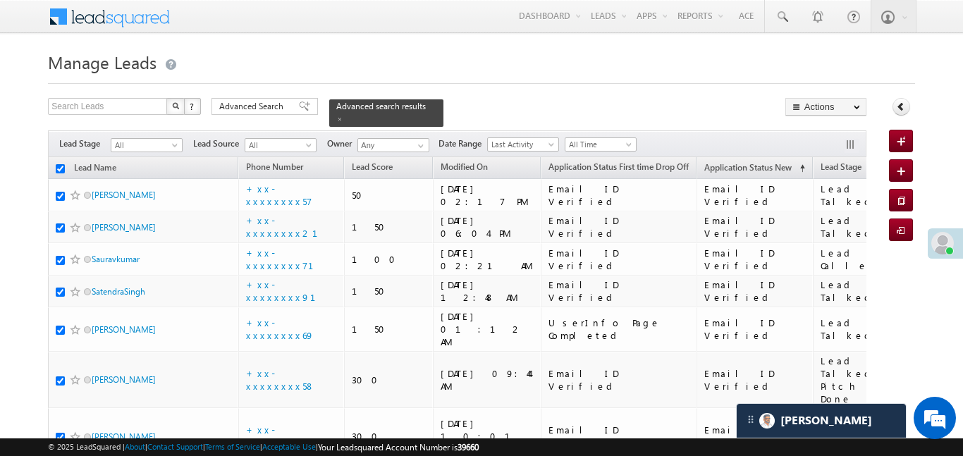
checkbox input "true"
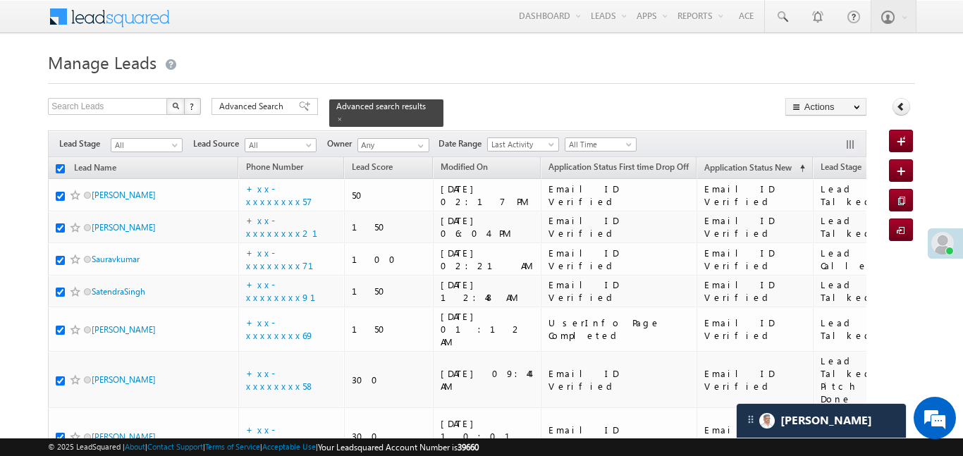
checkbox input "true"
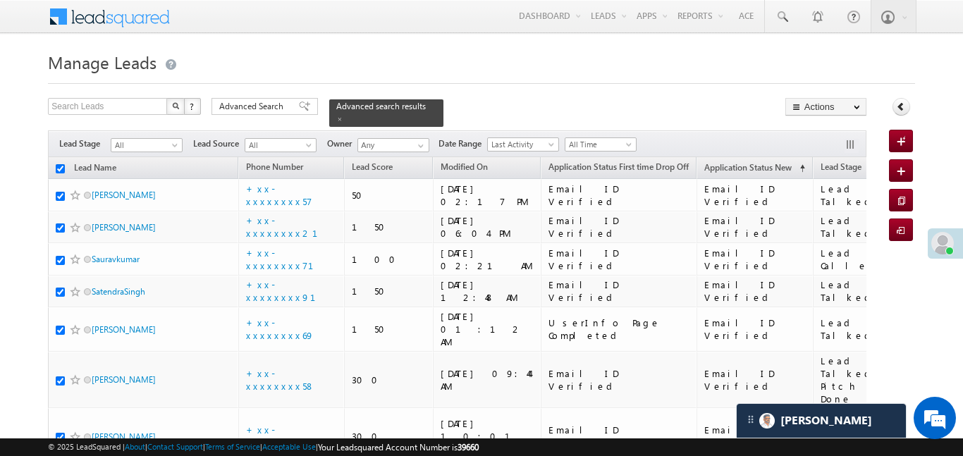
checkbox input "true"
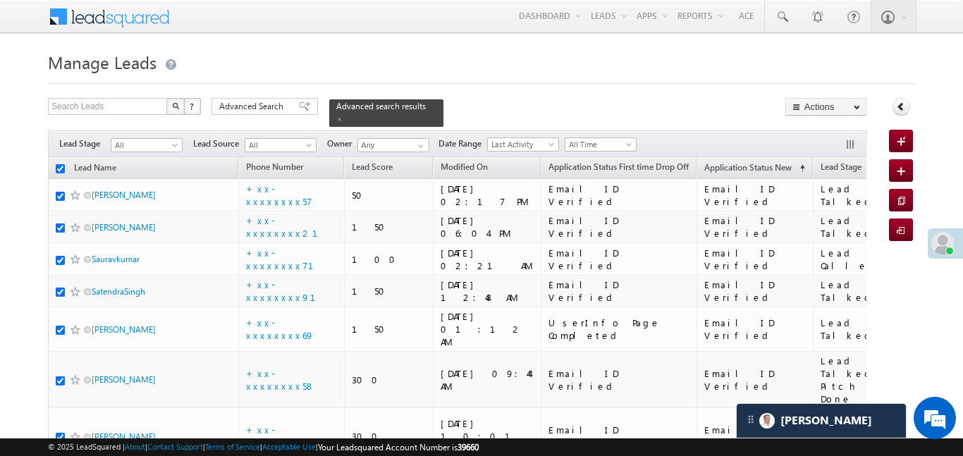
checkbox input "true"
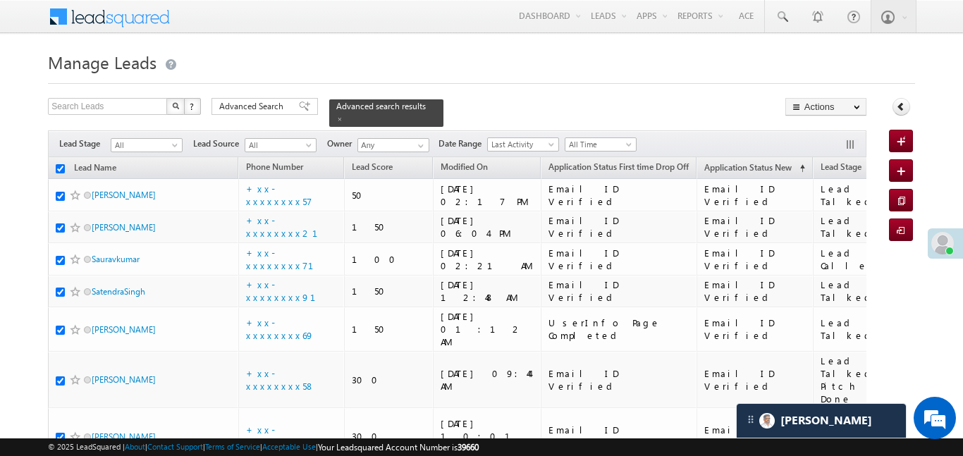
checkbox input "true"
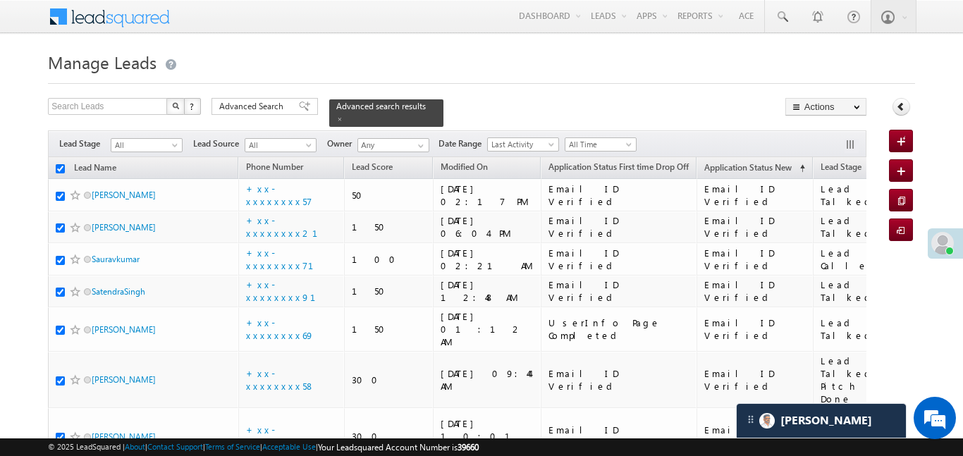
checkbox input "true"
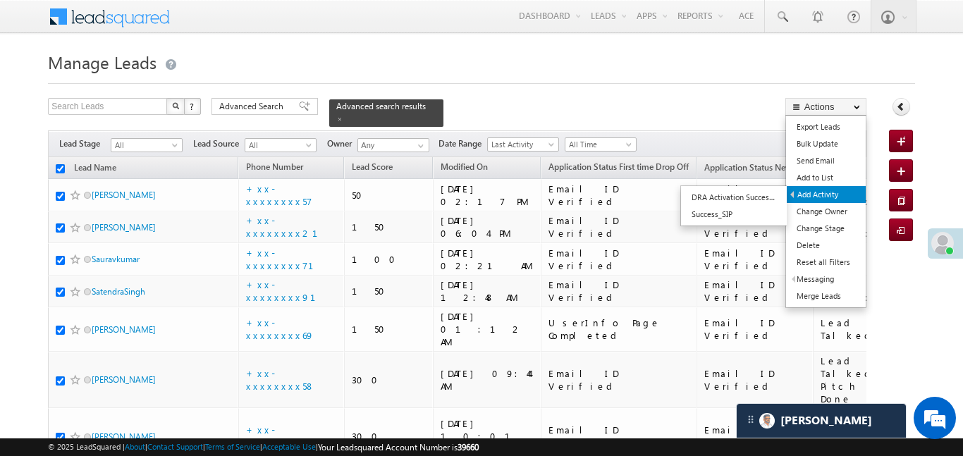
click at [802, 194] on link "Add Activity" at bounding box center [826, 194] width 79 height 17
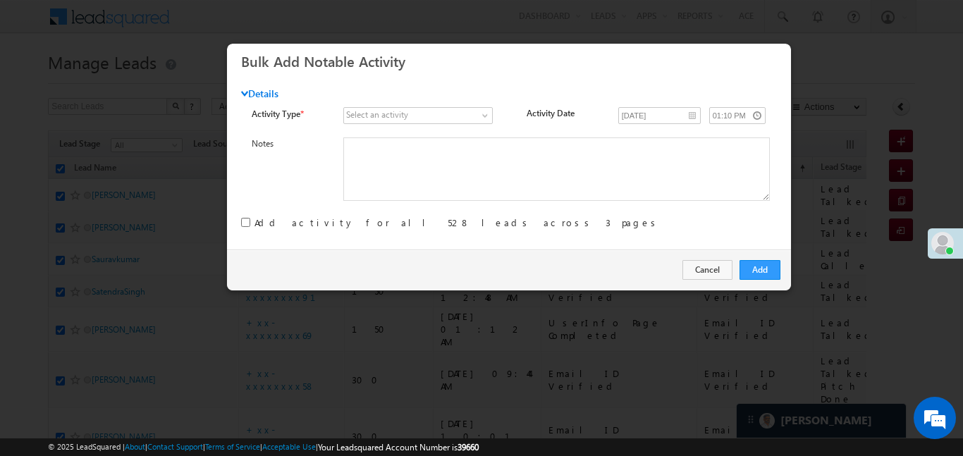
click at [366, 115] on div "Select an activity" at bounding box center [377, 115] width 62 height 13
click at [415, 109] on span at bounding box center [410, 115] width 133 height 13
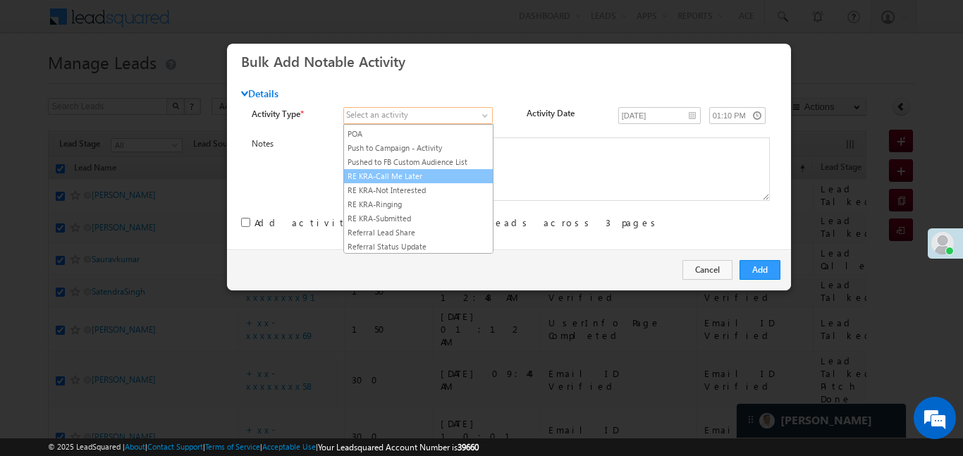
scroll to position [1802, 0]
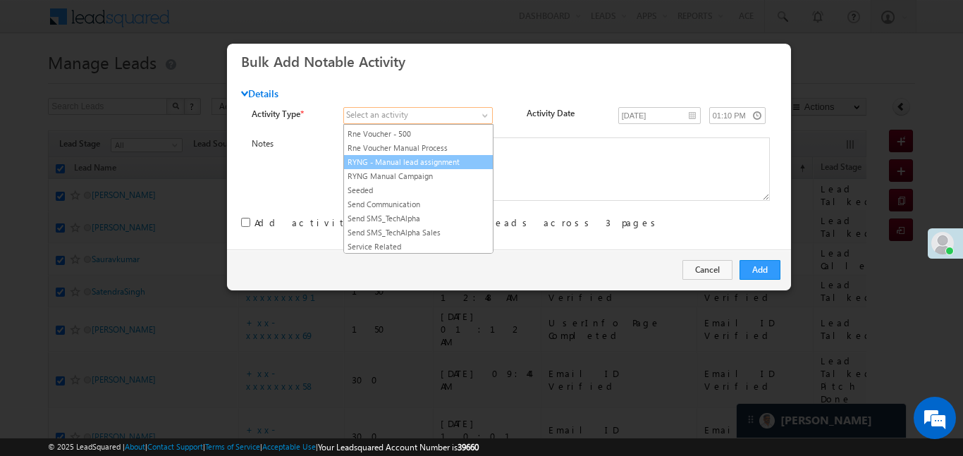
click at [420, 169] on link "RYNG - Manual lead assignment" at bounding box center [418, 162] width 149 height 13
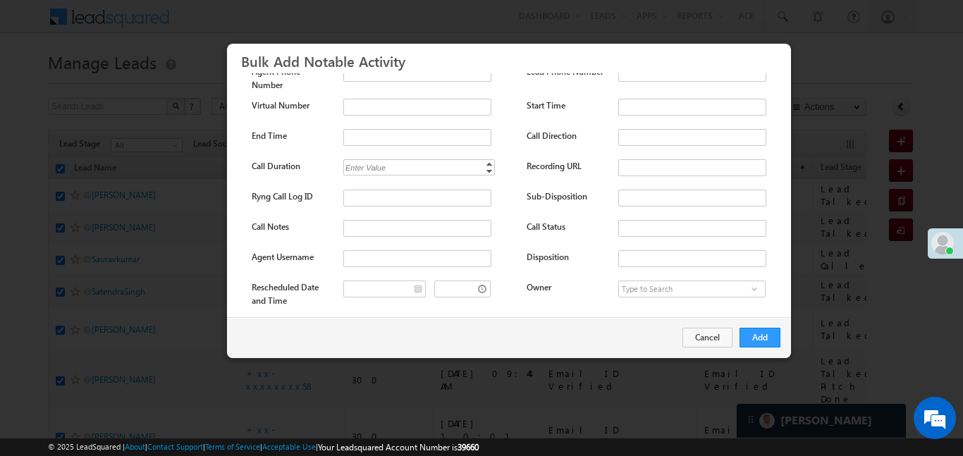
scroll to position [186, 0]
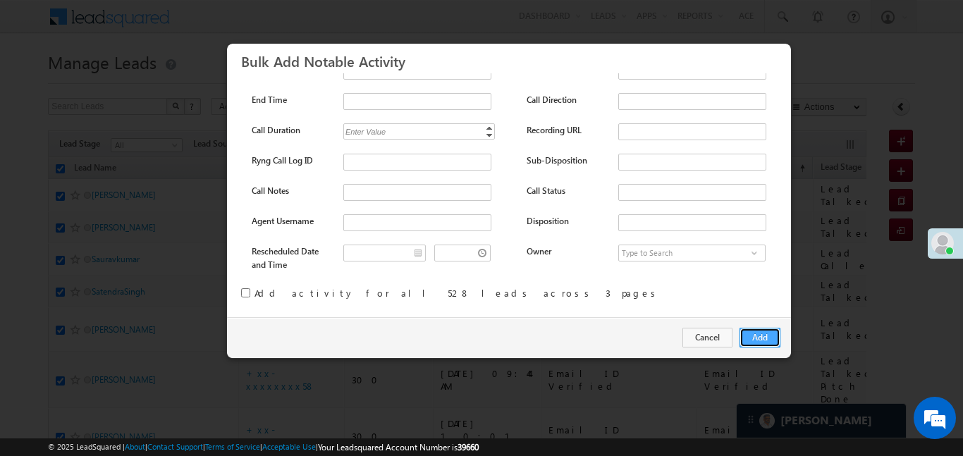
click at [749, 334] on button "Add" at bounding box center [760, 338] width 41 height 20
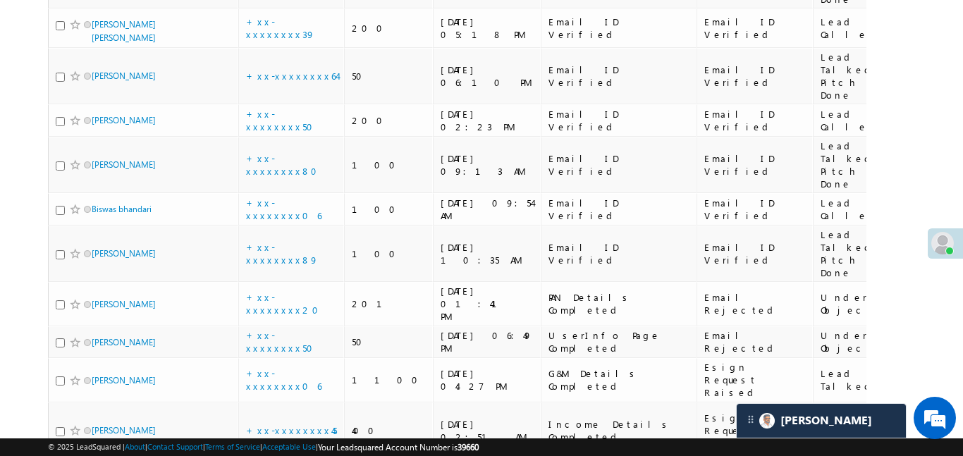
scroll to position [4608, 0]
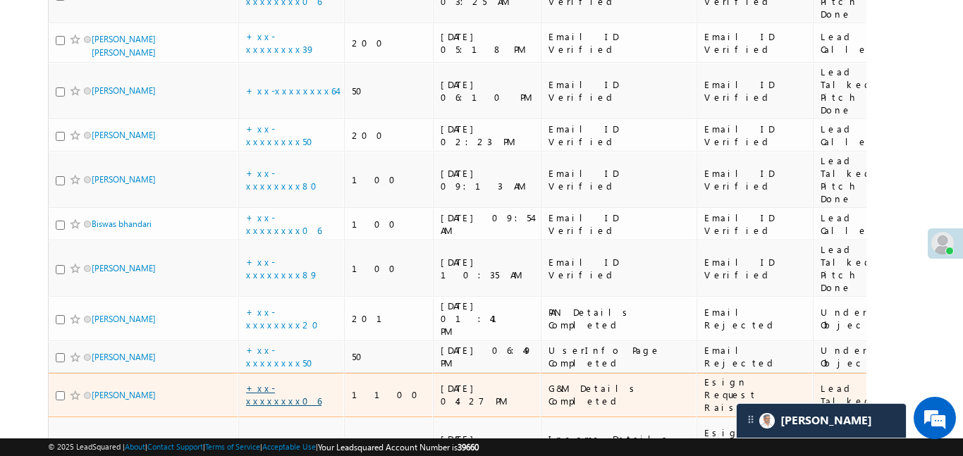
click at [286, 382] on link "+xx-xxxxxxxx06" at bounding box center [283, 394] width 75 height 25
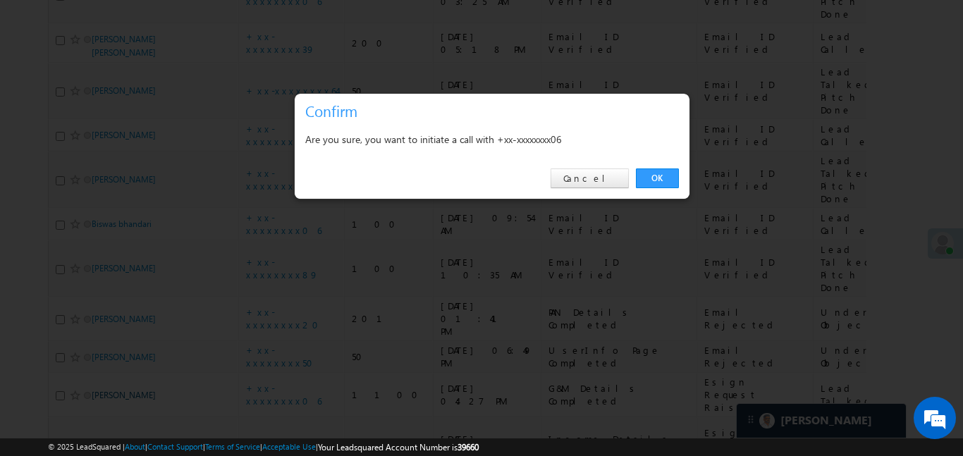
click at [659, 177] on link "OK" at bounding box center [657, 179] width 43 height 20
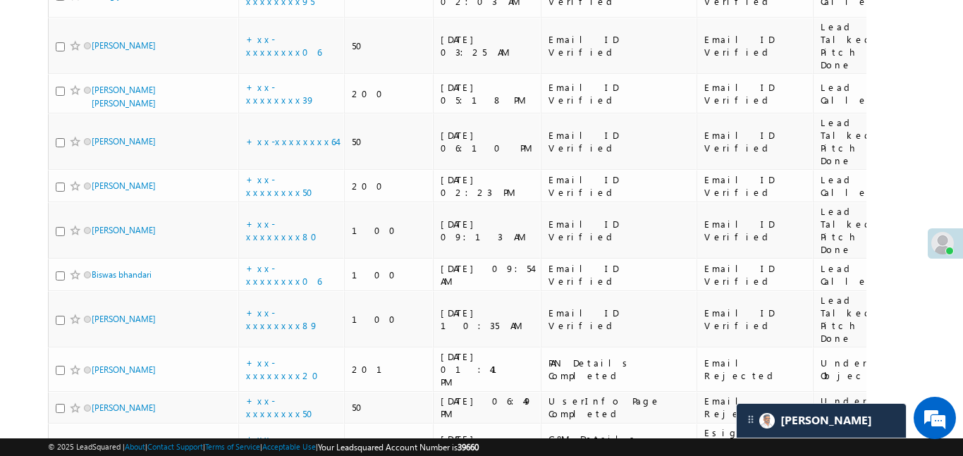
scroll to position [4624, 0]
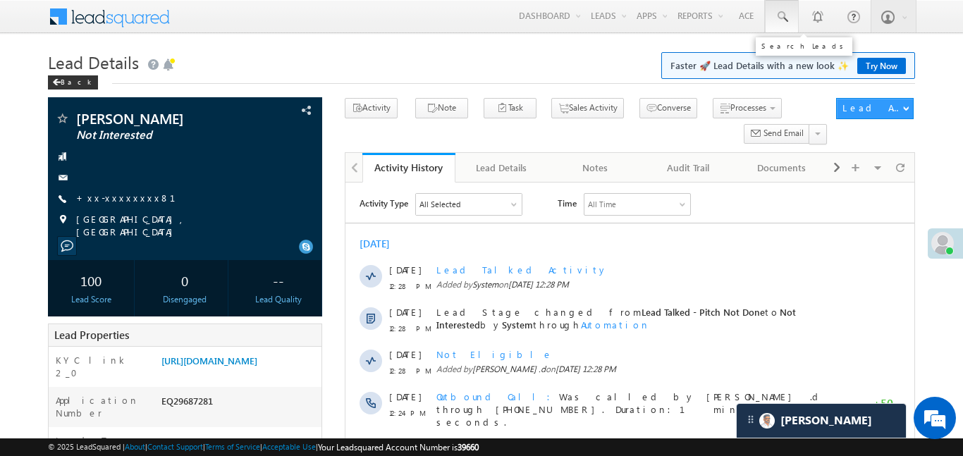
click at [789, 11] on link at bounding box center [782, 16] width 34 height 32
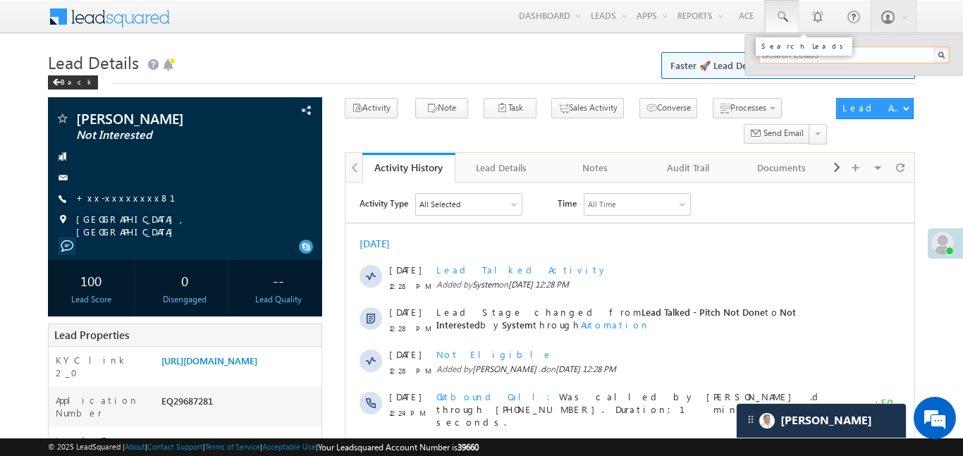
paste input "EQ29676821"
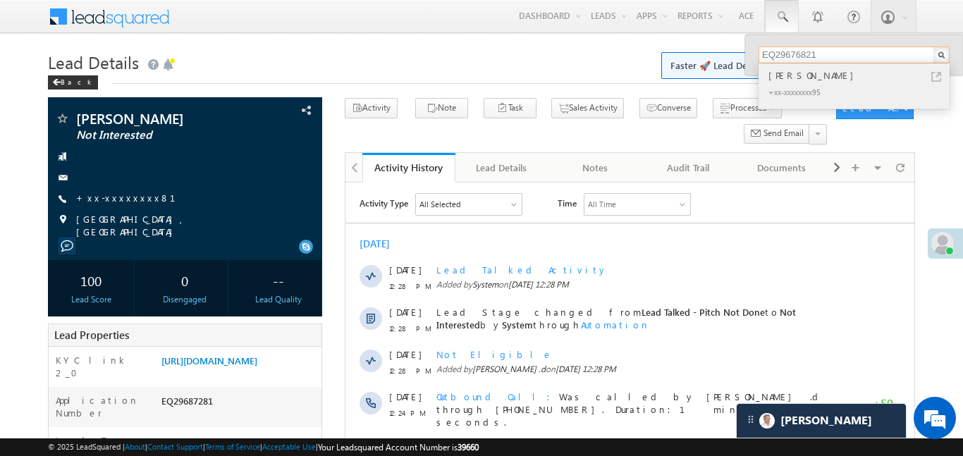
type input "EQ29676821"
click at [789, 72] on div "Ankit Bariya" at bounding box center [860, 76] width 189 height 16
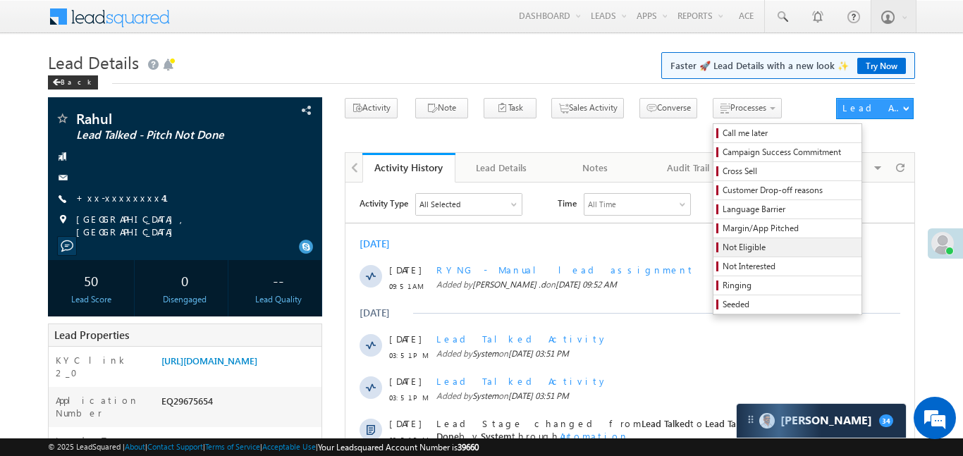
click at [727, 248] on span "Not Eligible" at bounding box center [790, 247] width 134 height 13
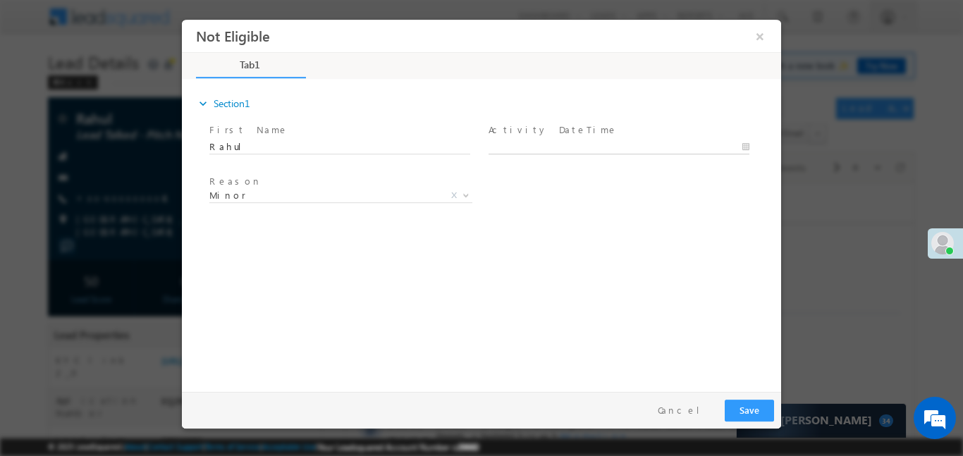
type input "[DATE] 12:38 PM"
click at [525, 146] on input "[DATE] 12:38 PM" at bounding box center [619, 147] width 261 height 14
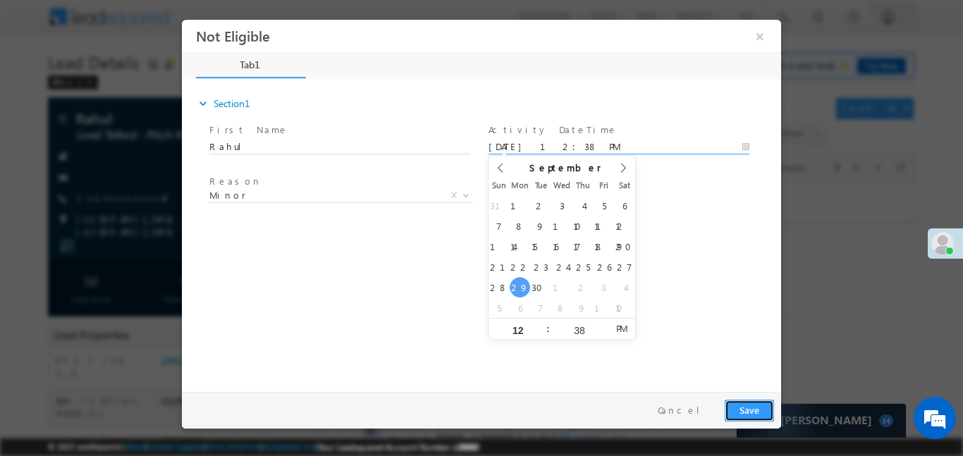
click at [762, 413] on button "Save" at bounding box center [749, 410] width 49 height 22
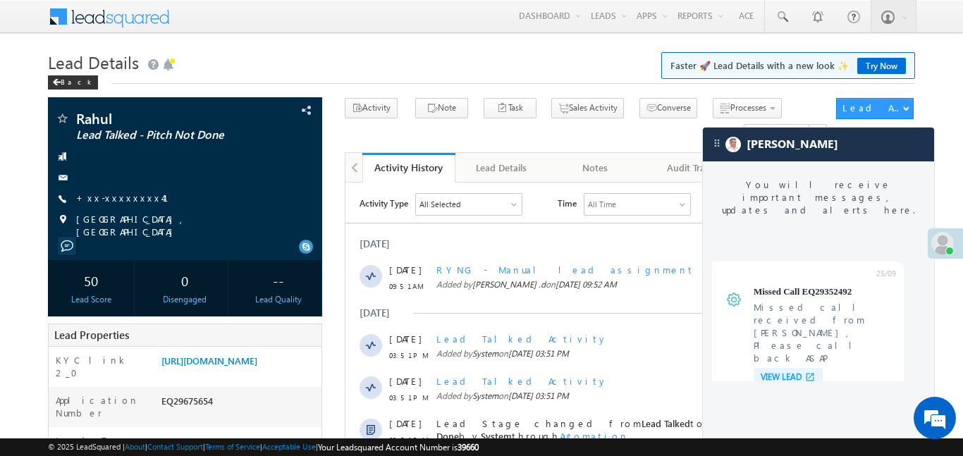
scroll to position [5434, 0]
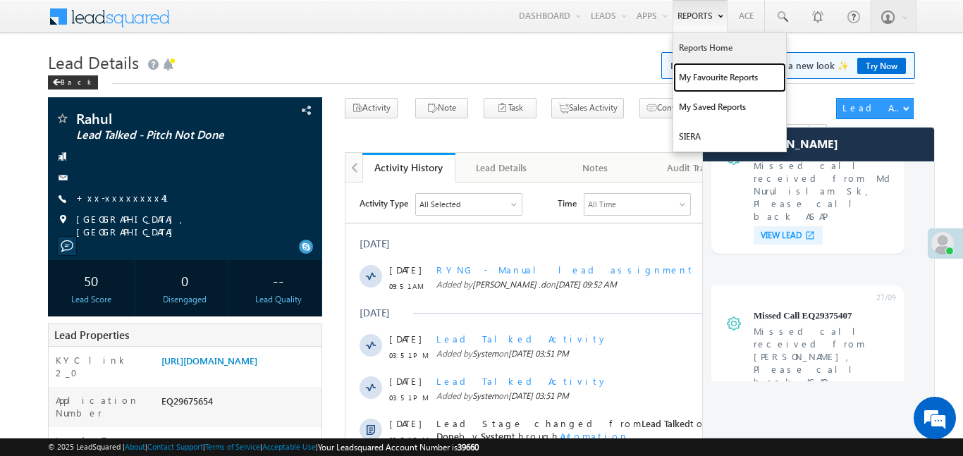
drag, startPoint x: 721, startPoint y: 63, endPoint x: 722, endPoint y: 56, distance: 7.2
click at [721, 64] on link "My Favourite Reports" at bounding box center [730, 78] width 113 height 30
click at [722, 56] on link "Reports Home" at bounding box center [730, 48] width 113 height 30
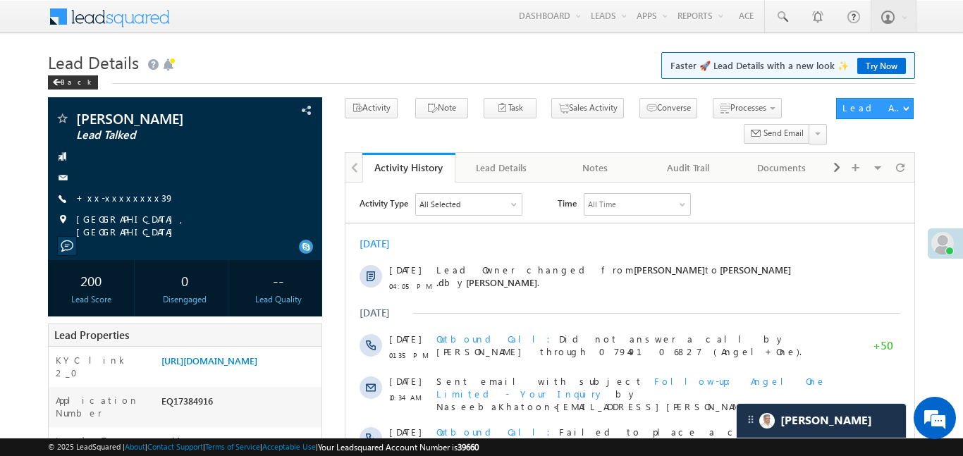
scroll to position [6656, 0]
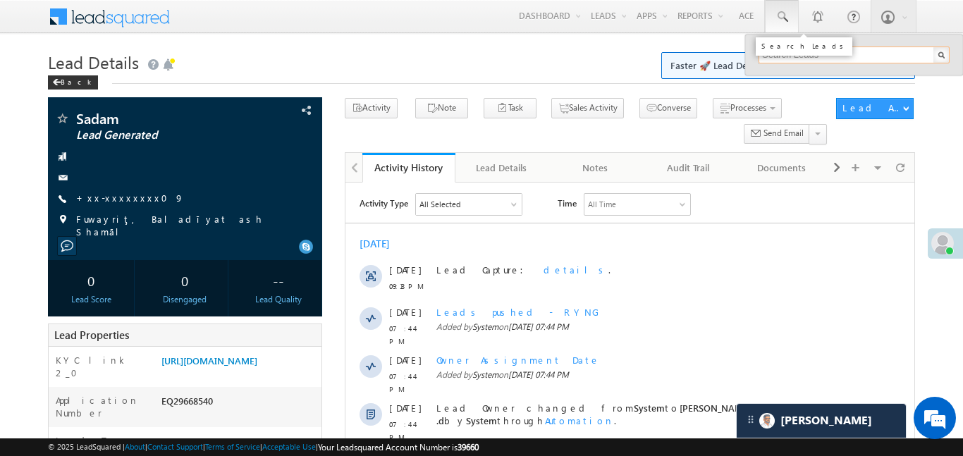
paste input "EQ29722671"
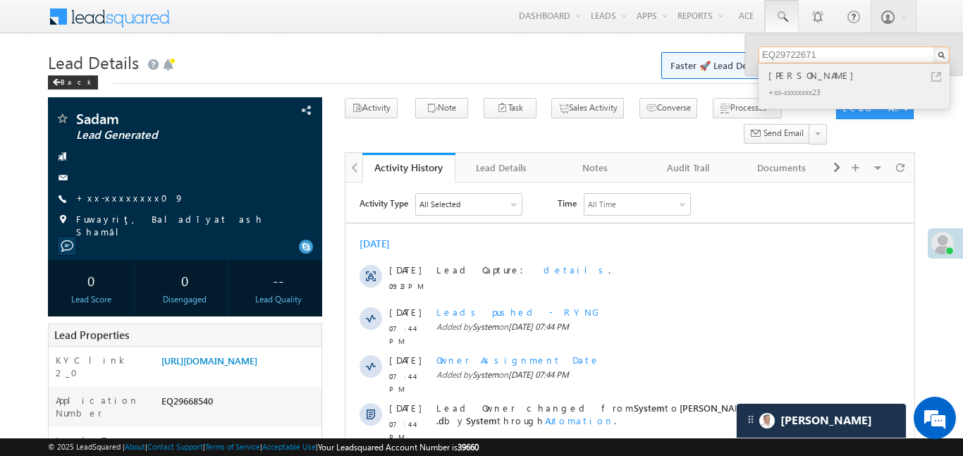
type input "EQ29722671"
click at [788, 69] on div "[PERSON_NAME]" at bounding box center [860, 76] width 189 height 16
